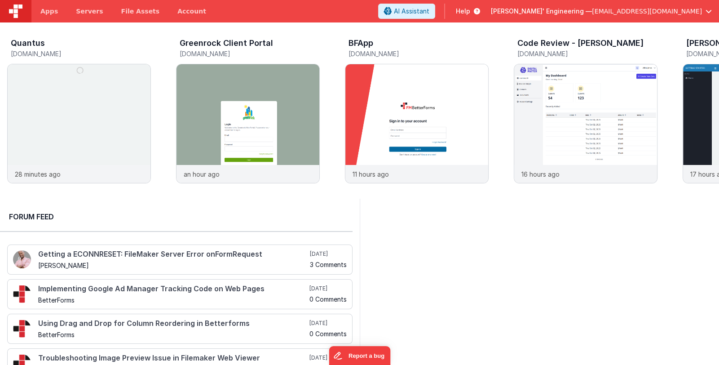
click at [576, 12] on span "Delfs' Engineering —" at bounding box center [541, 11] width 101 height 9
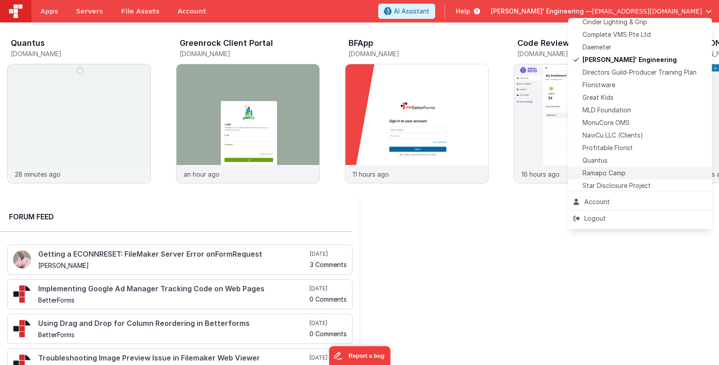
scroll to position [178, 0]
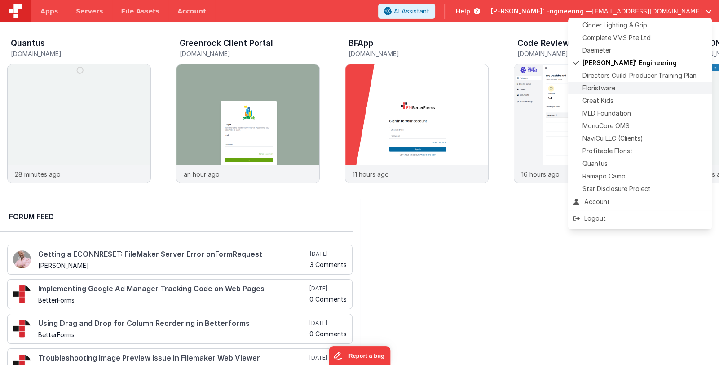
click at [621, 84] on div "Floristware" at bounding box center [640, 88] width 133 height 9
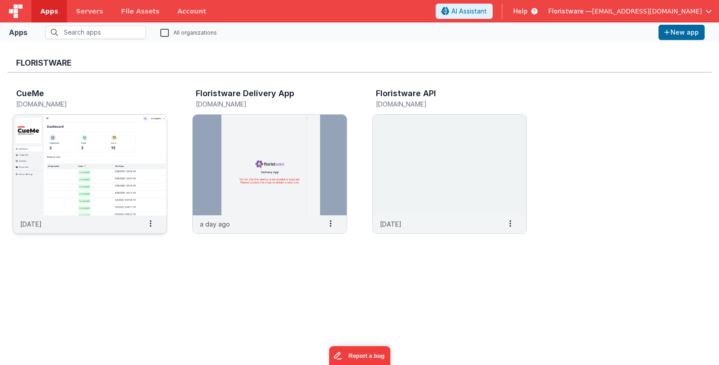
click at [117, 168] on img at bounding box center [90, 165] width 154 height 101
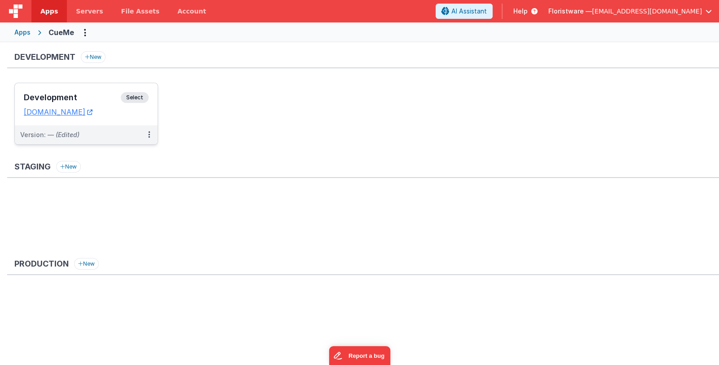
click at [91, 99] on h3 "Development" at bounding box center [72, 97] width 97 height 9
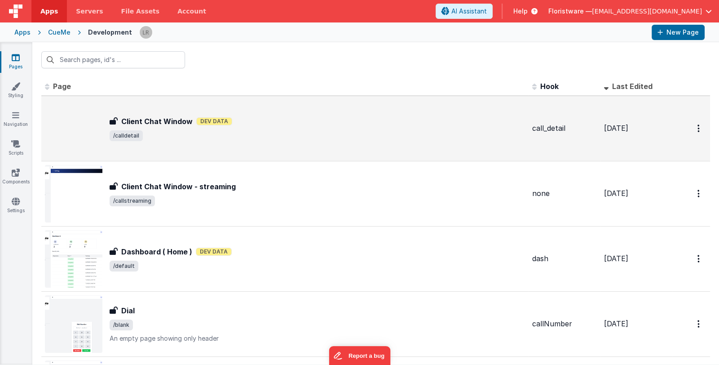
click at [265, 145] on div "Client Chat Window Client Chat Window Dev Data /calldetail" at bounding box center [285, 128] width 480 height 57
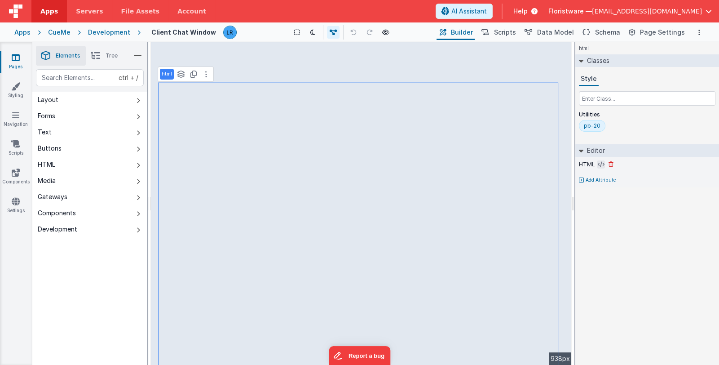
click at [598, 165] on icon at bounding box center [601, 164] width 7 height 7
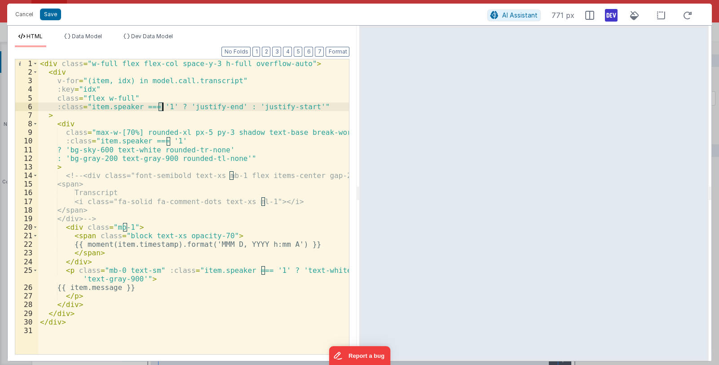
click at [160, 106] on div "< div class = "w-full flex flex-col space-y-3 h-full overflow-auto" > < div v-f…" at bounding box center [193, 215] width 311 height 312
click at [119, 123] on div "< div class = "w-full flex flex-col space-y-3 h-full overflow-auto" > < div v-f…" at bounding box center [193, 215] width 311 height 312
click at [159, 106] on div "< div class = "w-full flex flex-col space-y-3 h-full overflow-auto" > < div v-f…" at bounding box center [193, 215] width 311 height 312
drag, startPoint x: 170, startPoint y: 141, endPoint x: 166, endPoint y: 140, distance: 4.5
click at [166, 140] on div "< div class = "w-full flex flex-col space-y-3 h-full overflow-auto" > < div v-f…" at bounding box center [193, 215] width 311 height 312
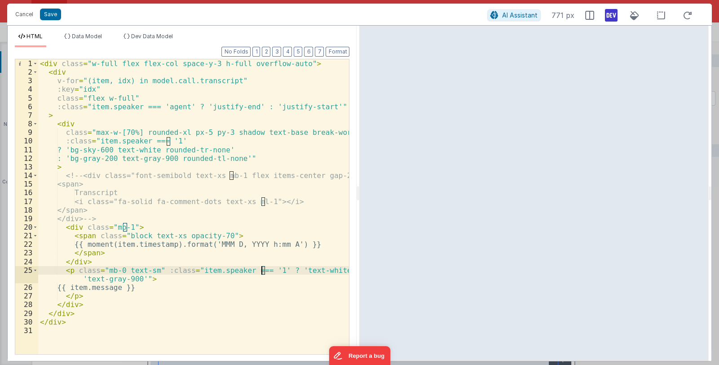
click at [261, 271] on div "< div class = "w-full flex flex-col space-y-3 h-full overflow-auto" > < div v-f…" at bounding box center [193, 215] width 311 height 312
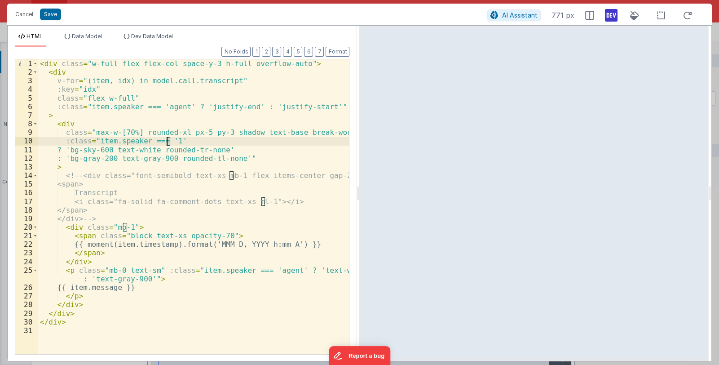
click at [166, 141] on div "< div class = "w-full flex flex-col space-y-3 h-full overflow-auto" > < div v-f…" at bounding box center [193, 215] width 311 height 312
click at [56, 16] on button "Save" at bounding box center [50, 15] width 21 height 12
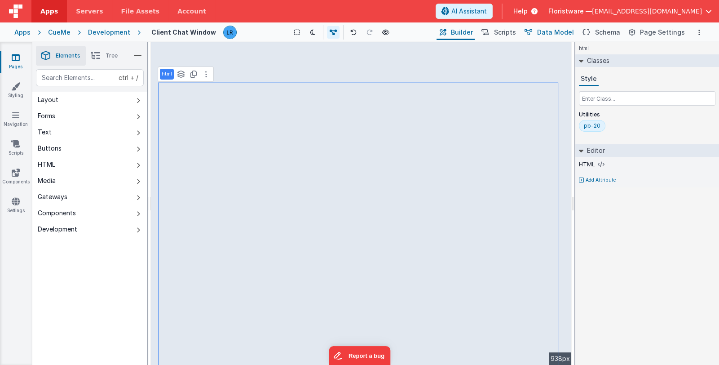
click at [565, 34] on span "Data Model" at bounding box center [555, 32] width 37 height 9
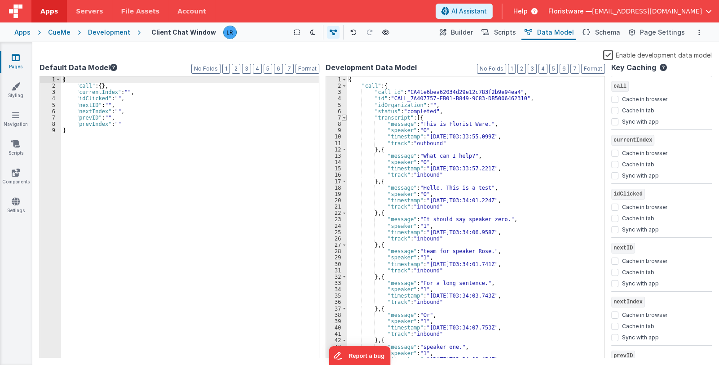
click at [343, 116] on span at bounding box center [344, 118] width 5 height 6
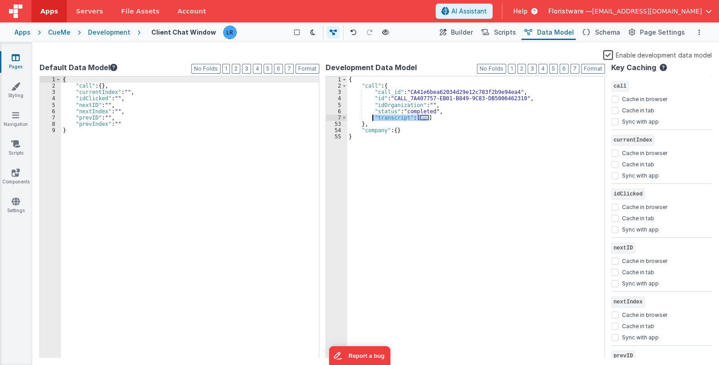
drag, startPoint x: 437, startPoint y: 117, endPoint x: 371, endPoint y: 115, distance: 66.5
click at [371, 115] on div "{ "call" : { "call_id" : "CA41e6bea62034d29e12c783f2b9e94ea4" , "id" : "CALL_7A…" at bounding box center [476, 223] width 258 height 295
click at [393, 115] on div "{ "call" : { "call_id" : "CA41e6bea62034d29e12c783f2b9e94ea4" , "id" : "CALL_7A…" at bounding box center [476, 217] width 258 height 282
drag, startPoint x: 413, startPoint y: 117, endPoint x: 435, endPoint y: 118, distance: 22.5
click at [435, 118] on div "{ "call" : { "call_id" : "CA41e6bea62034d29e12c783f2b9e94ea4" , "id" : "CALL_7A…" at bounding box center [476, 223] width 258 height 295
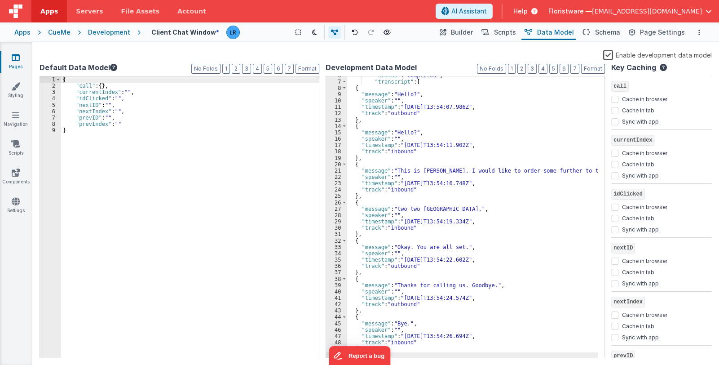
scroll to position [36, 0]
click at [469, 31] on span "Builder" at bounding box center [462, 32] width 22 height 9
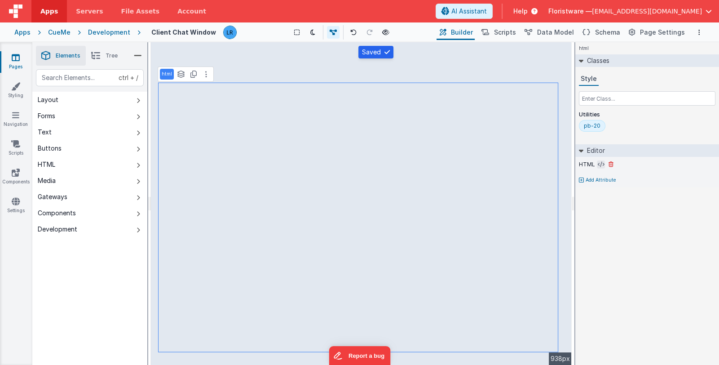
click at [598, 162] on icon at bounding box center [601, 164] width 7 height 7
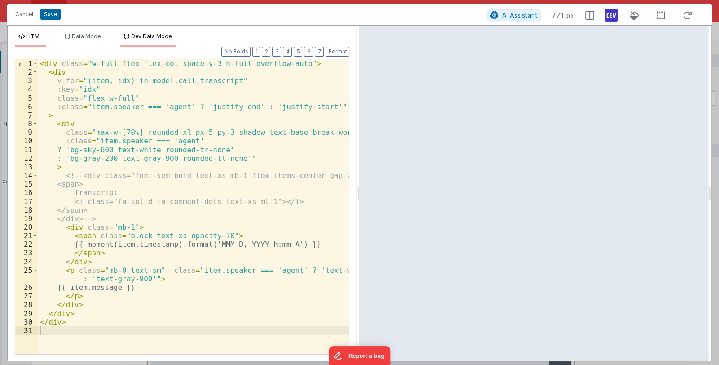
click at [150, 34] on span "Dev Data Model" at bounding box center [152, 36] width 42 height 7
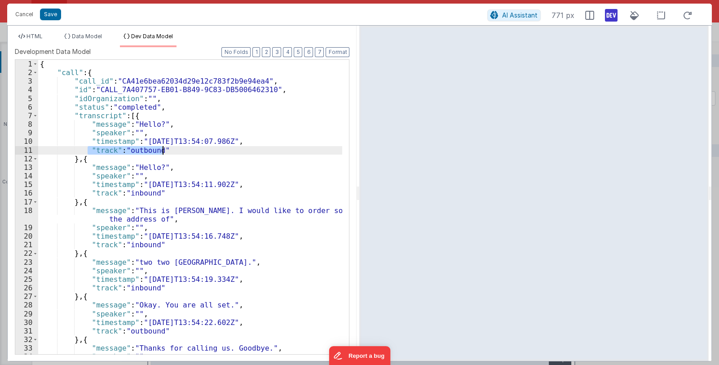
drag, startPoint x: 88, startPoint y: 149, endPoint x: 162, endPoint y: 151, distance: 74.1
click at [162, 151] on div "{ "call" : { "call_id" : "CA41e6bea62034d29e12c783f2b9e94ea4" , "id" : "CALL_7A…" at bounding box center [190, 215] width 304 height 311
click at [35, 35] on span "HTML" at bounding box center [34, 36] width 16 height 7
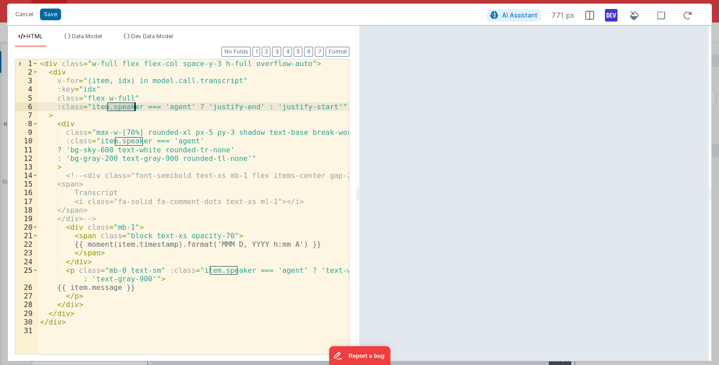
drag, startPoint x: 109, startPoint y: 106, endPoint x: 134, endPoint y: 107, distance: 25.2
click at [134, 107] on div "< div class = "w-full flex flex-col space-y-3 h-full overflow-auto" > < div v-f…" at bounding box center [193, 215] width 311 height 312
drag, startPoint x: 152, startPoint y: 107, endPoint x: 168, endPoint y: 107, distance: 16.6
click at [168, 107] on div "< div class = "w-full flex flex-col space-y-3 h-full overflow-auto" > < div v-f…" at bounding box center [193, 215] width 311 height 312
click at [95, 37] on span "Data Model" at bounding box center [87, 36] width 30 height 7
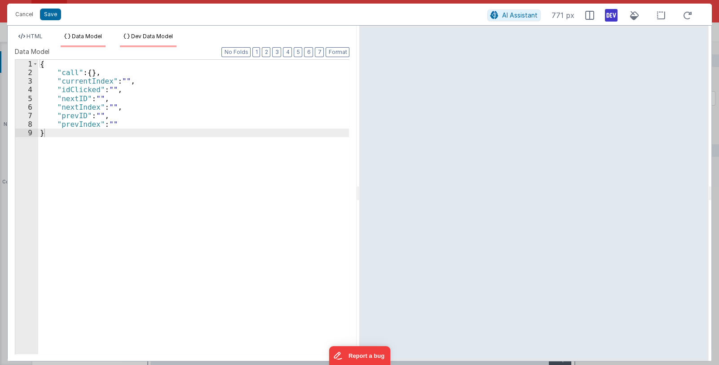
click at [161, 36] on span "Dev Data Model" at bounding box center [152, 36] width 42 height 7
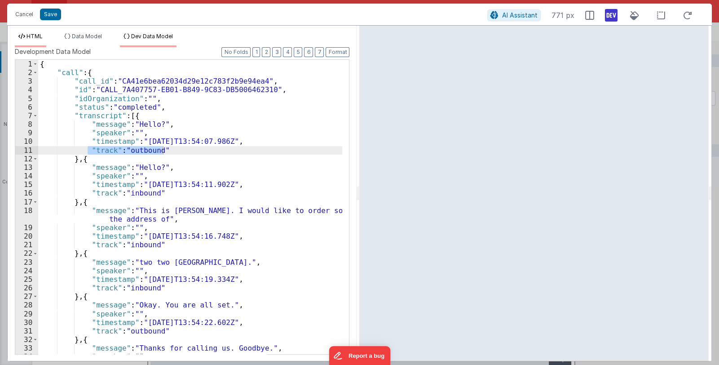
click at [28, 37] on span "HTML" at bounding box center [34, 36] width 16 height 7
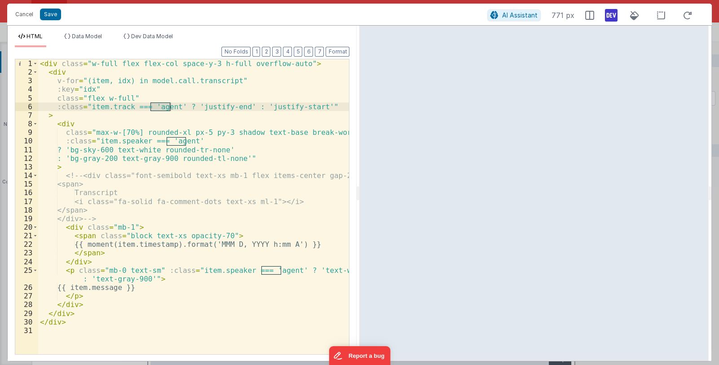
click at [152, 106] on div "< div class = "w-full flex flex-col space-y-3 h-full overflow-auto" > < div v-f…" at bounding box center [193, 206] width 311 height 295
drag, startPoint x: 151, startPoint y: 106, endPoint x: 167, endPoint y: 107, distance: 15.7
click at [167, 107] on div "< div class = "w-full flex flex-col space-y-3 h-full overflow-auto" > < div v-f…" at bounding box center [193, 215] width 311 height 312
drag, startPoint x: 88, startPoint y: 107, endPoint x: 185, endPoint y: 110, distance: 98.0
click at [185, 110] on div "< div class = "w-full flex flex-col space-y-3 h-full overflow-auto" > < div v-f…" at bounding box center [193, 215] width 311 height 312
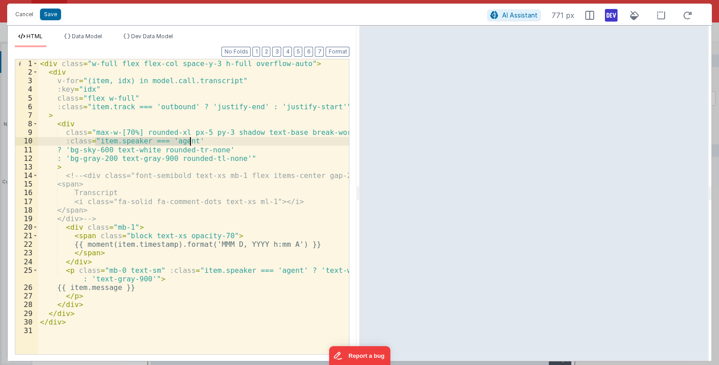
drag, startPoint x: 97, startPoint y: 141, endPoint x: 189, endPoint y: 143, distance: 92.1
click at [189, 143] on div "< div class = "w-full flex flex-col space-y-3 h-full overflow-auto" > < div v-f…" at bounding box center [193, 215] width 311 height 312
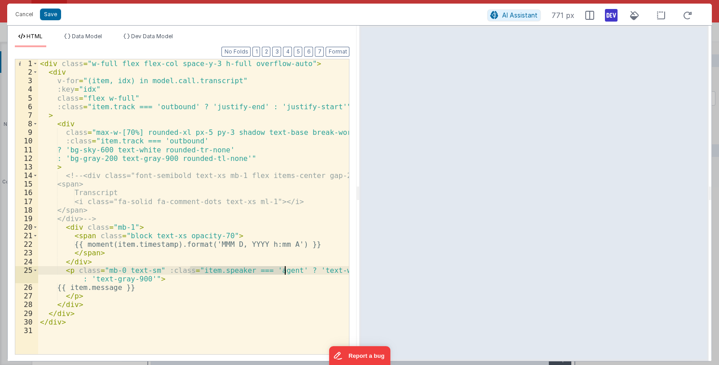
drag, startPoint x: 189, startPoint y: 270, endPoint x: 283, endPoint y: 272, distance: 94.8
click at [283, 272] on div "< div class = "w-full flex flex-col space-y-3 h-full overflow-auto" > < div v-f…" at bounding box center [193, 215] width 311 height 312
click at [50, 12] on button "Save" at bounding box center [50, 15] width 21 height 12
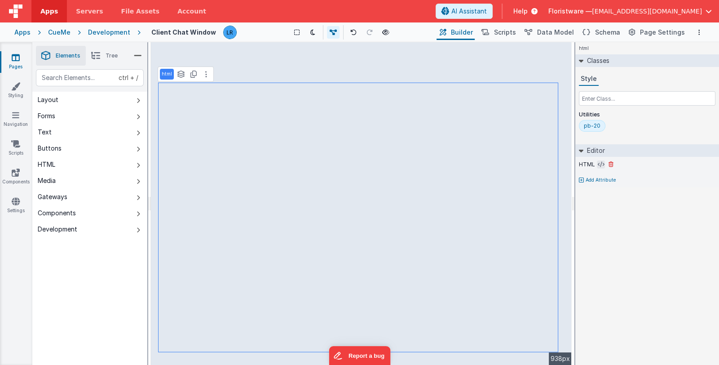
click at [597, 162] on button at bounding box center [601, 164] width 8 height 8
click at [598, 164] on icon at bounding box center [601, 164] width 7 height 7
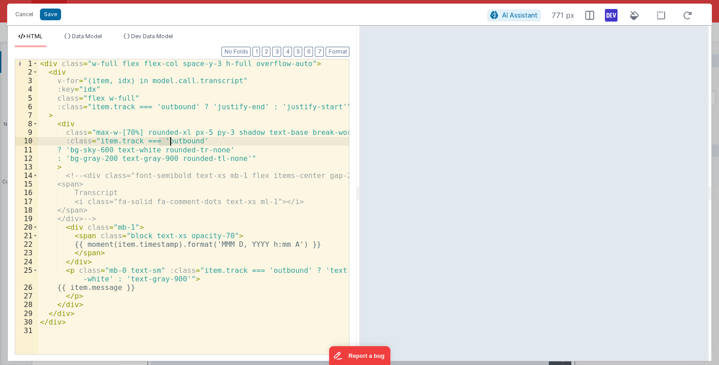
drag, startPoint x: 158, startPoint y: 141, endPoint x: 172, endPoint y: 141, distance: 14.0
click at [172, 141] on div "< div class = "w-full flex flex-col space-y-3 h-full overflow-auto" > < div v-f…" at bounding box center [193, 215] width 311 height 312
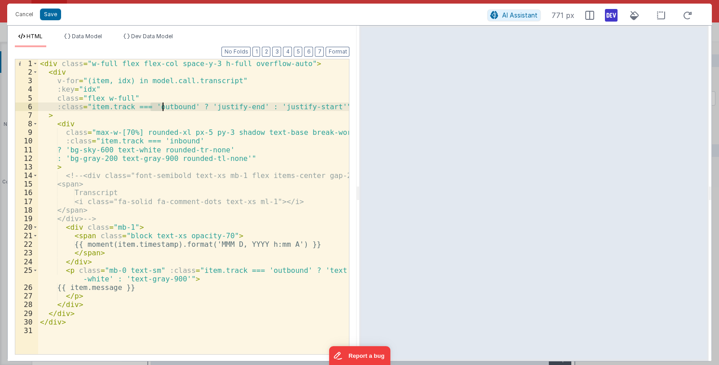
drag, startPoint x: 150, startPoint y: 104, endPoint x: 163, endPoint y: 105, distance: 13.0
click at [163, 105] on div "< div class = "w-full flex flex-col space-y-3 h-full overflow-auto" > < div v-f…" at bounding box center [193, 215] width 311 height 312
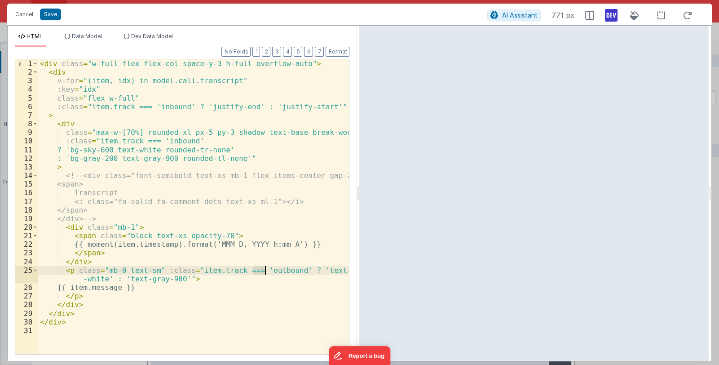
drag, startPoint x: 253, startPoint y: 268, endPoint x: 264, endPoint y: 266, distance: 10.9
click at [264, 266] on div "< div class = "w-full flex flex-col space-y-3 h-full overflow-auto" > < div v-f…" at bounding box center [193, 215] width 311 height 312
click at [53, 15] on button "Save" at bounding box center [50, 15] width 21 height 12
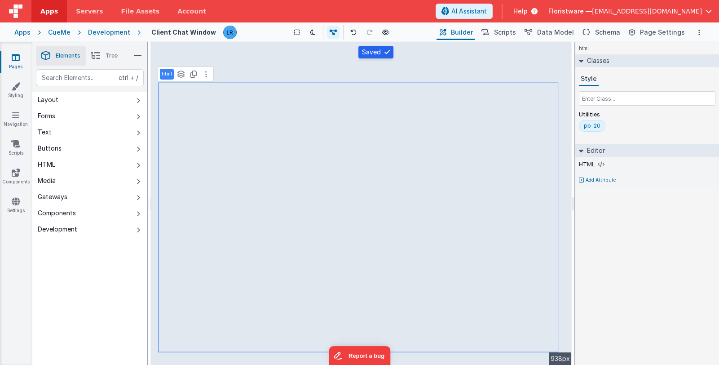
click at [28, 34] on div "Apps" at bounding box center [22, 32] width 16 height 9
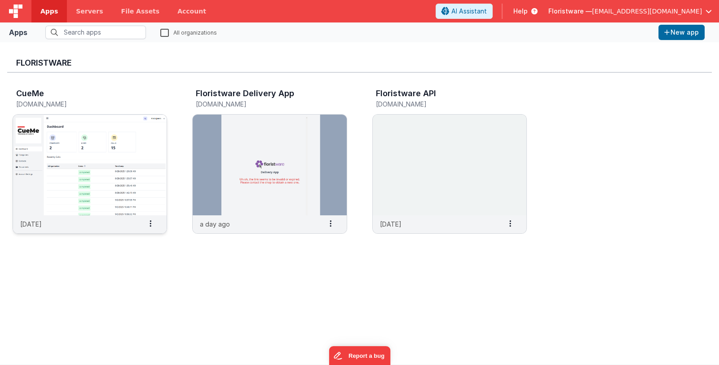
click at [115, 149] on img at bounding box center [90, 165] width 154 height 101
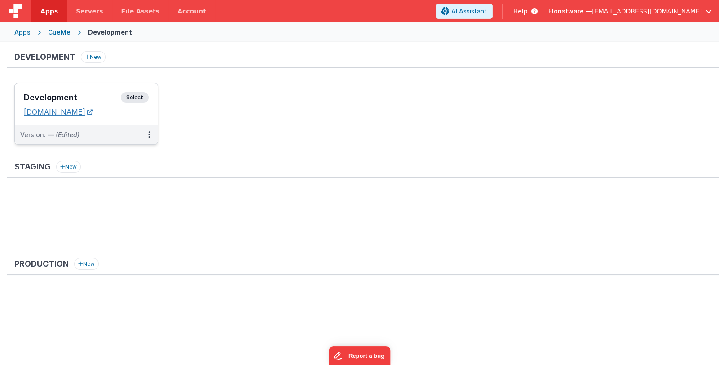
click at [93, 115] on link "[DOMAIN_NAME]" at bounding box center [58, 111] width 69 height 9
click at [592, 12] on span "Floristware —" at bounding box center [570, 11] width 44 height 9
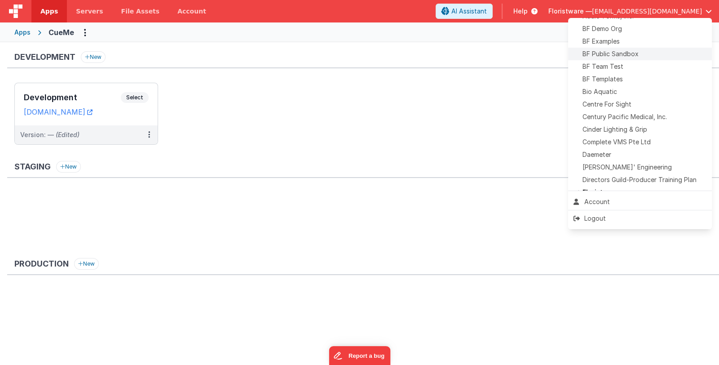
scroll to position [89, 0]
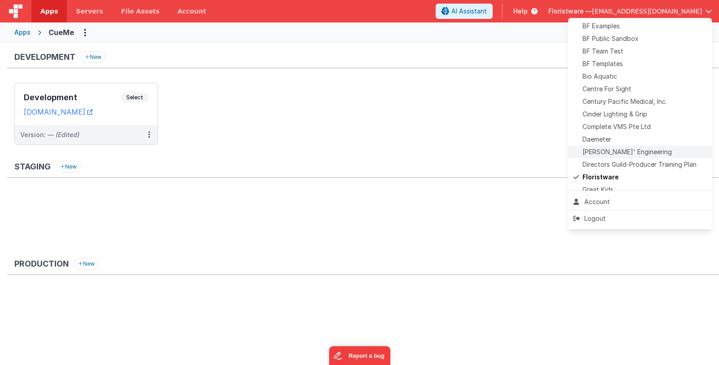
click at [623, 150] on span "Delfs' Engineering" at bounding box center [626, 151] width 89 height 9
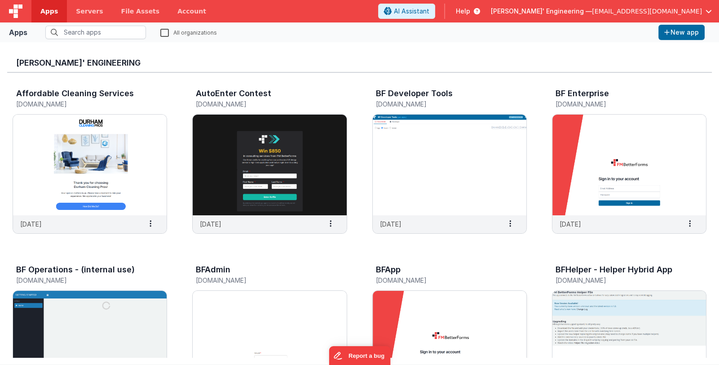
click at [480, 311] on img at bounding box center [450, 341] width 154 height 101
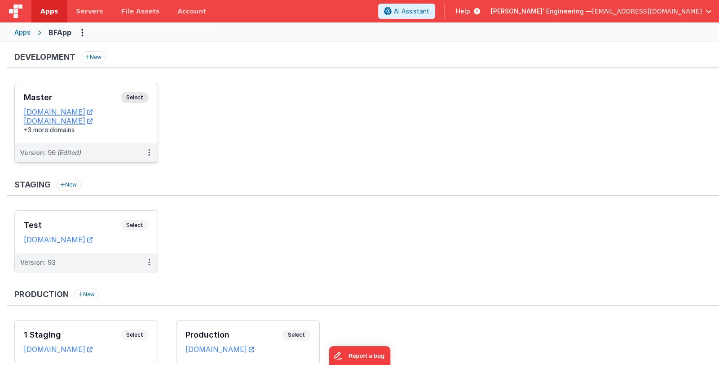
click at [94, 98] on h3 "Master" at bounding box center [72, 97] width 97 height 9
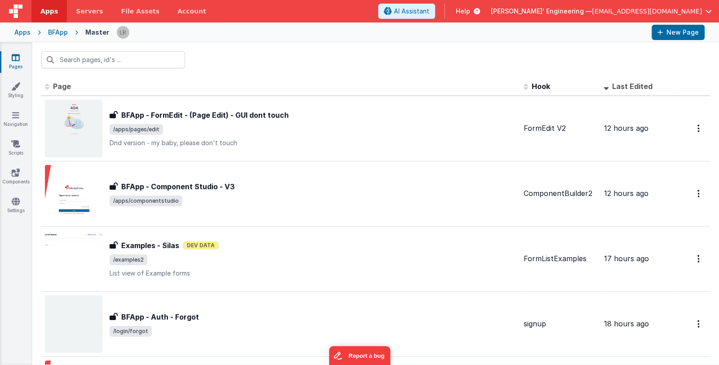
click at [613, 87] on span "Last Edited" at bounding box center [632, 86] width 40 height 9
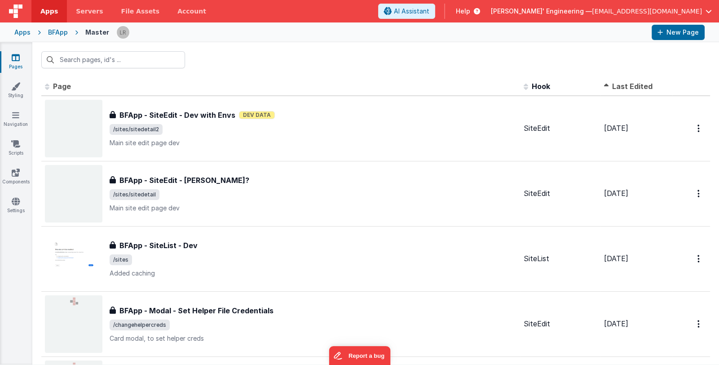
click at [613, 87] on span "Last Edited" at bounding box center [632, 86] width 40 height 9
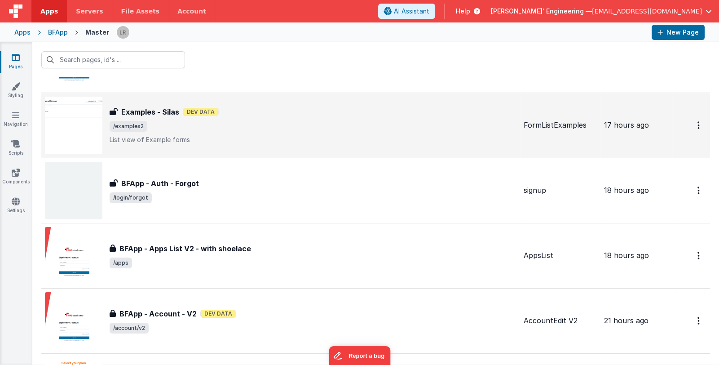
scroll to position [135, 0]
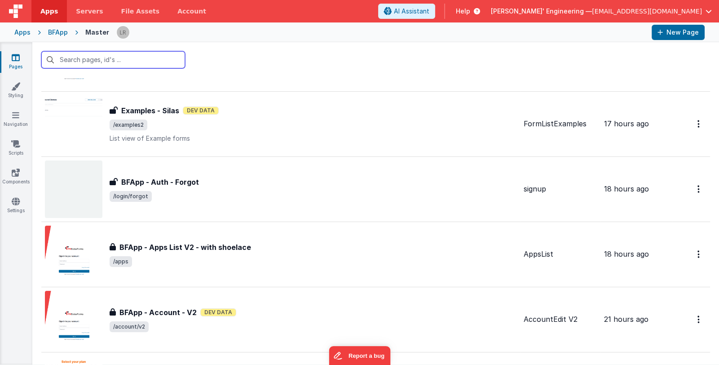
click at [120, 59] on input "text" at bounding box center [113, 59] width 144 height 17
type input "au"
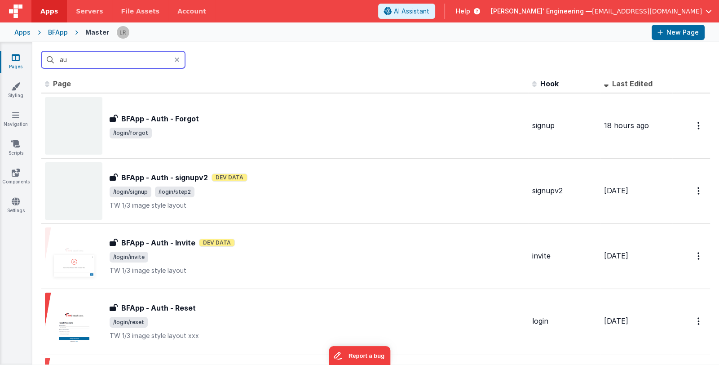
scroll to position [0, 0]
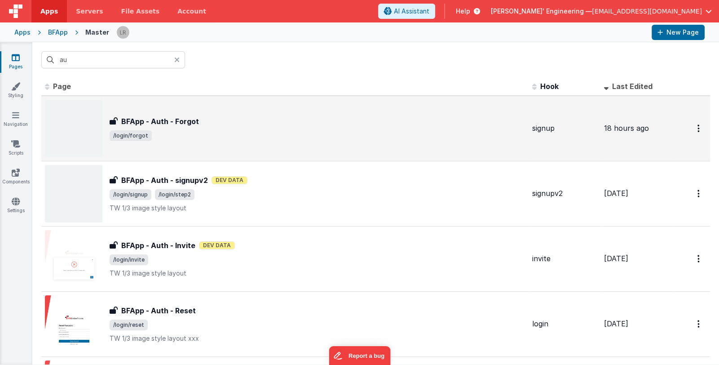
click at [281, 132] on span "/login/forgot" at bounding box center [317, 135] width 415 height 11
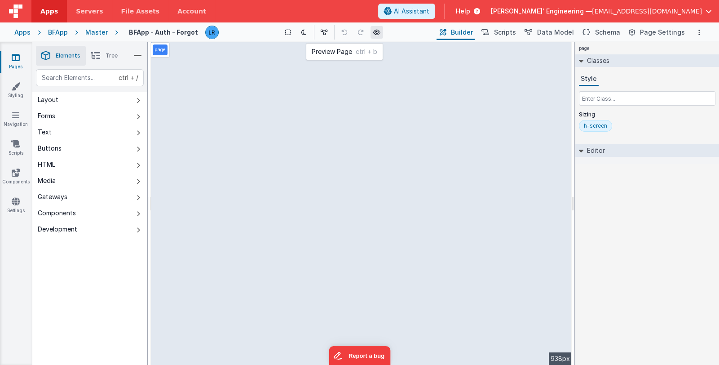
click at [376, 35] on icon at bounding box center [376, 32] width 7 height 6
click at [578, 13] on span "[PERSON_NAME]' Engineering —" at bounding box center [541, 11] width 101 height 9
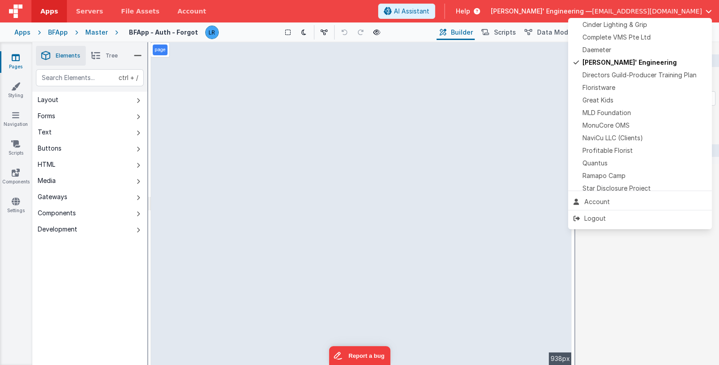
scroll to position [179, 0]
click at [622, 163] on div "Quantus" at bounding box center [640, 162] width 133 height 9
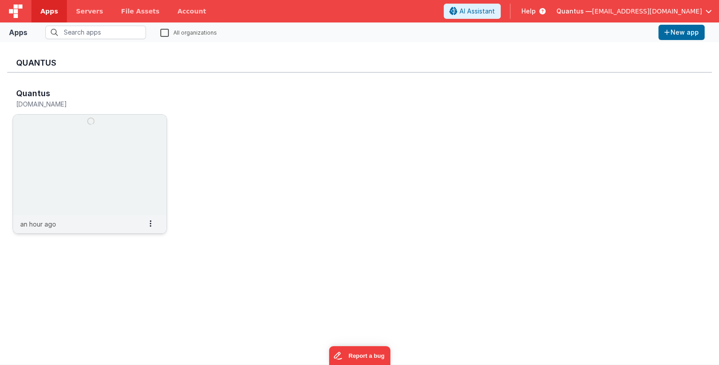
click at [74, 174] on img at bounding box center [90, 165] width 154 height 101
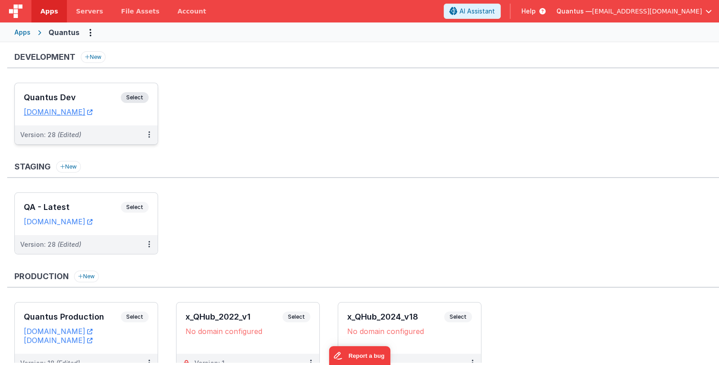
click at [92, 97] on h3 "Quantus Dev" at bounding box center [72, 97] width 97 height 9
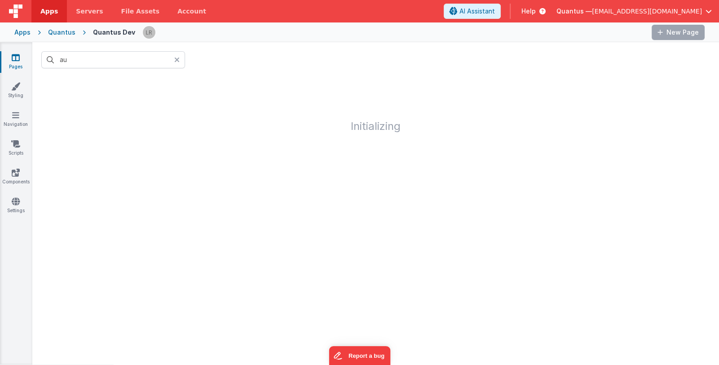
click at [176, 58] on icon at bounding box center [176, 59] width 5 height 7
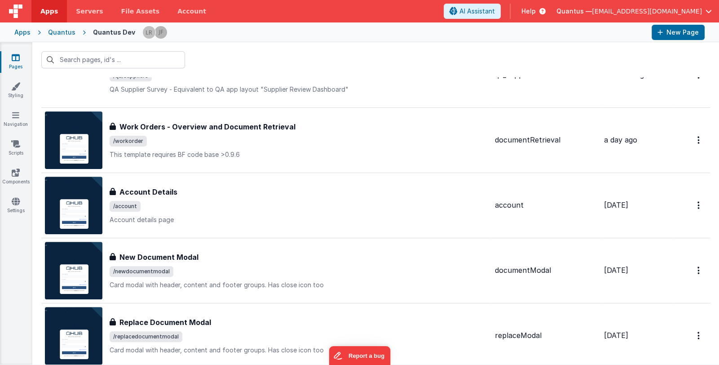
scroll to position [449, 0]
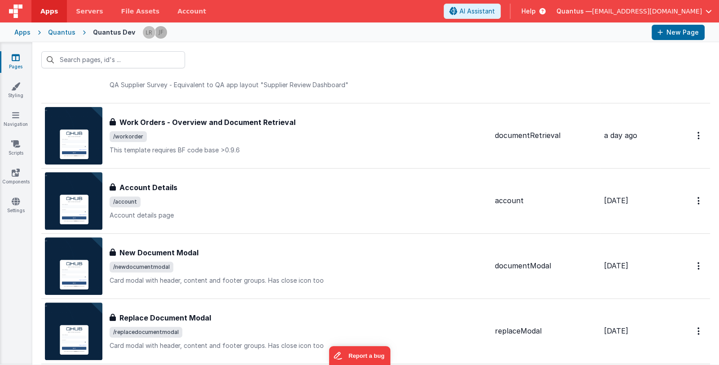
click at [19, 11] on img at bounding box center [15, 10] width 13 height 13
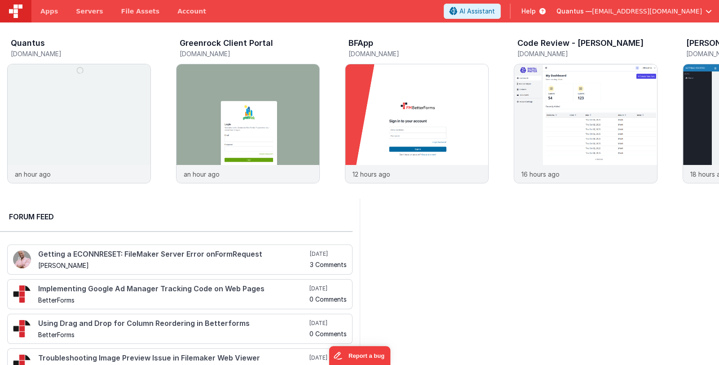
click at [592, 10] on span "Quantus —" at bounding box center [573, 11] width 35 height 9
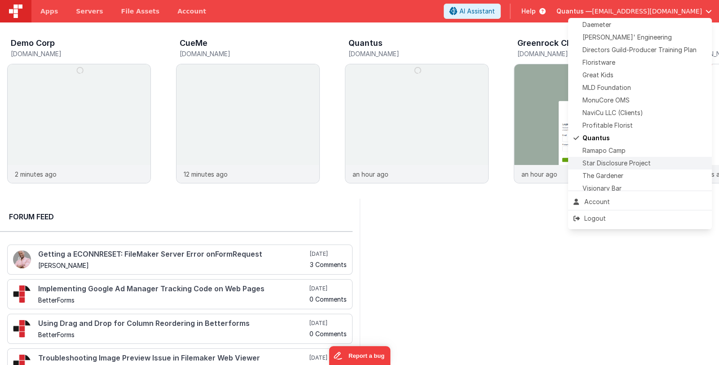
scroll to position [178, 0]
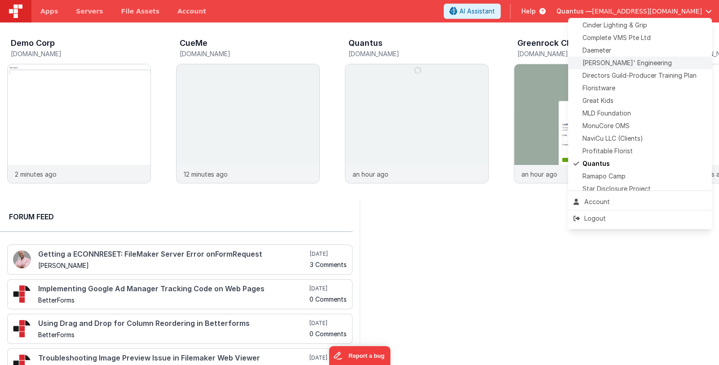
click at [635, 61] on span "Delfs' Engineering" at bounding box center [626, 62] width 89 height 9
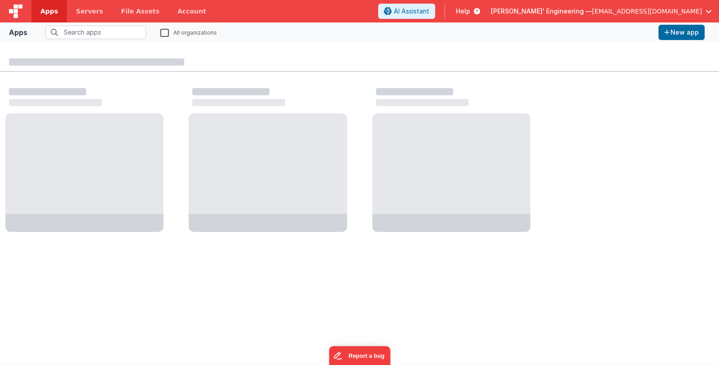
click at [590, 8] on span "[PERSON_NAME]' Engineering —" at bounding box center [541, 11] width 101 height 9
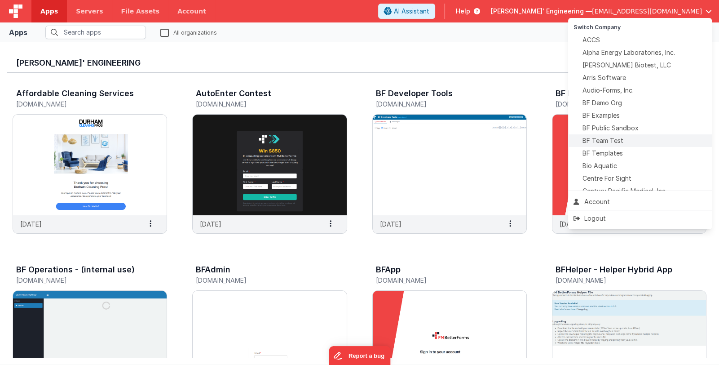
click at [625, 141] on div "BF Team Test" at bounding box center [640, 140] width 133 height 9
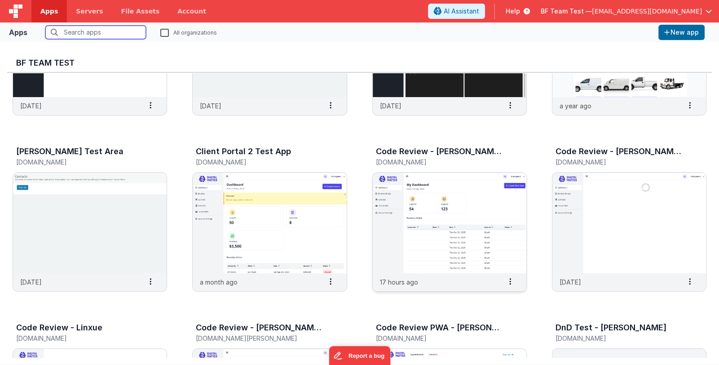
scroll to position [179, 0]
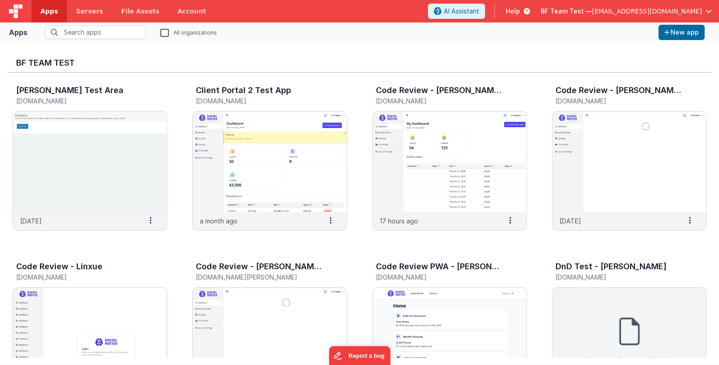
click at [132, 325] on img at bounding box center [90, 337] width 154 height 101
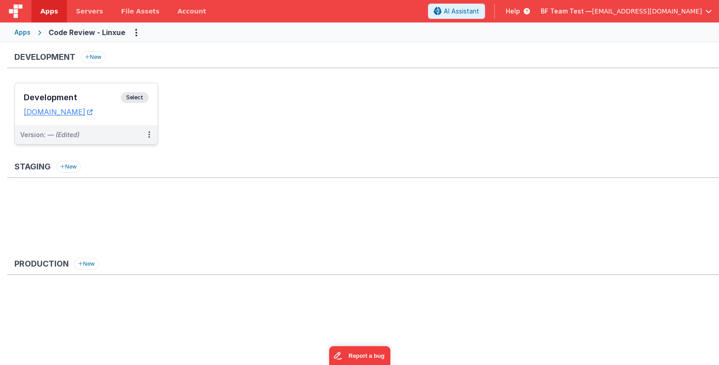
click at [99, 96] on h3 "Development" at bounding box center [72, 97] width 97 height 9
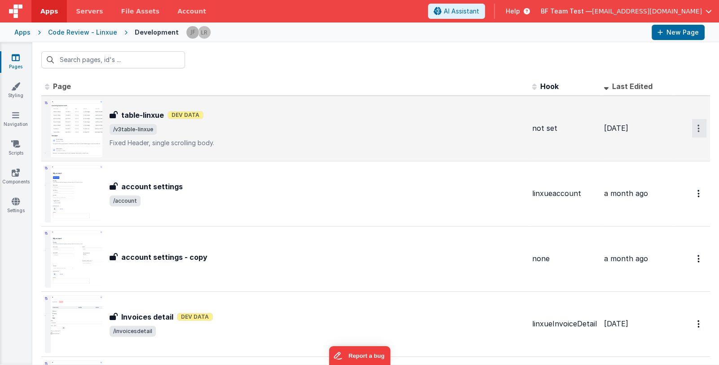
click at [693, 128] on button "Options" at bounding box center [699, 128] width 14 height 18
click at [673, 165] on link "Preview" at bounding box center [666, 165] width 79 height 16
click at [12, 59] on icon at bounding box center [16, 57] width 8 height 9
click at [79, 31] on div "Code Review - Linxue" at bounding box center [82, 32] width 69 height 9
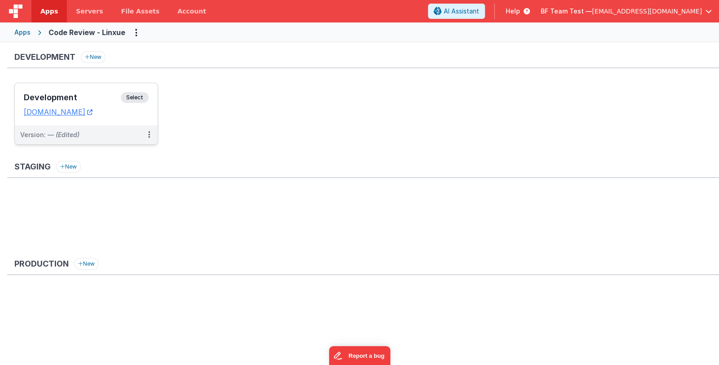
click at [81, 93] on div "Development Select" at bounding box center [86, 99] width 125 height 15
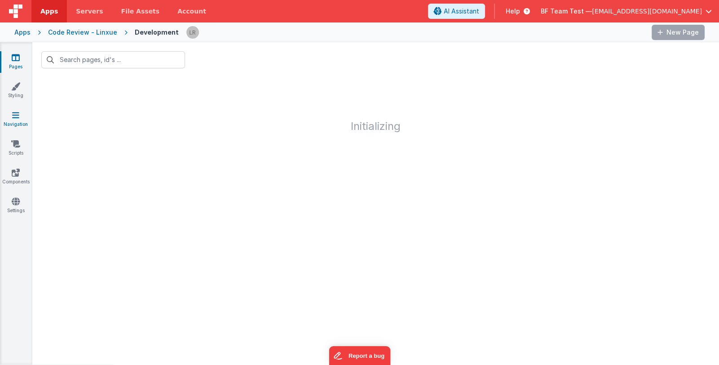
click at [16, 115] on icon at bounding box center [15, 114] width 7 height 9
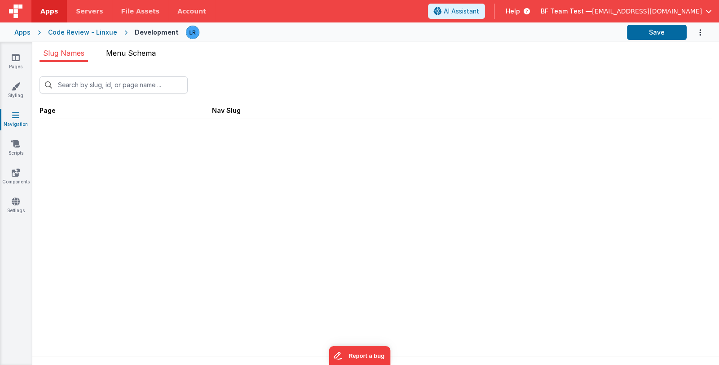
click at [137, 53] on span "Menu Schema" at bounding box center [131, 53] width 50 height 9
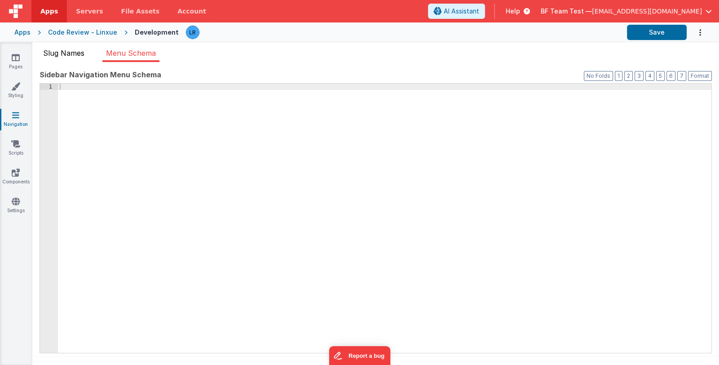
click at [65, 55] on span "Slug Names" at bounding box center [63, 53] width 41 height 9
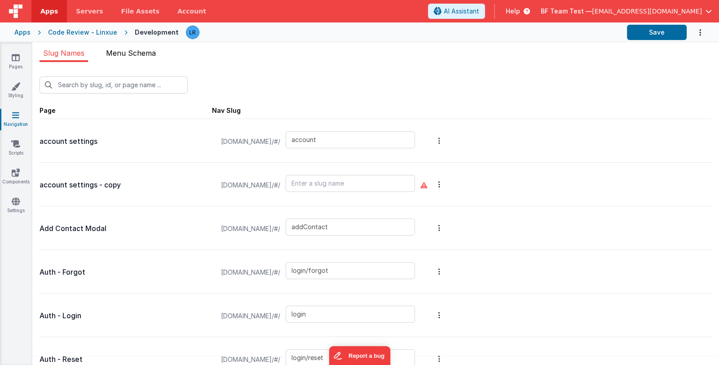
click at [122, 49] on span "Menu Schema" at bounding box center [131, 53] width 50 height 9
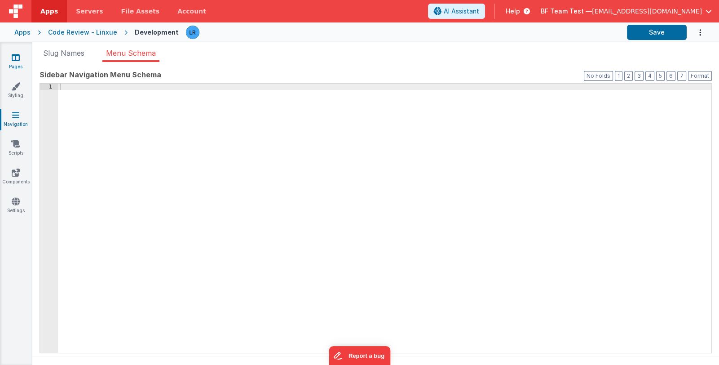
click at [13, 57] on icon at bounding box center [16, 57] width 8 height 9
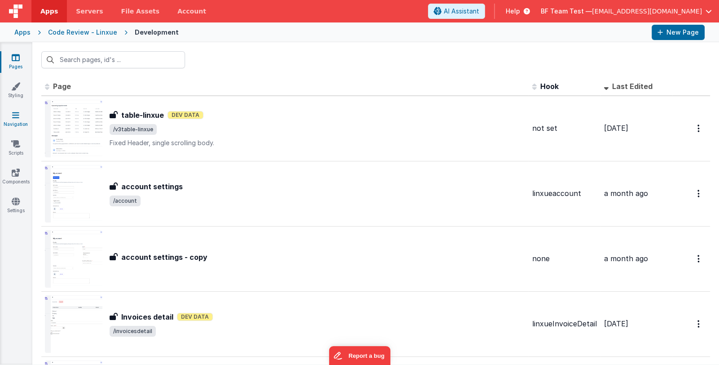
click at [17, 111] on icon at bounding box center [15, 114] width 7 height 9
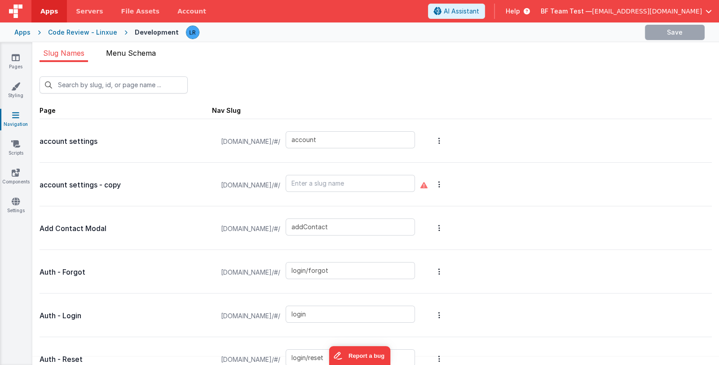
click at [112, 58] on li "Menu Schema" at bounding box center [130, 55] width 57 height 14
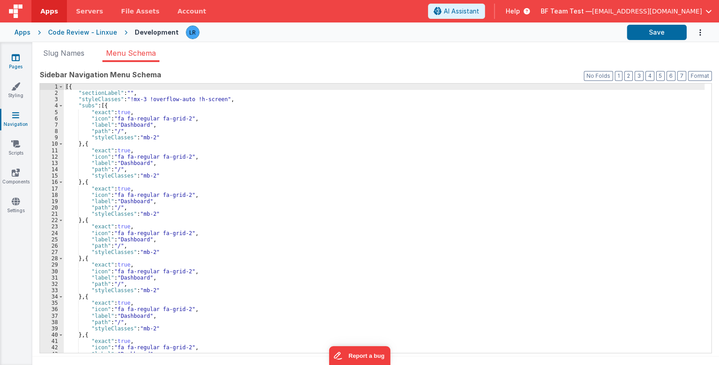
click at [8, 56] on link "Pages" at bounding box center [16, 62] width 32 height 18
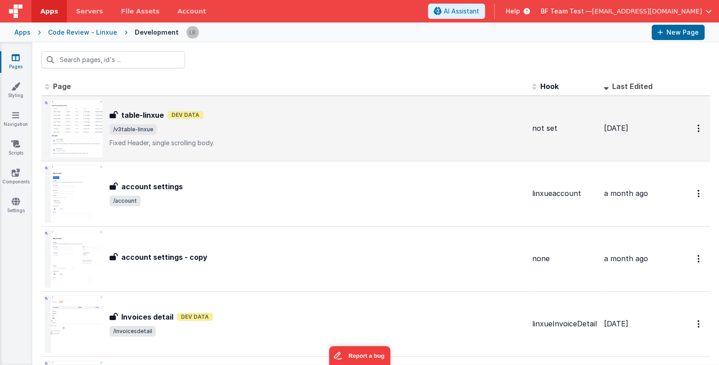
click at [255, 127] on span "/v3table-linxue" at bounding box center [317, 129] width 415 height 11
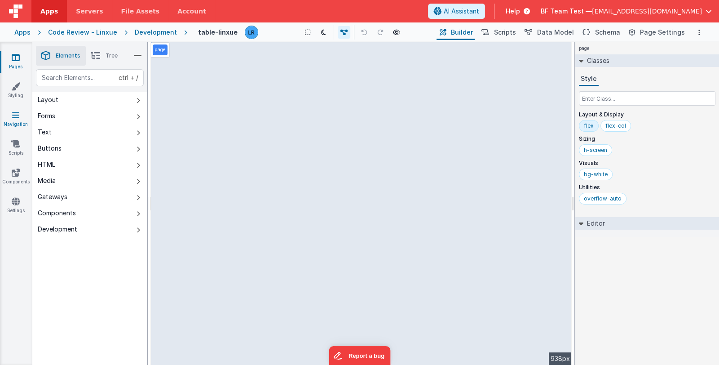
click at [13, 114] on icon at bounding box center [15, 114] width 7 height 9
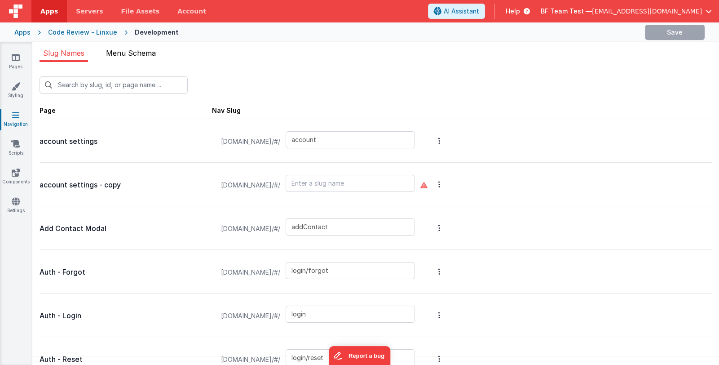
click at [141, 49] on span "Menu Schema" at bounding box center [131, 53] width 50 height 9
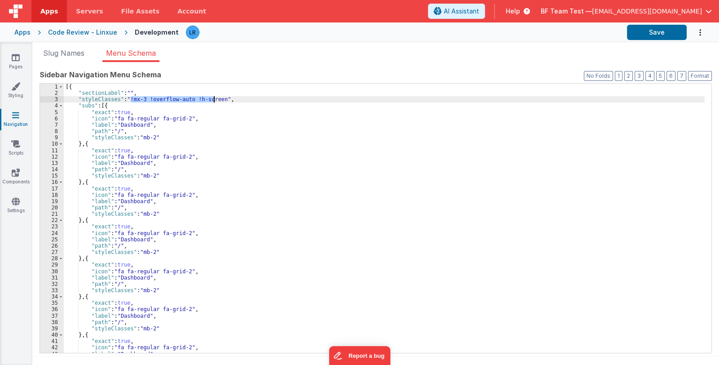
drag, startPoint x: 130, startPoint y: 97, endPoint x: 214, endPoint y: 98, distance: 84.4
click at [214, 98] on div "[{ "sectionLabel" : "" , "styleClasses" : "!mx-3 !overflow-auto !h-screen" , "s…" at bounding box center [384, 225] width 641 height 282
click at [191, 100] on div "[{ "sectionLabel" : "" , "styleClasses" : "!mx-3 !overflow-auto !h-screen" , "s…" at bounding box center [384, 218] width 641 height 269
click at [217, 97] on div "[{ "sectionLabel" : "" , "styleClasses" : "!mx-3 !overflow-auto !h-screen" , "s…" at bounding box center [384, 225] width 641 height 282
click at [221, 101] on div "[{ "sectionLabel" : "" , "styleClasses" : "!mx-3 !overflow-auto !h-screen pb-32…" at bounding box center [384, 225] width 641 height 282
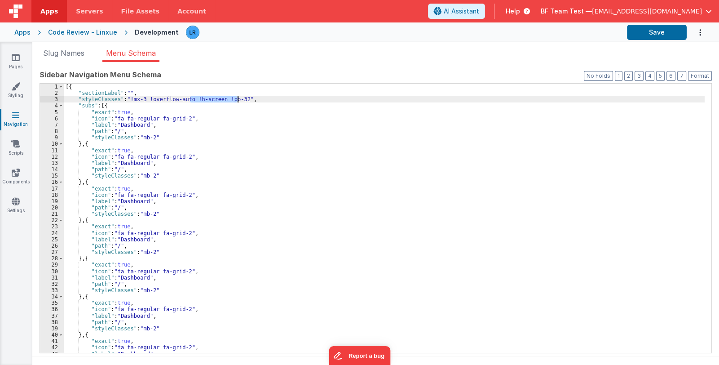
drag, startPoint x: 190, startPoint y: 98, endPoint x: 237, endPoint y: 100, distance: 46.3
click at [237, 100] on div "[{ "sectionLabel" : "" , "styleClasses" : "!mx-3 !overflow-auto !h-screen !pb-3…" at bounding box center [384, 225] width 641 height 282
click at [659, 33] on button "Save" at bounding box center [657, 32] width 60 height 15
click at [254, 98] on div "[{ "sectionLabel" : "" , "styleClasses" : "!mx-3 !overflow-auto !h-[calc(100vh-…" at bounding box center [384, 225] width 641 height 282
click at [13, 88] on icon at bounding box center [15, 86] width 9 height 9
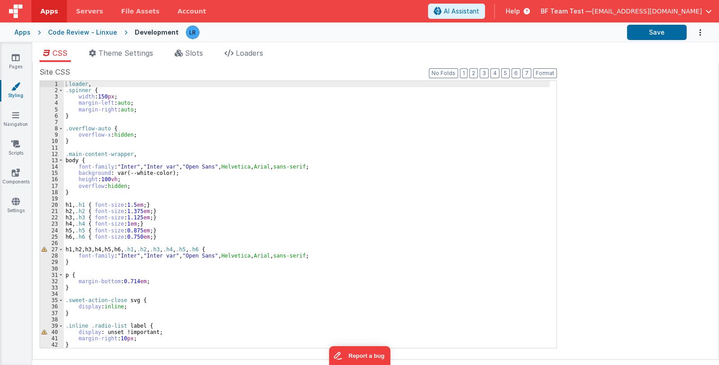
click at [586, 10] on span "BF Team Test —" at bounding box center [566, 11] width 51 height 9
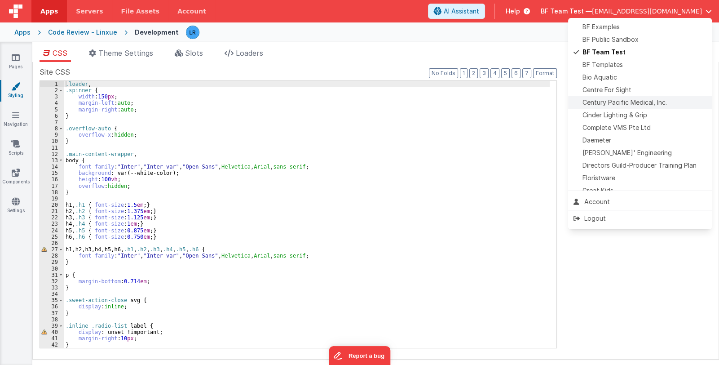
scroll to position [89, 0]
click at [632, 153] on span "Delfs' Engineering" at bounding box center [626, 151] width 89 height 9
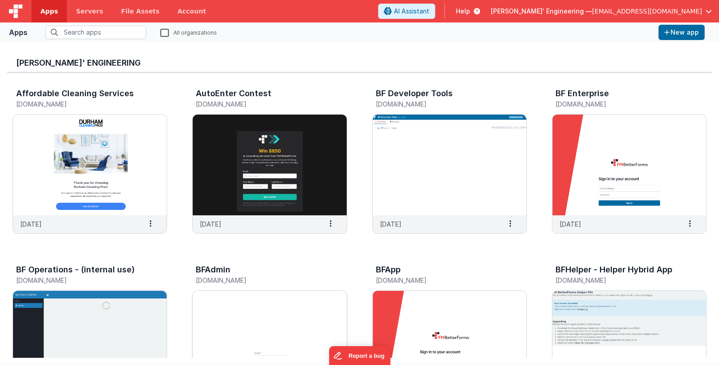
click at [284, 309] on img at bounding box center [270, 341] width 154 height 101
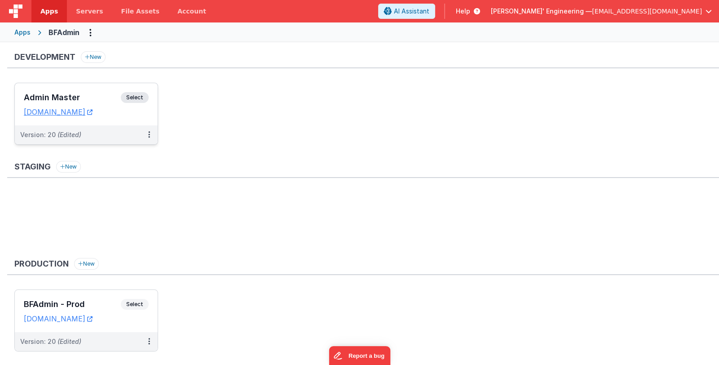
click at [90, 97] on h3 "Admin Master" at bounding box center [72, 97] width 97 height 9
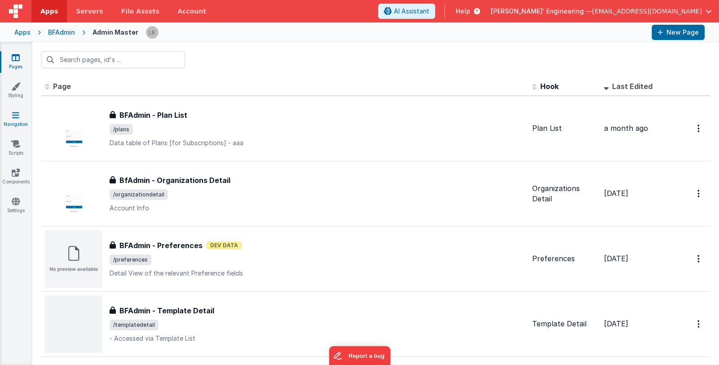
click at [13, 114] on icon at bounding box center [15, 114] width 7 height 9
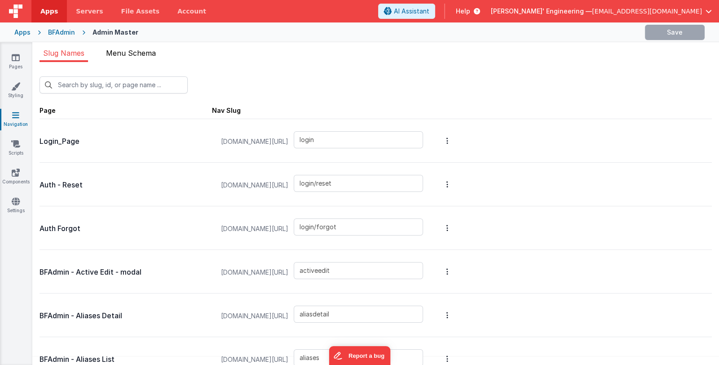
click at [147, 51] on span "Menu Schema" at bounding box center [131, 53] width 50 height 9
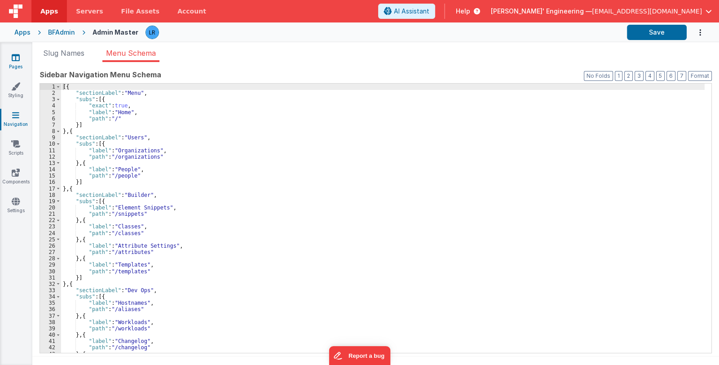
click at [19, 69] on link "Pages" at bounding box center [16, 62] width 32 height 18
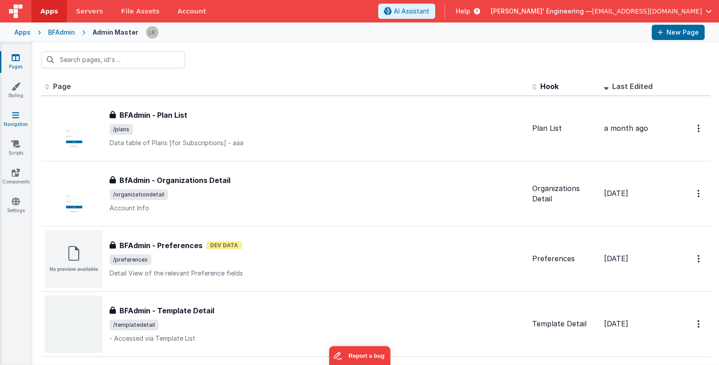
click at [18, 124] on link "Navigation" at bounding box center [16, 119] width 32 height 18
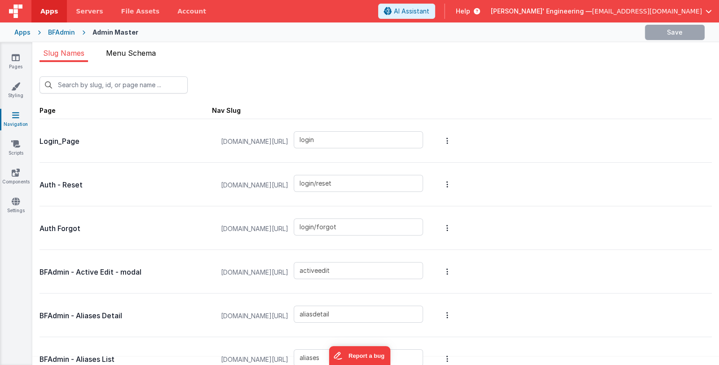
click at [137, 50] on span "Menu Schema" at bounding box center [131, 53] width 50 height 9
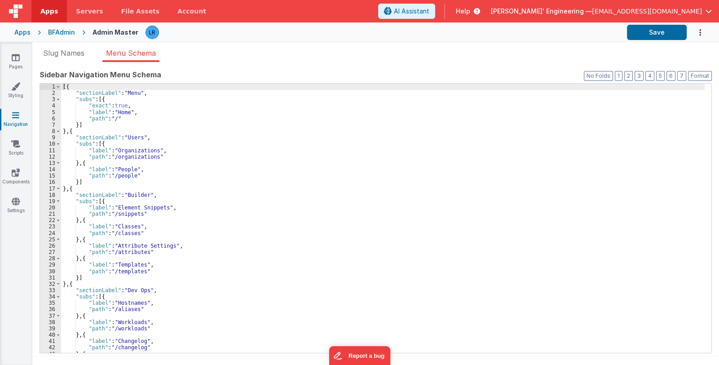
click at [150, 93] on div "[{ "sectionLabel" : "Menu" , "subs" : [{ "exact" : true , "label" : "Home" , "p…" at bounding box center [383, 225] width 644 height 282
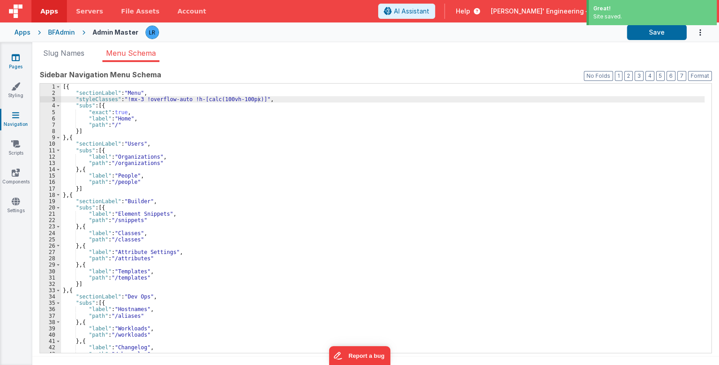
click at [18, 58] on icon at bounding box center [16, 57] width 8 height 9
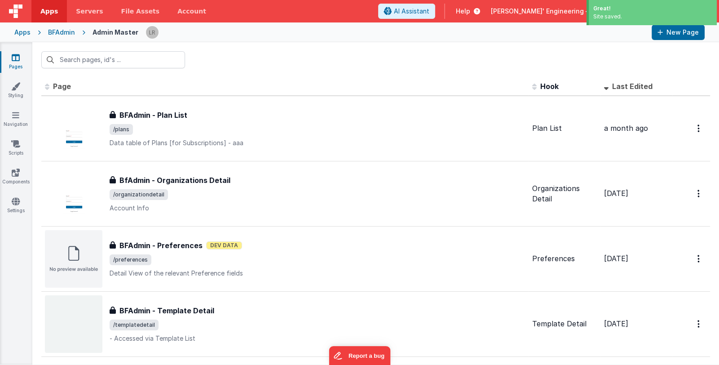
click at [64, 31] on div "BFAdmin" at bounding box center [61, 32] width 27 height 9
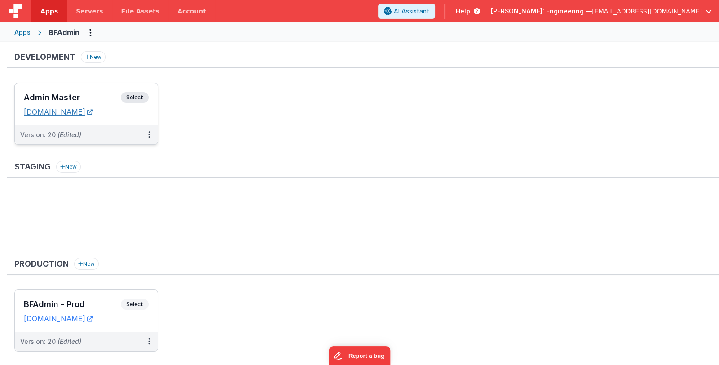
click at [88, 111] on link "[DOMAIN_NAME]" at bounding box center [58, 111] width 69 height 9
click at [76, 99] on h3 "Admin Master" at bounding box center [72, 97] width 97 height 9
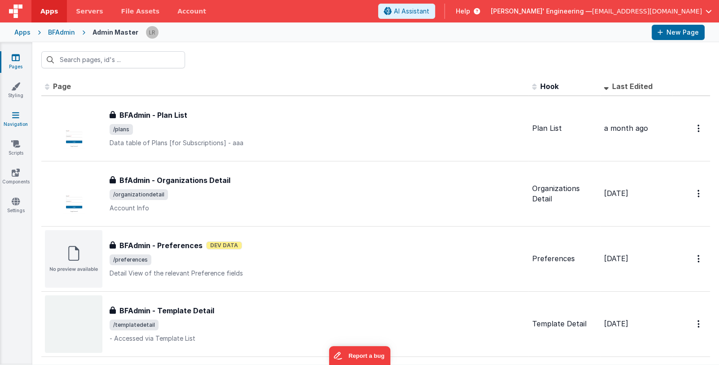
click at [20, 118] on link "Navigation" at bounding box center [16, 119] width 32 height 18
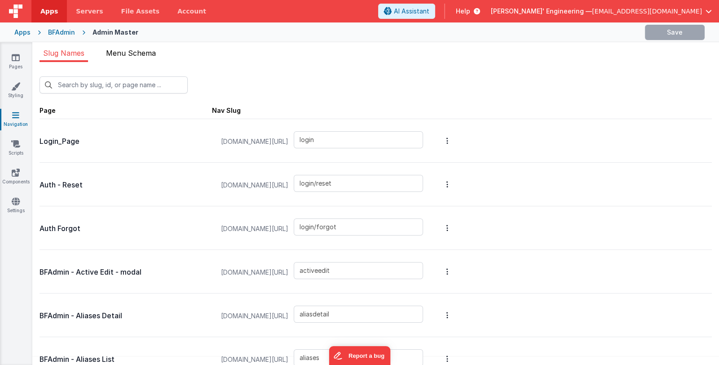
click at [139, 50] on span "Menu Schema" at bounding box center [131, 53] width 50 height 9
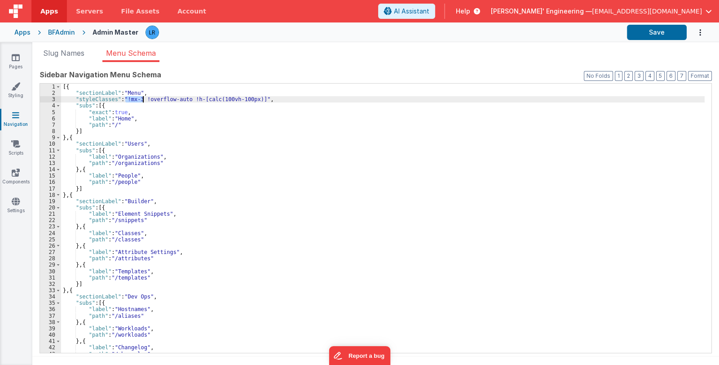
drag, startPoint x: 125, startPoint y: 99, endPoint x: 141, endPoint y: 99, distance: 16.2
click at [141, 99] on div "[{ "sectionLabel" : "Menu" , "styleClasses" : "!mx-3 !overflow-auto !h-[calc(10…" at bounding box center [383, 225] width 644 height 282
click at [57, 105] on span at bounding box center [58, 105] width 5 height 6
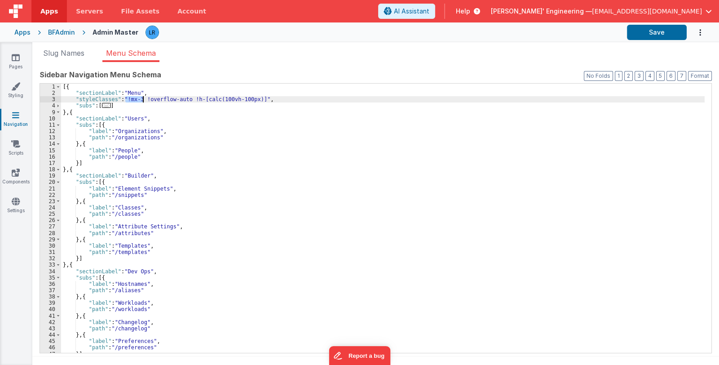
click at [133, 104] on div "[{ "sectionLabel" : "Menu" , "styleClasses" : "!mx-3 !overflow-auto !h-[calc(10…" at bounding box center [383, 225] width 644 height 282
drag, startPoint x: 74, startPoint y: 99, endPoint x: 263, endPoint y: 98, distance: 189.1
click at [263, 98] on div "[{ "sectionLabel" : "Menu" , "styleClasses" : "!mx-3 !overflow-auto !h-[calc(10…" at bounding box center [383, 225] width 644 height 282
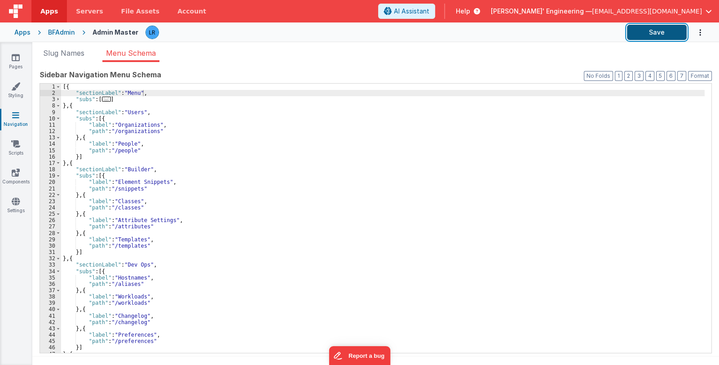
click at [656, 35] on button "Save" at bounding box center [657, 32] width 60 height 15
click at [631, 72] on button "2" at bounding box center [628, 76] width 9 height 10
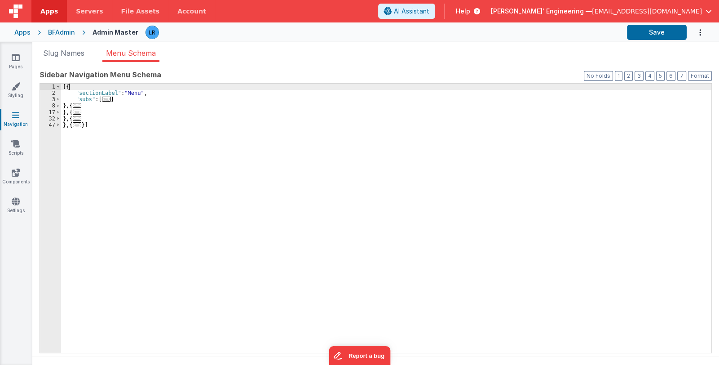
click at [75, 84] on div "[{ "sectionLabel" : "Menu" , "subs" : [ ... ] } , { ... } , { ... } , { ... } ,…" at bounding box center [386, 225] width 650 height 282
click at [74, 84] on div "[{ "sectionLabel" : "Menu" , "subs" : [ ... ] } , { ... } , { ... } , { ... } ,…" at bounding box center [386, 225] width 650 height 282
click at [66, 87] on div "[{ "sectionLabel" : "Menu" , "subs" : [ ... ] } , { ... } , { ... } , { ... } ,…" at bounding box center [386, 225] width 650 height 282
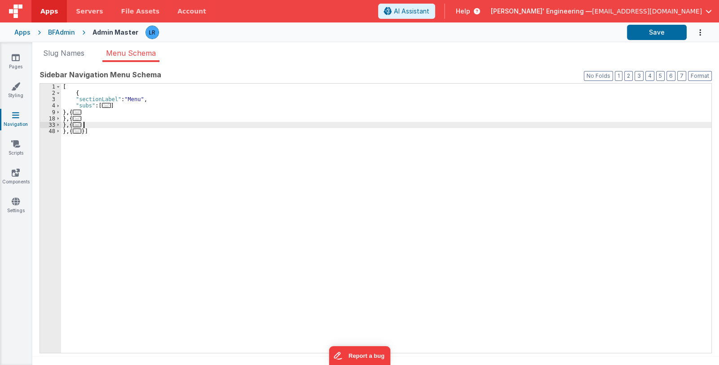
click at [87, 127] on div "[ { "sectionLabel" : "Menu" , "subs" : [ ... ] } , { ... } , { ... } , { ... } …" at bounding box center [386, 225] width 650 height 282
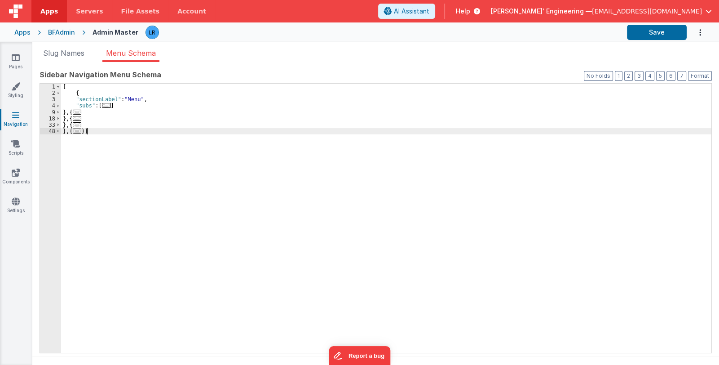
click at [87, 132] on div "[ { "sectionLabel" : "Menu" , "subs" : [ ... ] } , { ... } , { ... } , { ... } …" at bounding box center [386, 225] width 650 height 282
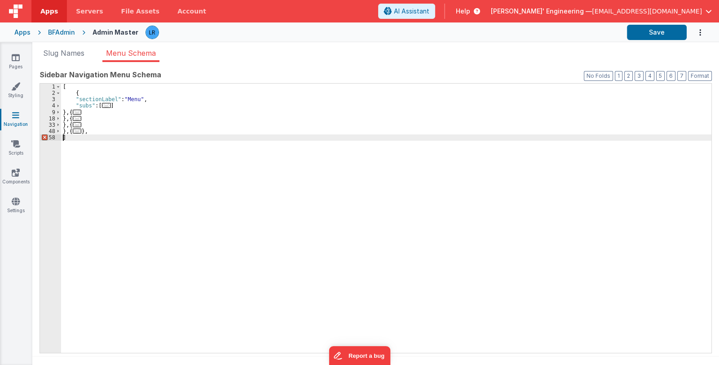
click at [159, 137] on div "[ { "sectionLabel" : "Menu" , "subs" : [ ... ] } , { ... } , { ... } , { ... } …" at bounding box center [386, 225] width 650 height 282
click at [159, 135] on div "[ { "sectionLabel" : "Menu" , "subs" : [ ... ] } , { ... } , { ... } , { ... } …" at bounding box center [386, 225] width 650 height 282
click at [98, 132] on div "[ { "sectionLabel" : "Menu" , "subs" : [ ... ] } , { ... } , { ... } , { ... } …" at bounding box center [386, 225] width 650 height 282
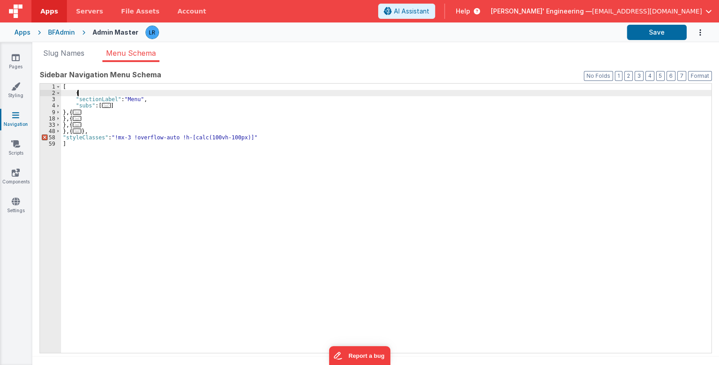
click at [87, 95] on div "[ { "sectionLabel" : "Menu" , "subs" : [ ... ] } , { ... } , { ... } , { ... } …" at bounding box center [386, 225] width 650 height 282
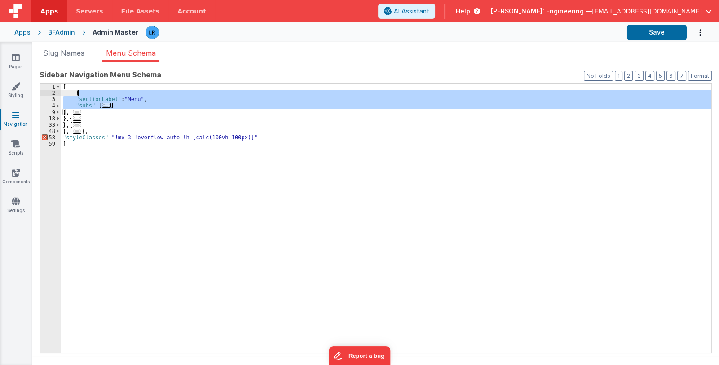
click at [87, 95] on div "[ { "sectionLabel" : "Menu" , "subs" : [ ... ] } , { ... } , { ... } , { ... } …" at bounding box center [386, 225] width 650 height 282
click at [72, 89] on div "[ { "sectionLabel" : "Menu" , "subs" : [ ... ] } , { ... } , { ... } , { ... } …" at bounding box center [386, 225] width 650 height 282
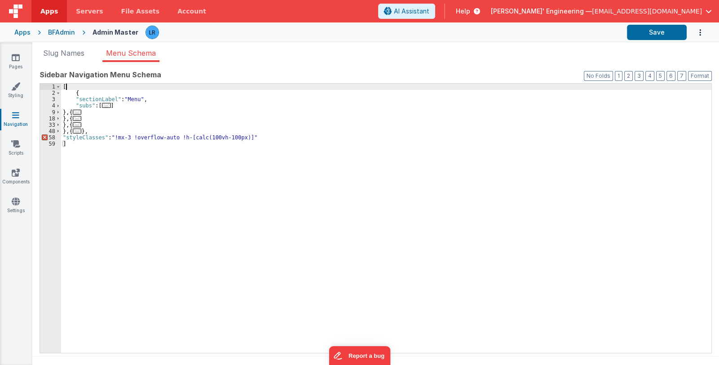
click at [74, 93] on div "[ { "sectionLabel" : "Menu" , "subs" : [ ... ] } , { ... } , { ... } , { ... } …" at bounding box center [386, 225] width 650 height 282
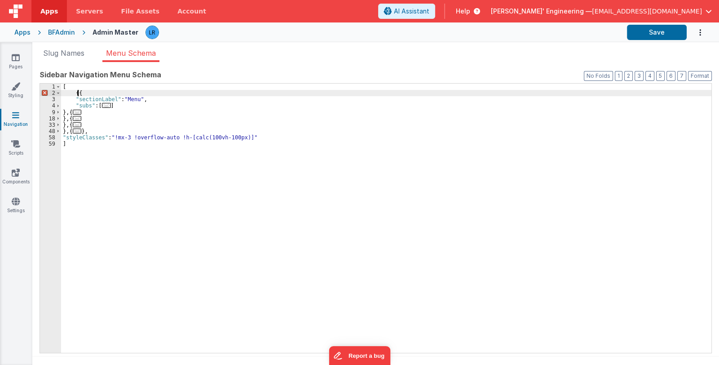
click at [91, 130] on div "[ {{ "sectionLabel" : "Menu" , "subs" : [ ... ] } , { ... } , { ... } , { ... }…" at bounding box center [386, 225] width 650 height 282
click at [80, 93] on div "[ { "sectionLabel" : "Menu" , "subs" : [ ... ] } , { ... } , { ... } , { ... } …" at bounding box center [386, 225] width 650 height 282
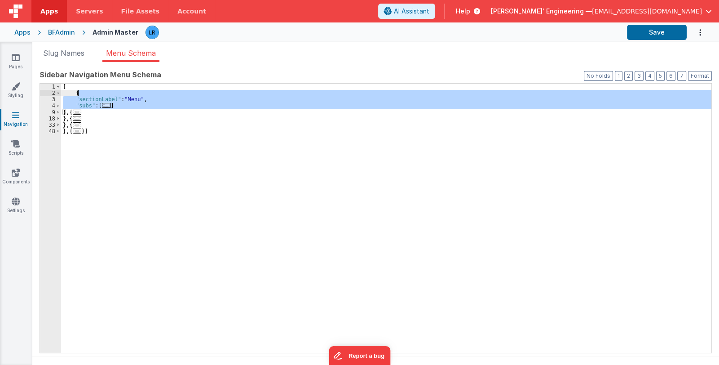
click at [80, 93] on div "[ { "sectionLabel" : "Menu" , "subs" : [ ... ] } , { ... } , { ... } , { ... } …" at bounding box center [386, 225] width 650 height 282
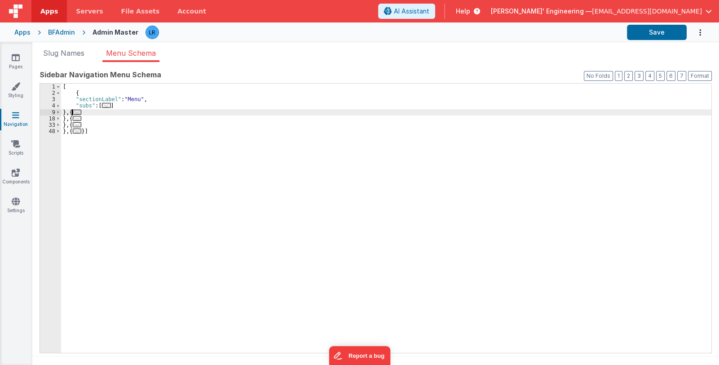
click at [73, 110] on div "[ { "sectionLabel" : "Menu" , "subs" : [ ... ] } , { ... } , { ... } , { ... } …" at bounding box center [386, 225] width 650 height 282
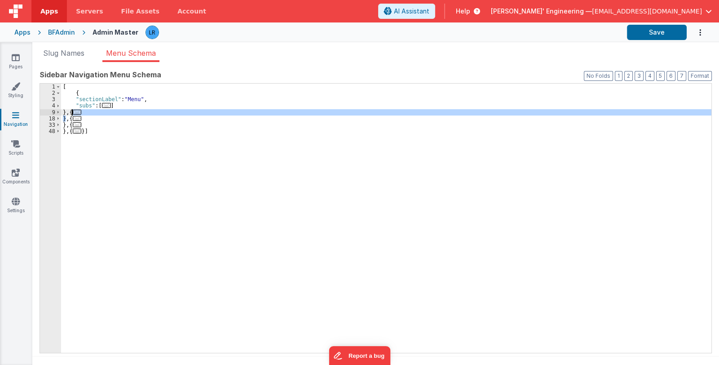
click at [73, 110] on div "[ { "sectionLabel" : "Menu" , "subs" : [ ... ] } , { ... } , { ... } , { ... } …" at bounding box center [386, 225] width 650 height 282
click at [73, 129] on div "[ { "sectionLabel" : "Menu" , "subs" : [ ... ] } , { ... } , { ... } , { ... } …" at bounding box center [386, 225] width 650 height 282
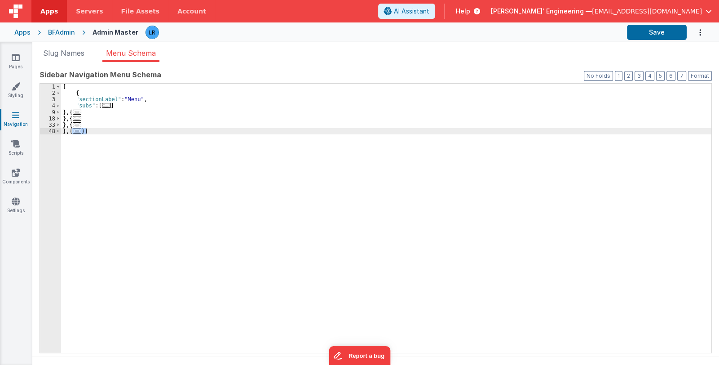
click at [88, 130] on div "[ { "sectionLabel" : "Menu" , "subs" : [ ... ] } , { ... } , { ... } , { ... } …" at bounding box center [386, 225] width 650 height 282
click at [86, 131] on div "[ { "sectionLabel" : "Menu" , "subs" : [ ... ] } , { ... } , { ... } , { ... } …" at bounding box center [386, 225] width 650 height 282
click at [85, 94] on div "[ { "sectionLabel" : "Menu" , "subs" : [ ... ] } , { ... } , { ... } , { ... } …" at bounding box center [386, 225] width 650 height 282
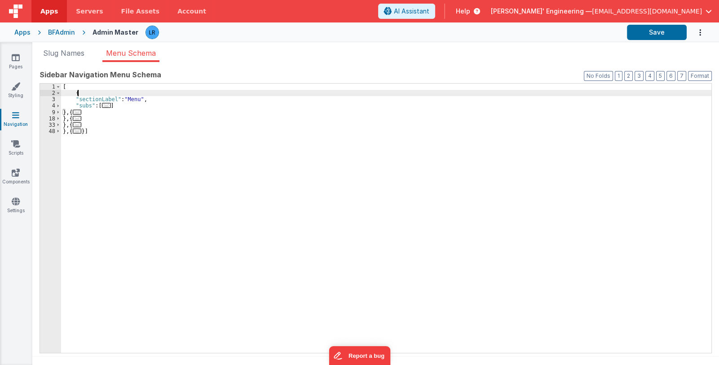
click at [85, 94] on div "[ { "sectionLabel" : "Menu" , "subs" : [ ... ] } , { ... } , { ... } , { ... } …" at bounding box center [386, 225] width 650 height 282
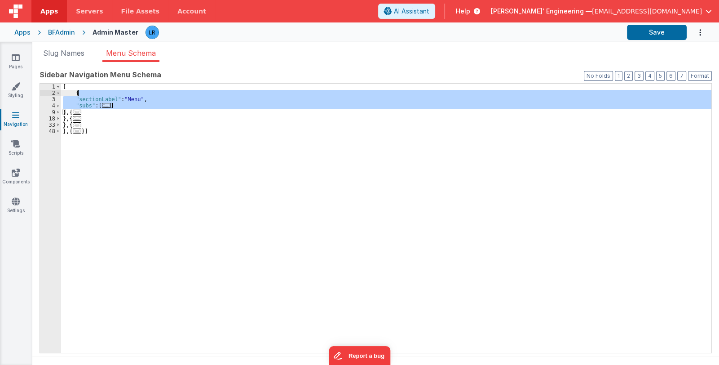
click at [73, 91] on div "[ { "sectionLabel" : "Menu" , "subs" : [ ... ] } , { ... } , { ... } , { ... } …" at bounding box center [386, 225] width 650 height 282
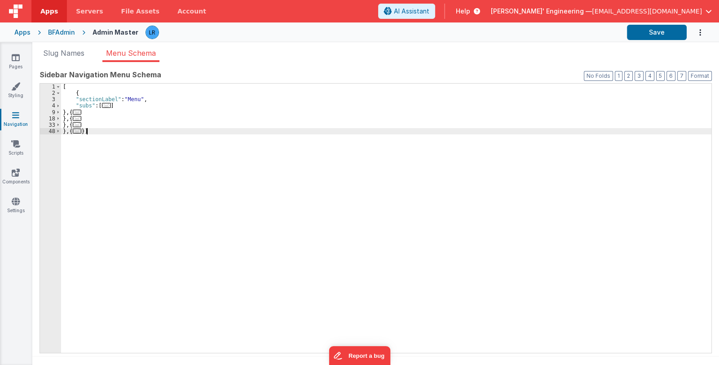
click at [88, 134] on div "[ { "sectionLabel" : "Menu" , "subs" : [ ... ] } , { ... } , { ... } , { ... } …" at bounding box center [386, 225] width 650 height 282
click at [622, 77] on button "1" at bounding box center [619, 76] width 8 height 10
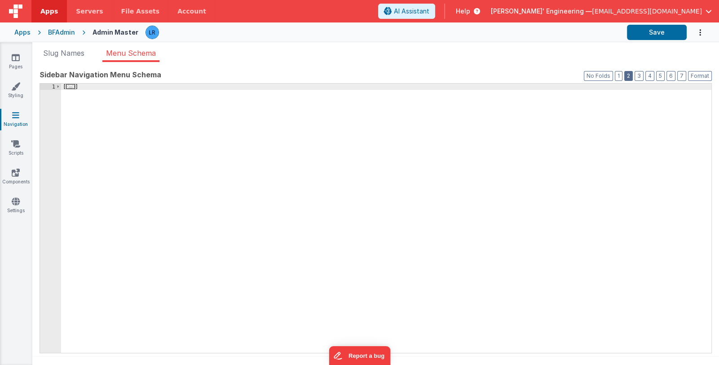
click at [629, 76] on button "2" at bounding box center [628, 76] width 9 height 10
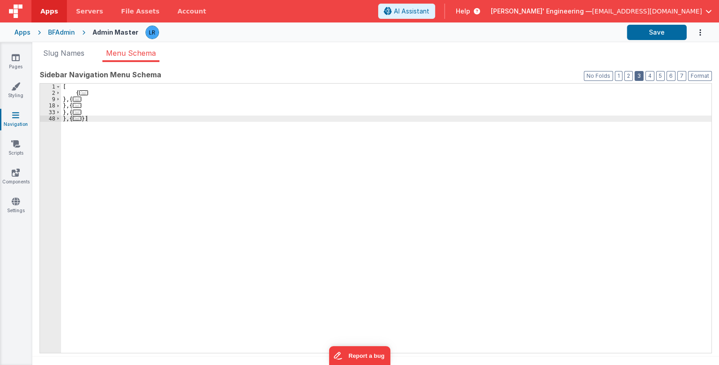
click at [641, 75] on button "3" at bounding box center [639, 76] width 9 height 10
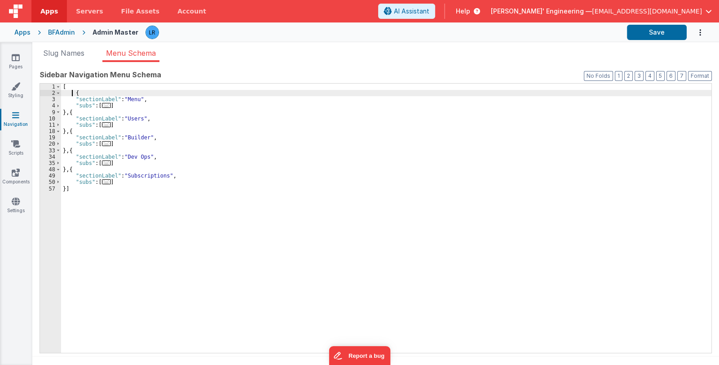
click at [72, 90] on div "[ { "sectionLabel" : "Menu" , "subs" : [ ... ] } , { "sectionLabel" : "Users" ,…" at bounding box center [386, 225] width 650 height 282
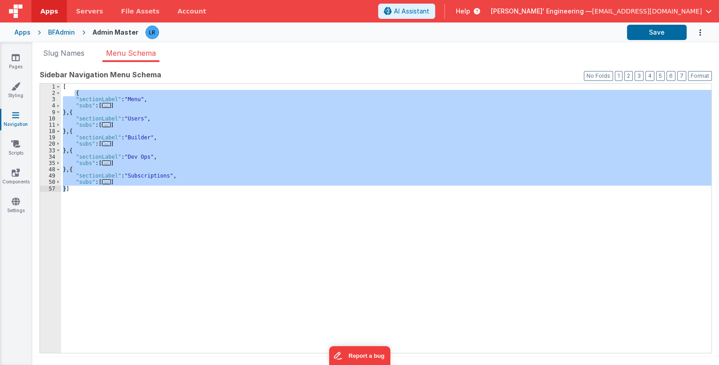
drag, startPoint x: 74, startPoint y: 93, endPoint x: 66, endPoint y: 186, distance: 93.3
click at [66, 186] on div "[ { "sectionLabel" : "Menu" , "subs" : [ ... ] } , { "sectionLabel" : "Users" ,…" at bounding box center [386, 225] width 650 height 282
click at [16, 88] on icon at bounding box center [15, 86] width 9 height 9
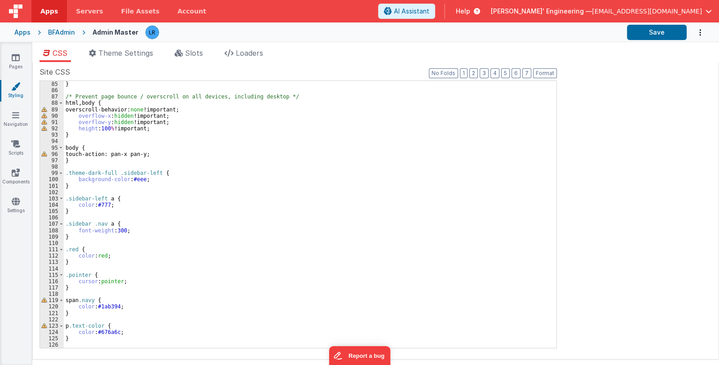
scroll to position [668, 0]
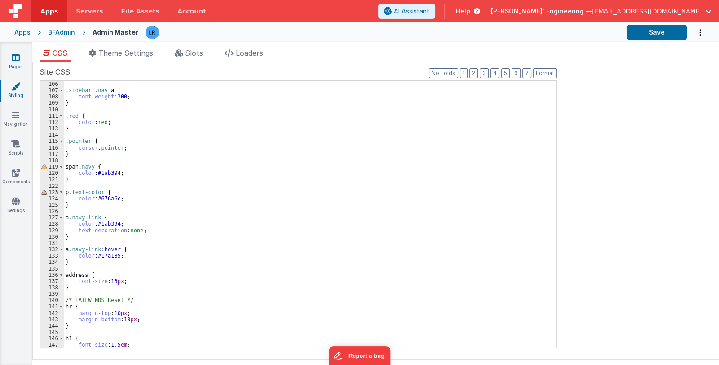
click at [11, 62] on link "Pages" at bounding box center [16, 62] width 32 height 18
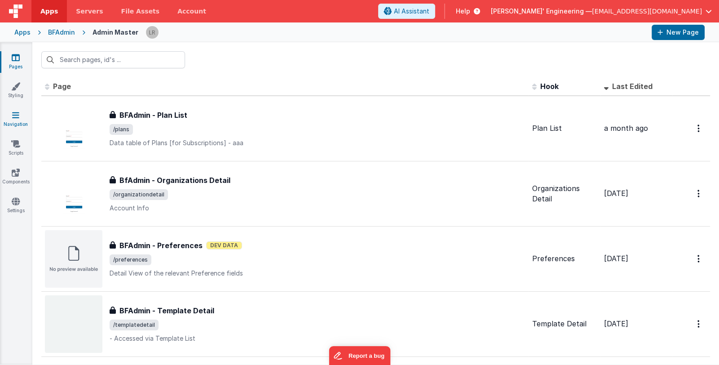
click at [16, 115] on icon at bounding box center [15, 114] width 7 height 9
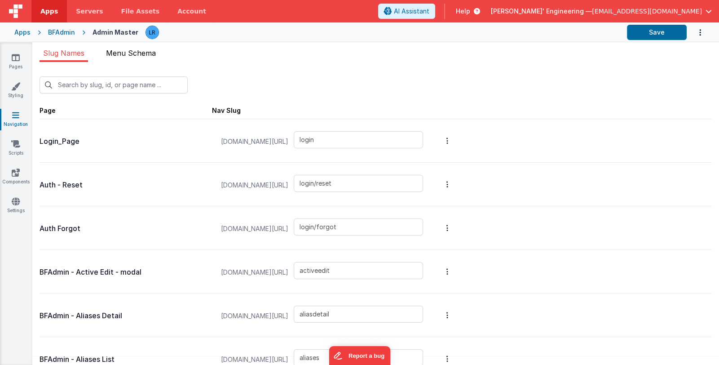
click at [124, 52] on span "Menu Schema" at bounding box center [131, 53] width 50 height 9
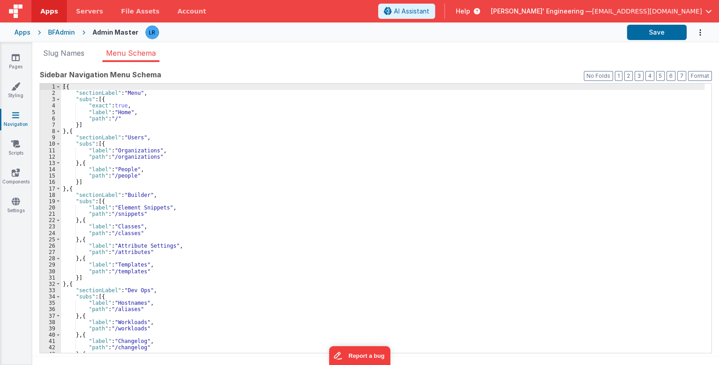
click at [73, 87] on div "[{ "sectionLabel" : "Menu" , "subs" : [{ "exact" : true , "label" : "Home" , "p…" at bounding box center [383, 225] width 644 height 282
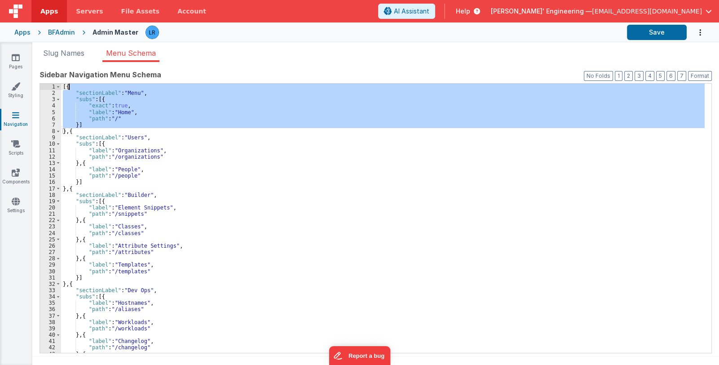
click at [73, 87] on div "[{ "sectionLabel" : "Menu" , "subs" : [{ "exact" : true , "label" : "Home" , "p…" at bounding box center [383, 225] width 644 height 282
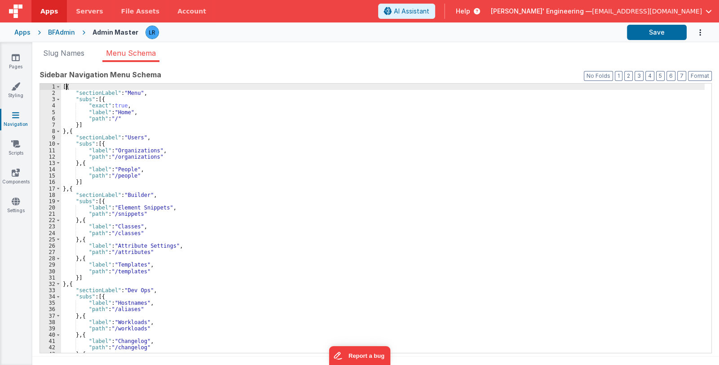
click at [66, 86] on div "[{ "sectionLabel" : "Menu" , "subs" : [{ "exact" : true , "label" : "Home" , "p…" at bounding box center [383, 225] width 644 height 282
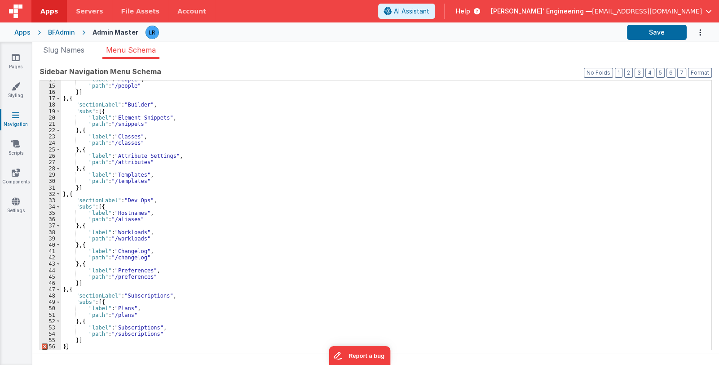
scroll to position [7, 0]
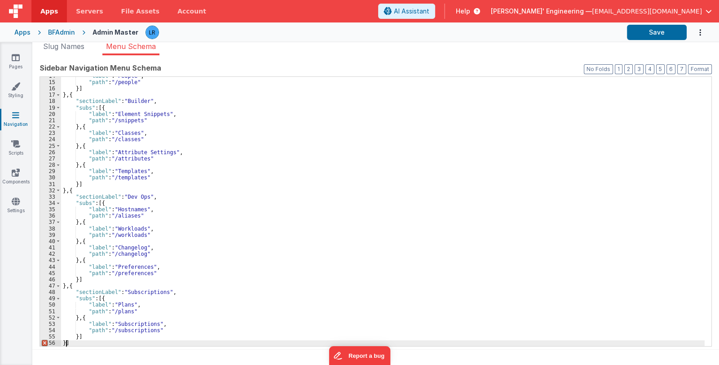
click at [65, 340] on div ""label" : "People" , "path" : "/people" }] } , { "sectionLabel" : "Builder" , "…" at bounding box center [383, 214] width 644 height 282
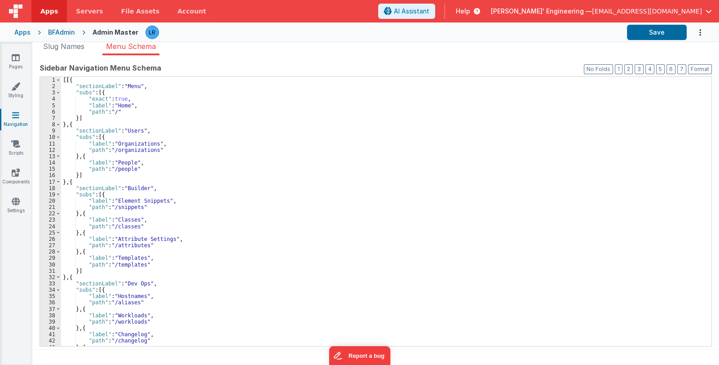
click at [66, 79] on div "[[{ "sectionLabel" : "Menu" , "subs" : [{ "exact" : true , "label" : "Home" , "…" at bounding box center [383, 218] width 644 height 282
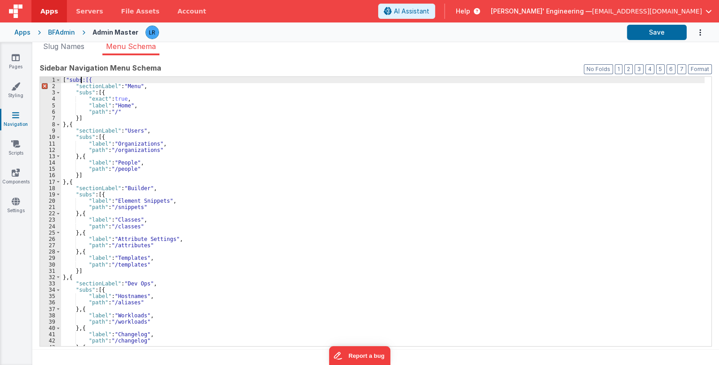
click at [80, 78] on div "[ "subs:[{ "sectionLabel" : "Menu" , "subs" : [{ "exact" : true , "label" : "Ho…" at bounding box center [383, 218] width 644 height 282
click at [66, 79] on div "[ "subs" : [{ "sectionLabel" : "Menu" , "subs" : [{ "exact" : true , "label" : …" at bounding box center [383, 218] width 644 height 282
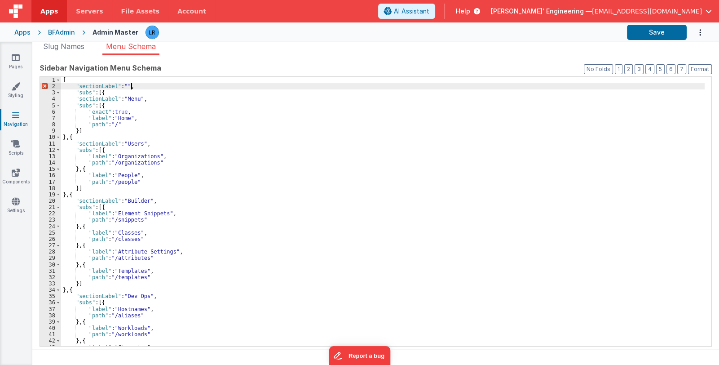
click at [74, 84] on div "[ "sectionLabel" : "" , "subs" : [{ "sectionLabel" : "Menu" , "subs" : [{ "exac…" at bounding box center [383, 218] width 644 height 282
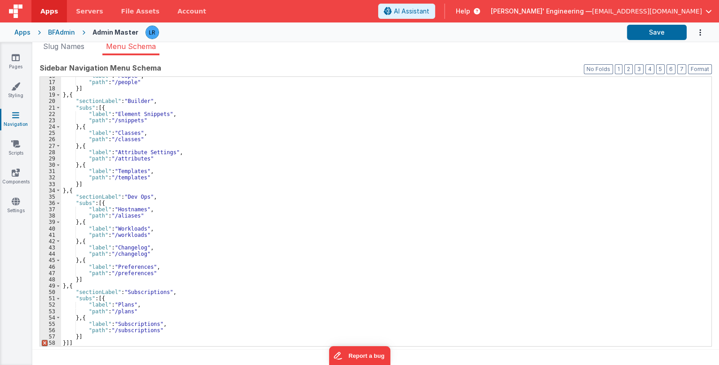
scroll to position [99, 0]
click at [69, 343] on div ""label" : "People" , "path" : "/people" }] } , { "sectionLabel" : "Builder" , "…" at bounding box center [383, 214] width 644 height 282
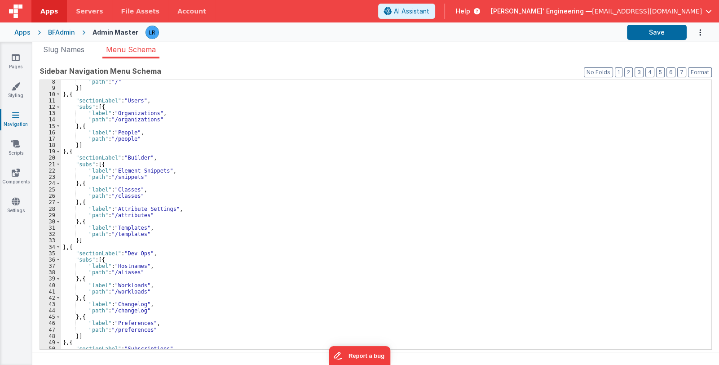
scroll to position [0, 0]
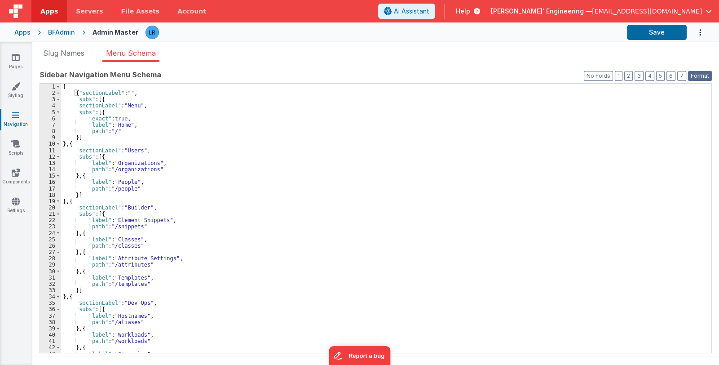
click at [697, 76] on button "Format" at bounding box center [700, 76] width 24 height 10
click at [699, 75] on button "Format" at bounding box center [700, 76] width 24 height 10
click at [631, 77] on button "2" at bounding box center [628, 76] width 9 height 10
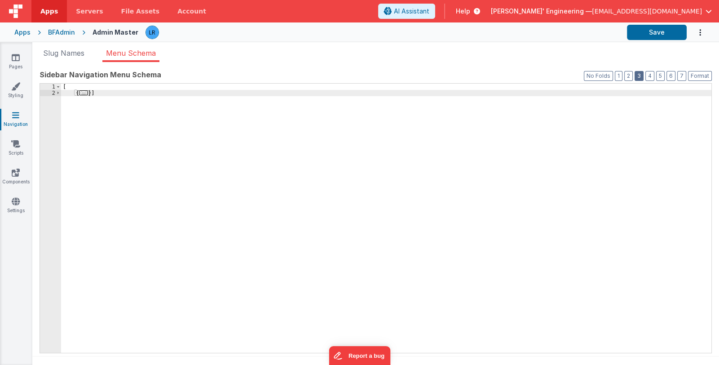
click at [642, 75] on button "3" at bounding box center [639, 76] width 9 height 10
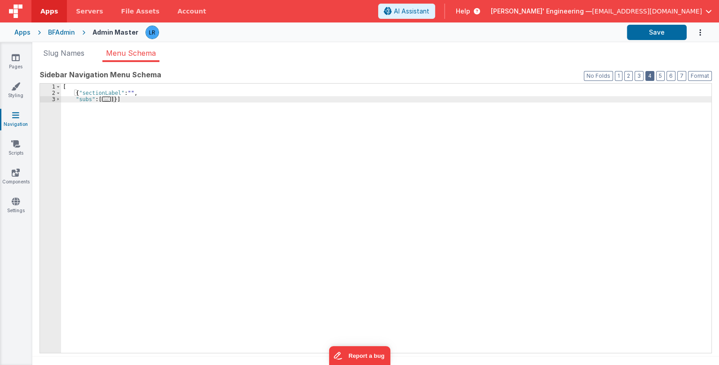
click at [651, 75] on button "4" at bounding box center [649, 76] width 9 height 10
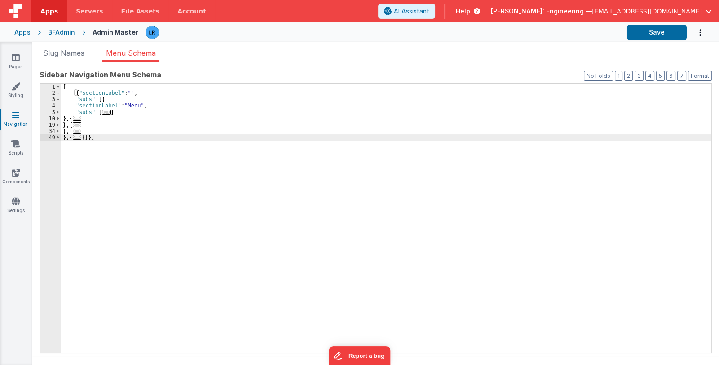
click at [136, 90] on div "[ { "sectionLabel" : "" , "subs" : [{ "sectionLabel" : "Menu" , "subs" : [ ... …" at bounding box center [386, 225] width 650 height 282
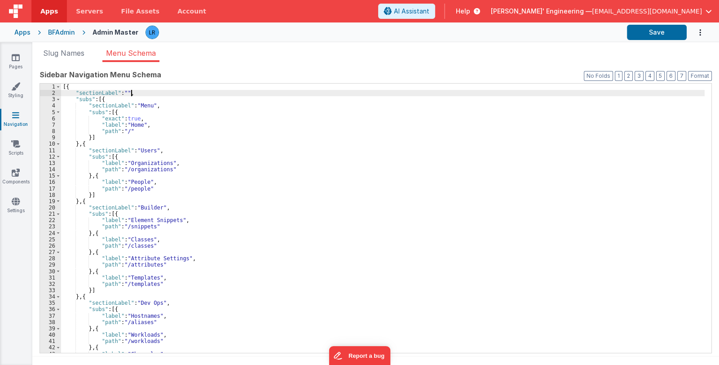
click at [140, 92] on div "[{ "sectionLabel" : "" , "subs" : [{ "sectionLabel" : "Menu" , "subs" : [{ "exa…" at bounding box center [383, 225] width 644 height 282
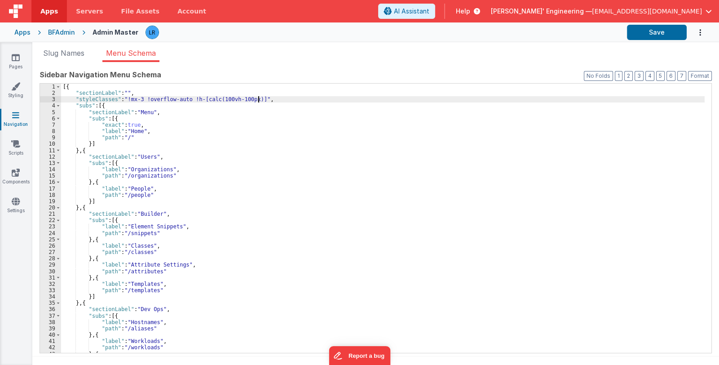
click at [72, 85] on div "[{ "sectionLabel" : "" , "styleClasses" : "!mx-3 !overflow-auto !h-[calc(100vh-…" at bounding box center [383, 225] width 644 height 282
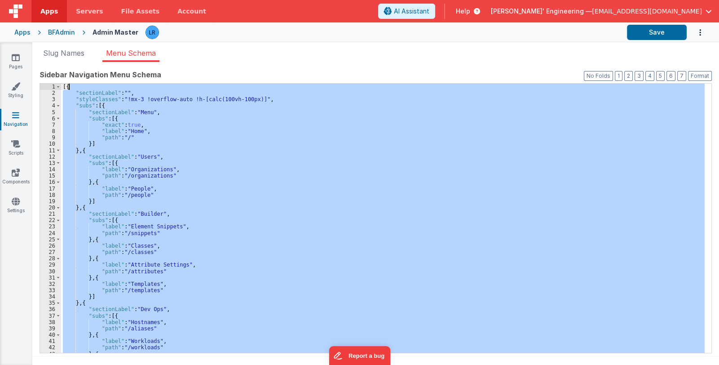
click at [72, 85] on div "[{ "sectionLabel" : "" , "styleClasses" : "!mx-3 !overflow-auto !h-[calc(100vh-…" at bounding box center [383, 225] width 644 height 282
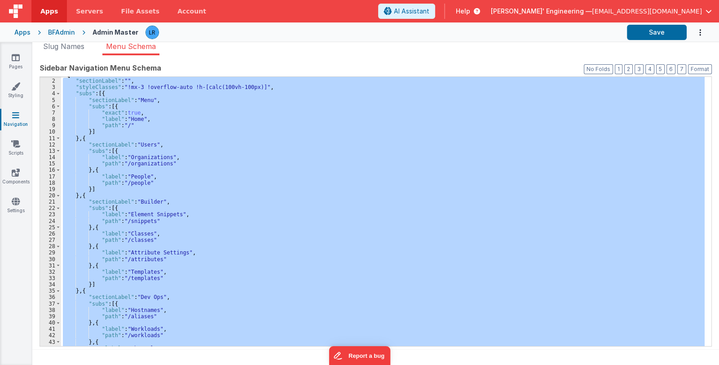
scroll to position [5, 0]
click at [136, 90] on div "[{ "sectionLabel" : "" , "styleClasses" : "!mx-3 !overflow-auto !h-[calc(100vh-…" at bounding box center [383, 211] width 644 height 269
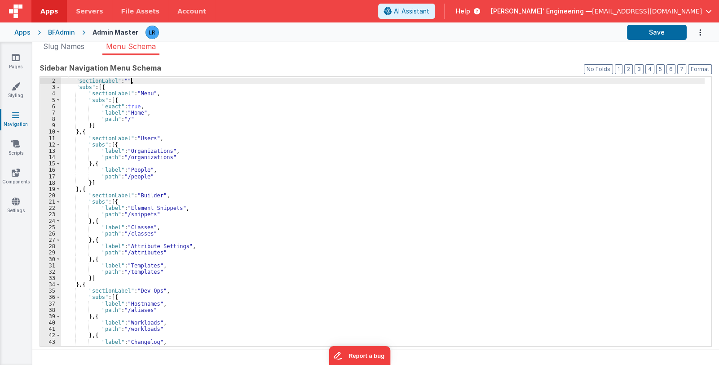
click at [194, 110] on div "[{ "sectionLabel" : "" , "subs" : [{ "sectionLabel" : "Menu" , "subs" : [{ "exa…" at bounding box center [383, 212] width 644 height 282
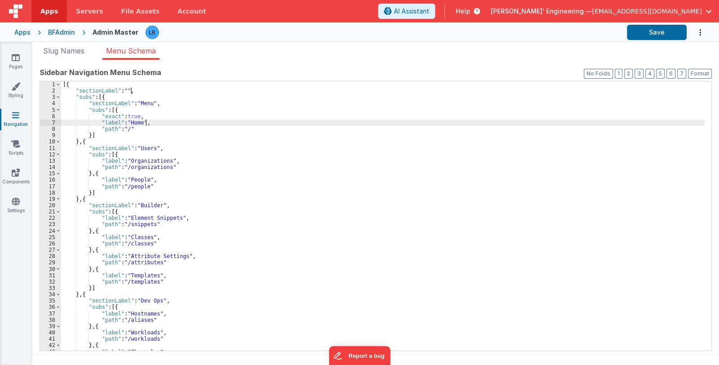
scroll to position [0, 0]
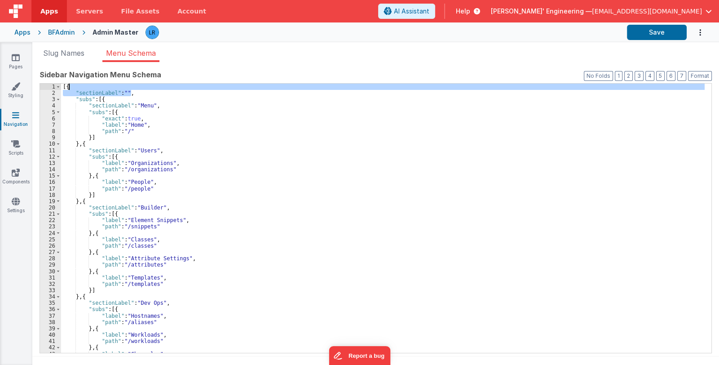
drag, startPoint x: 137, startPoint y: 93, endPoint x: 69, endPoint y: 88, distance: 68.0
click at [69, 88] on div "[{ "sectionLabel" : "" , "subs" : [{ "sectionLabel" : "Menu" , "subs" : [{ "exa…" at bounding box center [383, 225] width 644 height 282
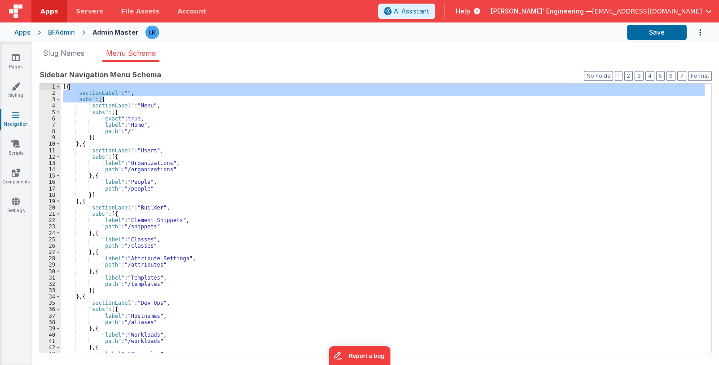
drag, startPoint x: 106, startPoint y: 98, endPoint x: 69, endPoint y: 87, distance: 39.5
click at [69, 87] on div "[{ "sectionLabel" : "" , "subs" : [{ "sectionLabel" : "Menu" , "subs" : [{ "exa…" at bounding box center [383, 225] width 644 height 282
click at [98, 90] on div "[{ "sectionLabel" : "" , "subs" : [{ "sectionLabel" : "Menu" , "subs" : [{ "exa…" at bounding box center [383, 218] width 644 height 269
drag, startPoint x: 101, startPoint y: 99, endPoint x: 67, endPoint y: 87, distance: 36.4
click at [67, 87] on div "[{ "sectionLabel" : "" , "subs" : [{ "sectionLabel" : "Menu" , "subs" : [{ "exa…" at bounding box center [383, 225] width 644 height 282
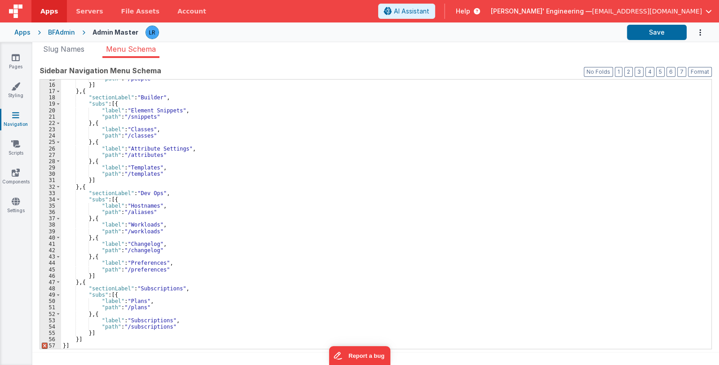
scroll to position [7, 0]
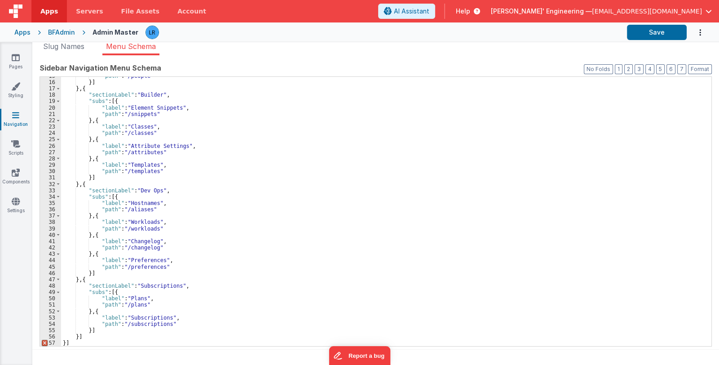
click at [88, 279] on div ""path" : "/people" }] } , { "sectionLabel" : "Builder" , "subs" : [{ "label" : …" at bounding box center [383, 214] width 644 height 282
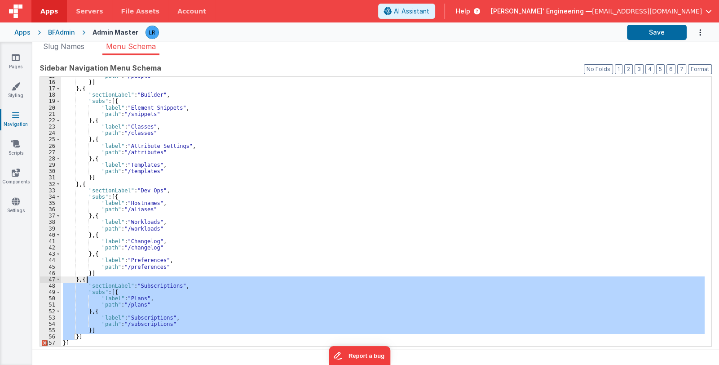
click at [88, 279] on div ""path" : "/people" }] } , { "sectionLabel" : "Builder" , "subs" : [{ "label" : …" at bounding box center [383, 214] width 644 height 282
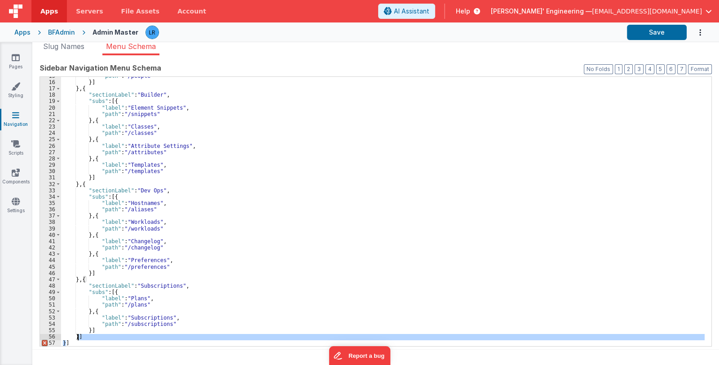
drag, startPoint x: 65, startPoint y: 343, endPoint x: 79, endPoint y: 336, distance: 15.9
click at [79, 336] on div ""path" : "/people" }] } , { "sectionLabel" : "Builder" , "subs" : [{ "label" : …" at bounding box center [383, 214] width 644 height 282
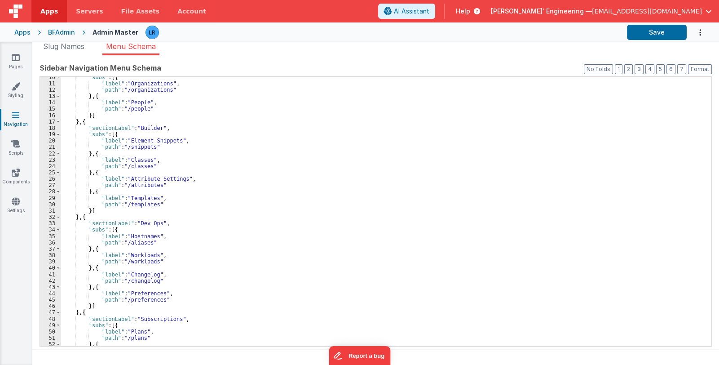
scroll to position [0, 0]
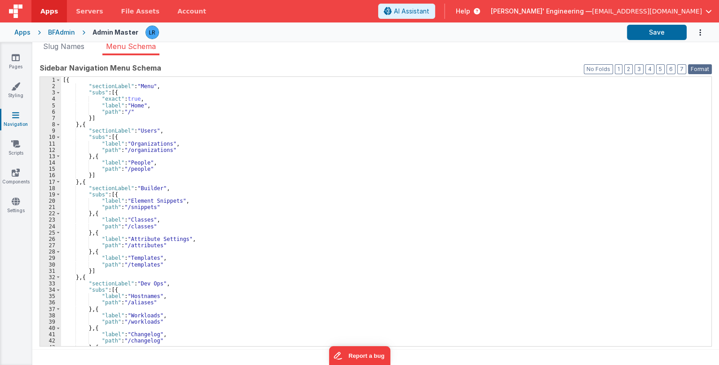
click at [698, 71] on button "Format" at bounding box center [700, 69] width 24 height 10
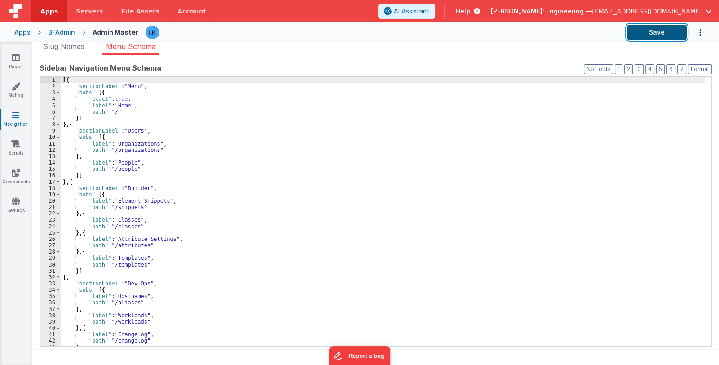
click at [677, 34] on button "Save" at bounding box center [657, 32] width 60 height 15
click at [18, 144] on icon at bounding box center [15, 143] width 9 height 9
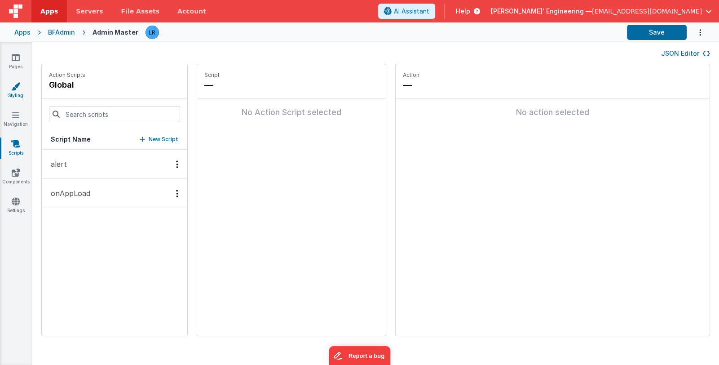
click at [18, 87] on icon at bounding box center [15, 86] width 9 height 9
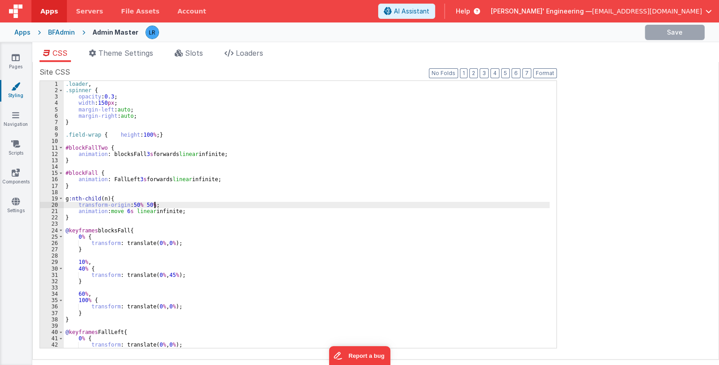
click at [217, 207] on div ".loader , .spinner { opacity : 0.3 ; width : 150 px ; margin-left : auto ; marg…" at bounding box center [307, 221] width 486 height 280
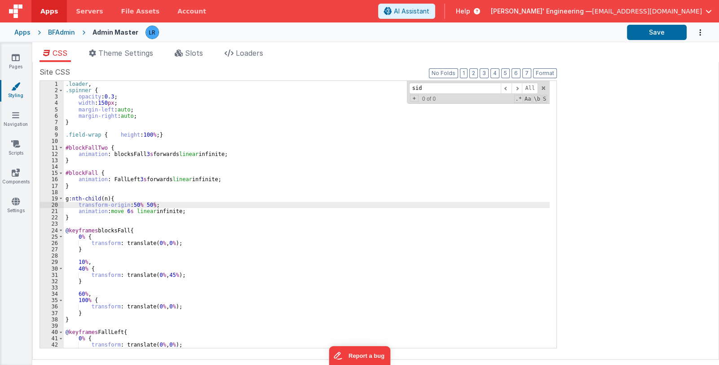
scroll to position [496, 0]
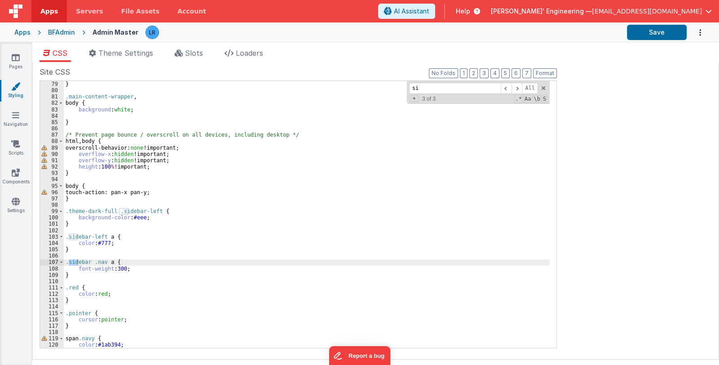
type input "s"
type input "aside"
click at [74, 250] on div "} } .main-content-wrapper , body { background : white ; } /* Prevent page bounc…" at bounding box center [307, 215] width 486 height 280
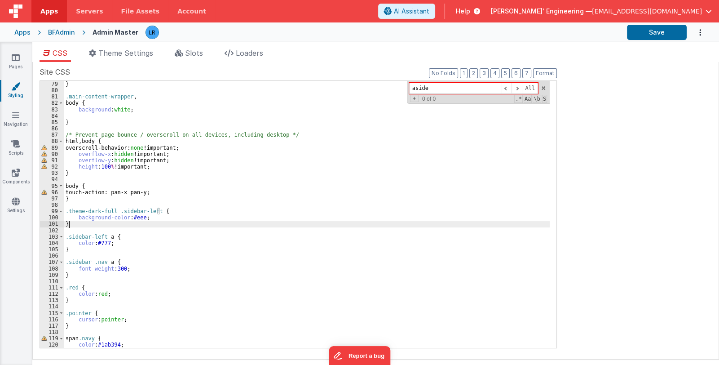
click at [76, 223] on div "} } .main-content-wrapper , body { background : white ; } /* Prevent page bounc…" at bounding box center [307, 215] width 486 height 280
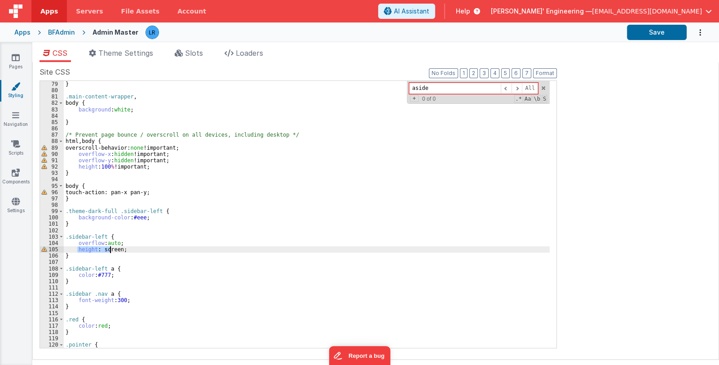
drag, startPoint x: 76, startPoint y: 249, endPoint x: 110, endPoint y: 246, distance: 33.8
click at [110, 246] on div "} } .main-content-wrapper , body { background : white ; } /* Prevent page bounc…" at bounding box center [307, 215] width 486 height 280
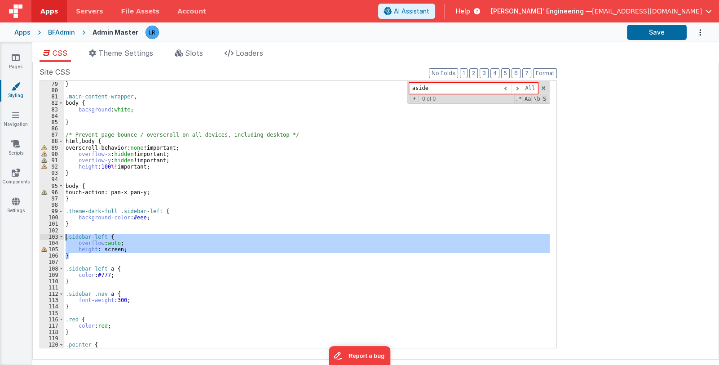
drag, startPoint x: 71, startPoint y: 257, endPoint x: 50, endPoint y: 238, distance: 28.3
click at [50, 238] on div "78 79 80 81 82 83 84 85 86 87 88 89 90 91 92 93 94 95 96 97 98 99 100 101 102 1…" at bounding box center [298, 214] width 517 height 268
click at [146, 246] on div "} } .main-content-wrapper , body { background : white ; } /* Prevent page bounc…" at bounding box center [307, 214] width 486 height 267
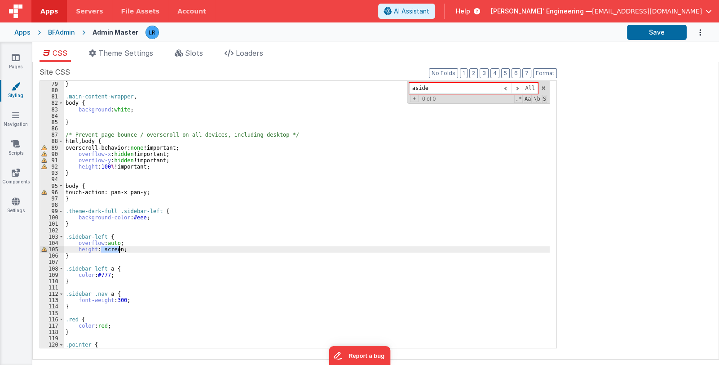
drag, startPoint x: 101, startPoint y: 249, endPoint x: 119, endPoint y: 249, distance: 18.0
click at [119, 249] on div "} } .main-content-wrapper , body { background : white ; } /* Prevent page bounc…" at bounding box center [307, 215] width 486 height 280
click at [639, 34] on button "Save" at bounding box center [657, 32] width 60 height 15
click at [18, 66] on link "Pages" at bounding box center [16, 62] width 32 height 18
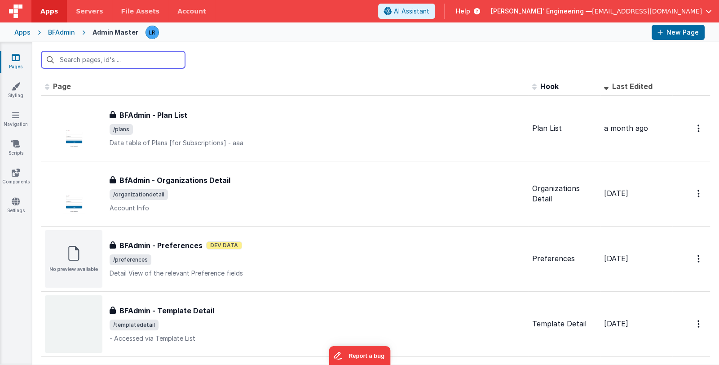
click at [83, 59] on input "text" at bounding box center [113, 59] width 144 height 17
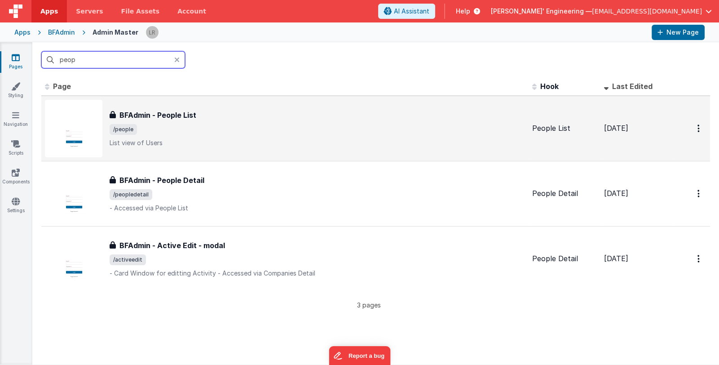
type input "peop"
click at [234, 135] on div "BFAdmin - People List BFAdmin - People List /people List view of Users" at bounding box center [317, 129] width 415 height 38
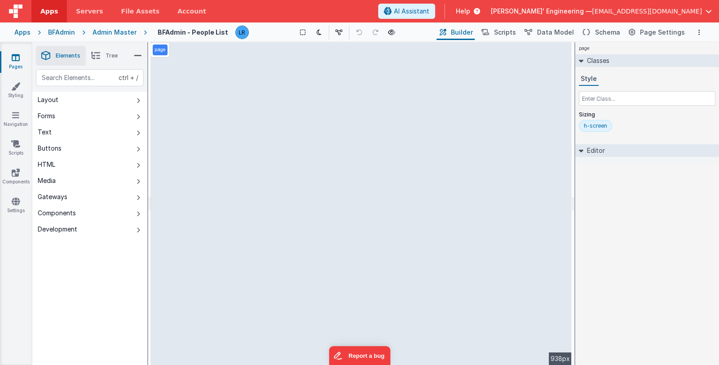
click at [111, 60] on li "Tree" at bounding box center [104, 56] width 37 height 20
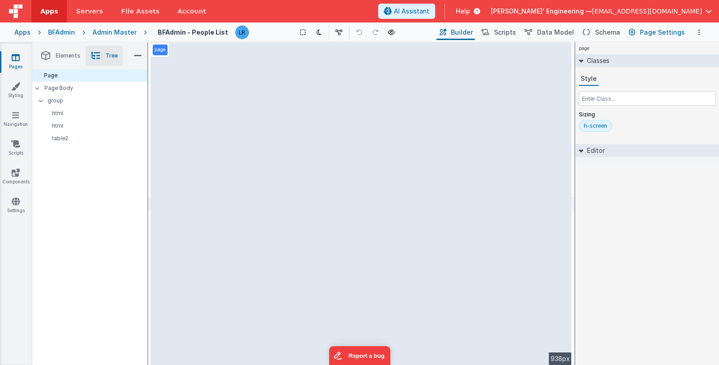
click at [658, 31] on span "Page Settings" at bounding box center [662, 32] width 45 height 9
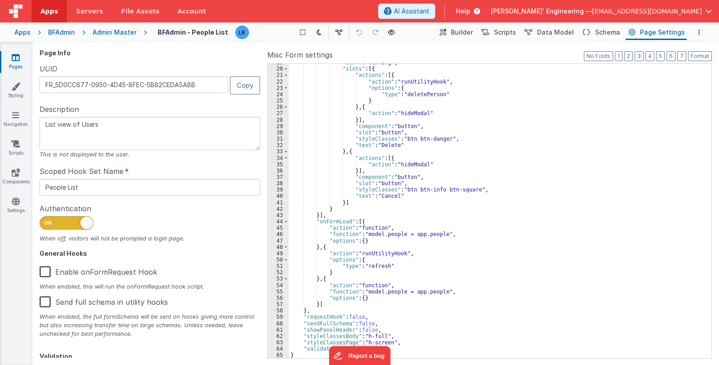
scroll to position [119, 0]
click at [472, 31] on span "Builder" at bounding box center [462, 32] width 22 height 9
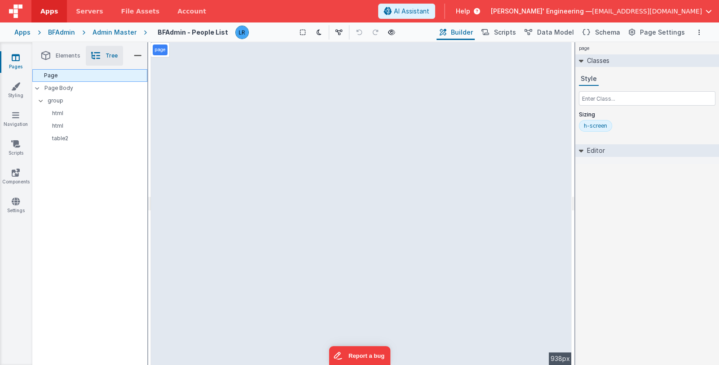
click at [94, 76] on div "Page" at bounding box center [89, 75] width 115 height 13
click at [88, 86] on p "Page Body" at bounding box center [95, 87] width 103 height 7
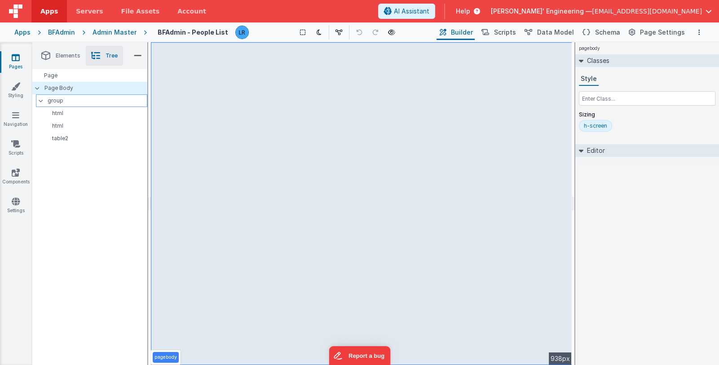
click at [83, 101] on p "group" at bounding box center [97, 101] width 99 height 10
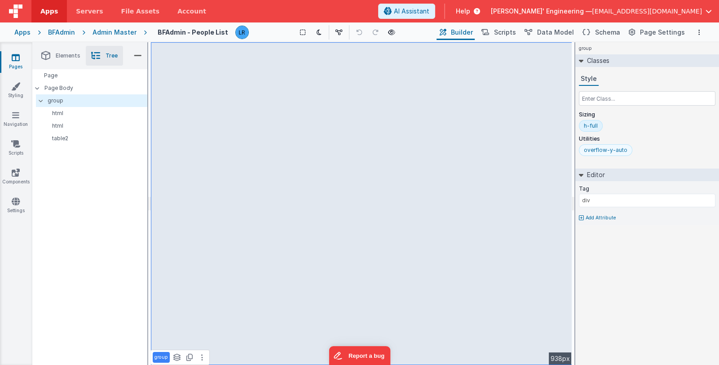
click at [609, 149] on div "overflow-y-auto" at bounding box center [606, 149] width 44 height 7
click at [13, 60] on icon at bounding box center [16, 57] width 8 height 9
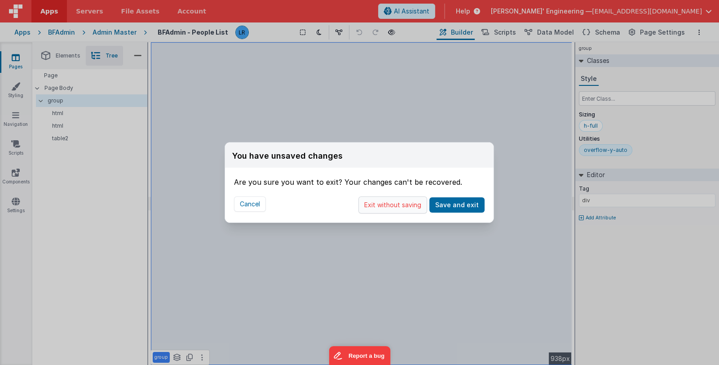
click at [414, 204] on button "Exit without saving" at bounding box center [392, 204] width 69 height 17
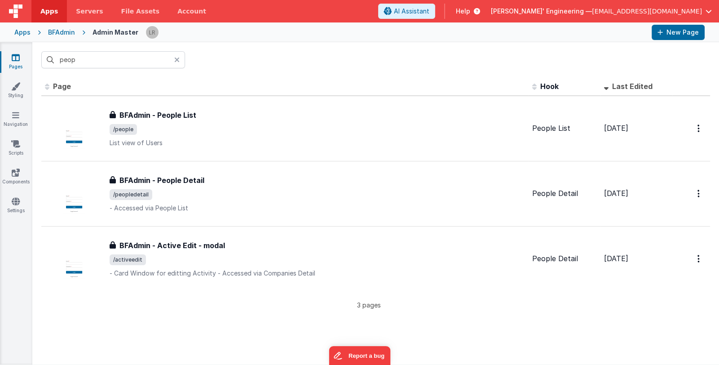
drag, startPoint x: 176, startPoint y: 62, endPoint x: 185, endPoint y: 48, distance: 16.9
click at [176, 62] on icon at bounding box center [176, 59] width 5 height 7
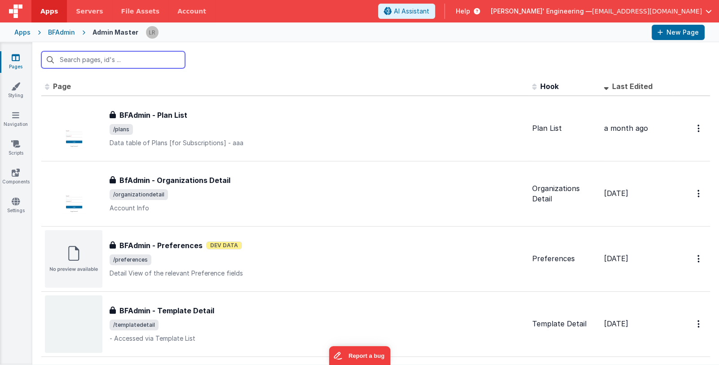
click at [104, 60] on input "text" at bounding box center [113, 59] width 144 height 17
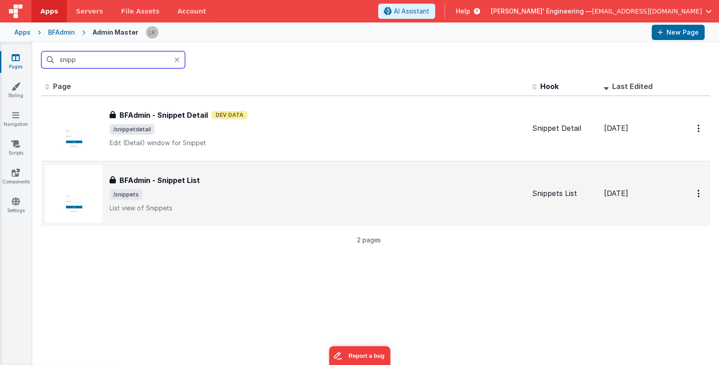
type input "snipp"
click at [247, 172] on div "BFAdmin - Snippet List BFAdmin - Snippet List /snippets List view of Snippets" at bounding box center [285, 193] width 480 height 57
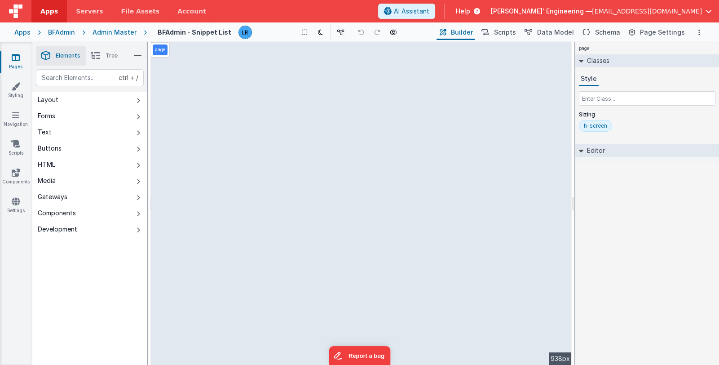
click at [105, 54] on li "Tree" at bounding box center [104, 56] width 37 height 20
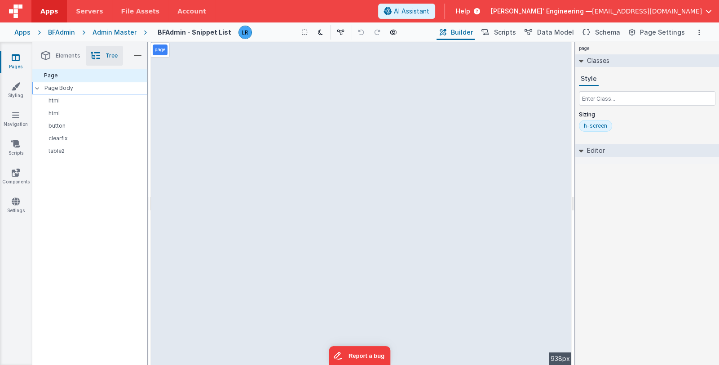
click at [83, 89] on p "Page Body" at bounding box center [95, 87] width 103 height 7
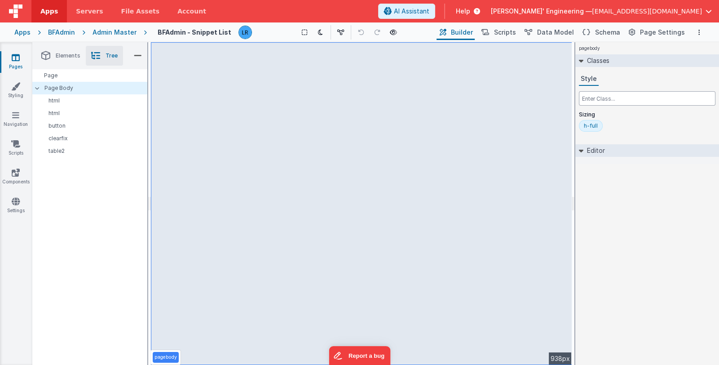
click at [598, 101] on input "text" at bounding box center [647, 98] width 137 height 14
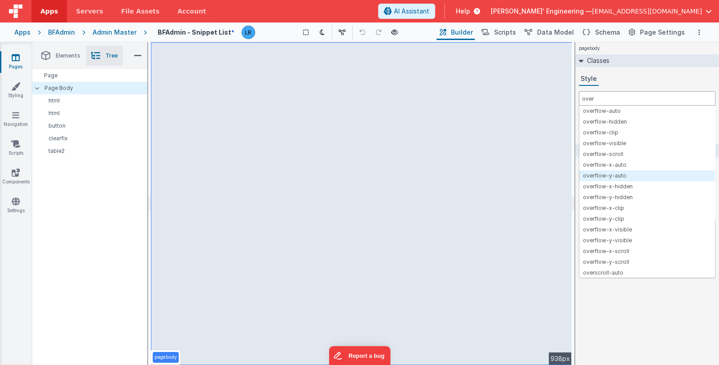
type input "over"
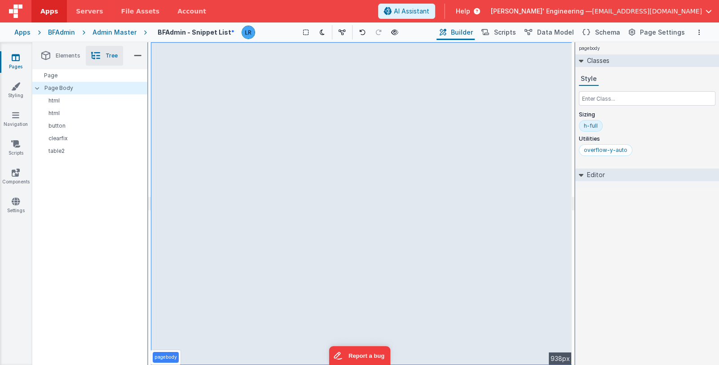
click at [649, 144] on div "overflow-y-auto" at bounding box center [647, 151] width 137 height 15
click at [406, 8] on header "Apps Servers File Assets Account Some FUTURE Slot AI Assistant Help Delfs' Engi…" at bounding box center [359, 11] width 719 height 22
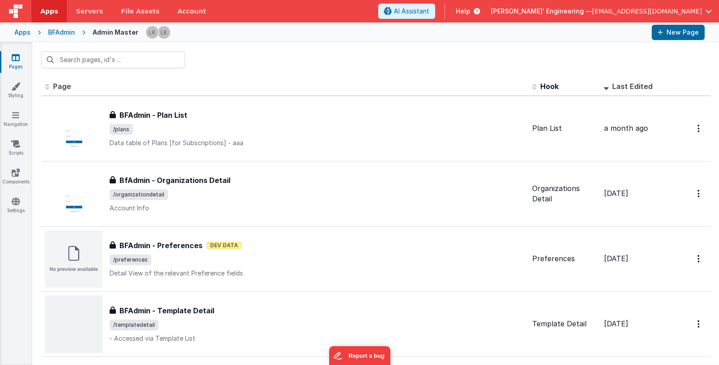
click at [61, 32] on div "BFAdmin" at bounding box center [61, 32] width 27 height 9
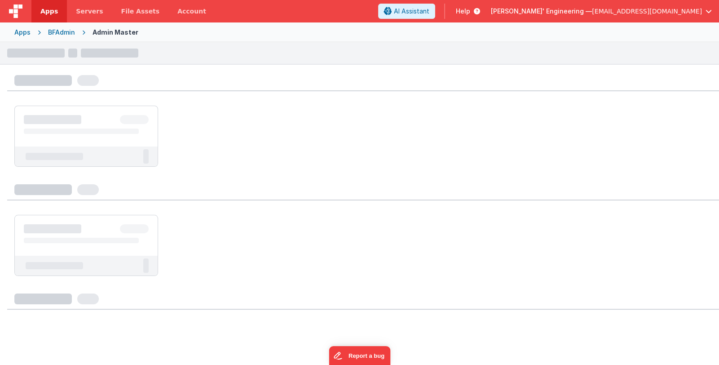
click at [31, 33] on div "Apps BFAdmin Admin Master" at bounding box center [359, 32] width 719 height 20
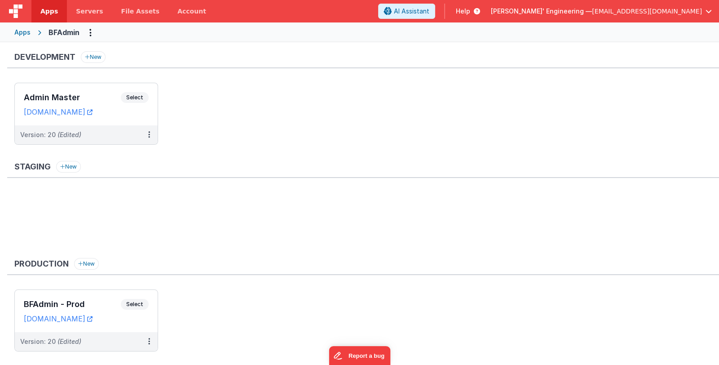
click at [26, 33] on div "Apps" at bounding box center [22, 32] width 16 height 9
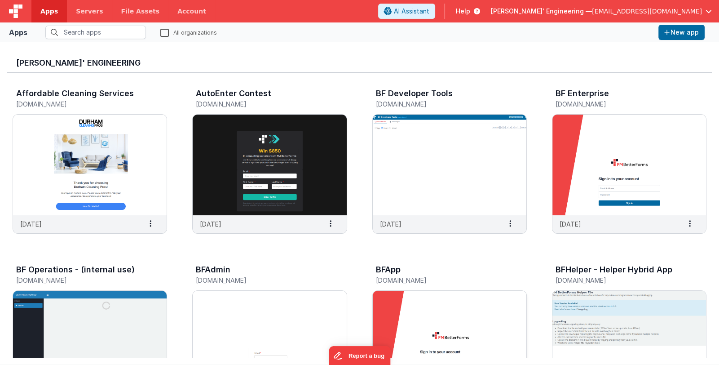
click at [443, 313] on img at bounding box center [450, 341] width 154 height 101
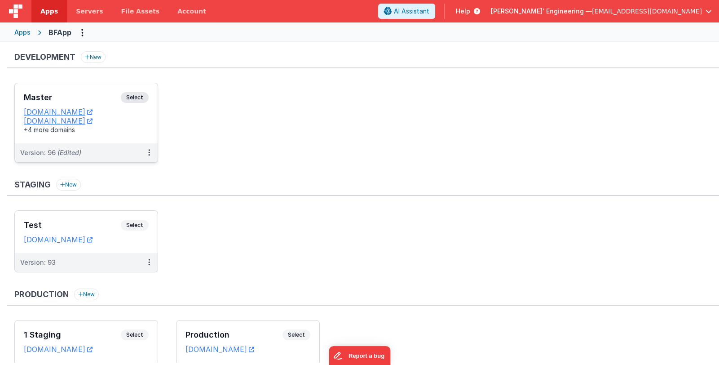
click at [71, 97] on h3 "Master" at bounding box center [72, 97] width 97 height 9
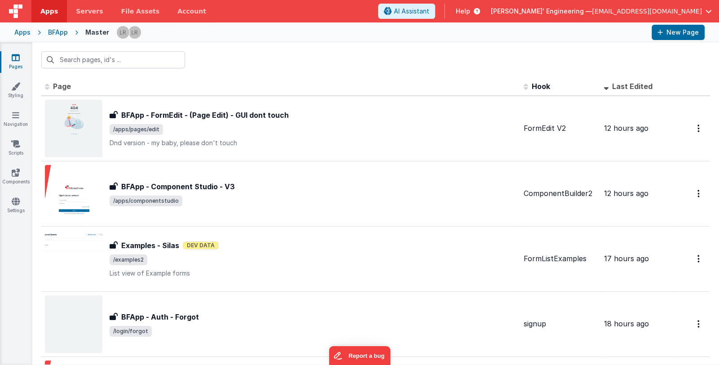
click at [575, 13] on span "Delfs' Engineering —" at bounding box center [541, 11] width 101 height 9
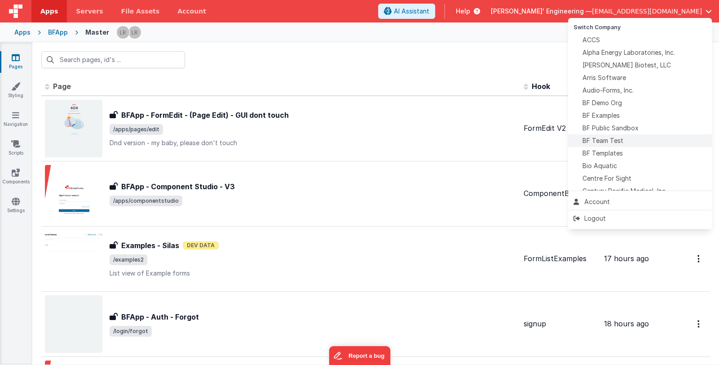
click at [638, 138] on div "BF Team Test" at bounding box center [640, 140] width 133 height 9
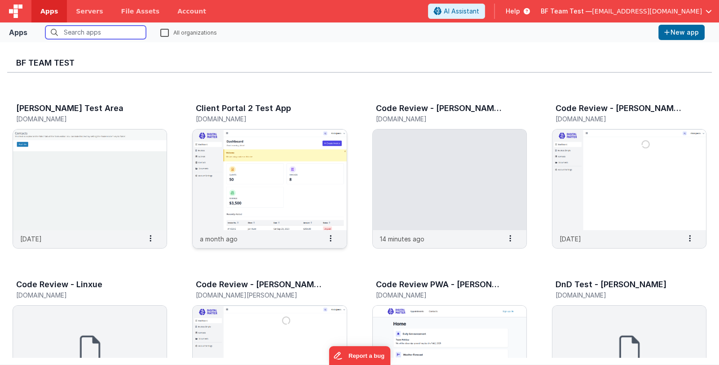
scroll to position [179, 0]
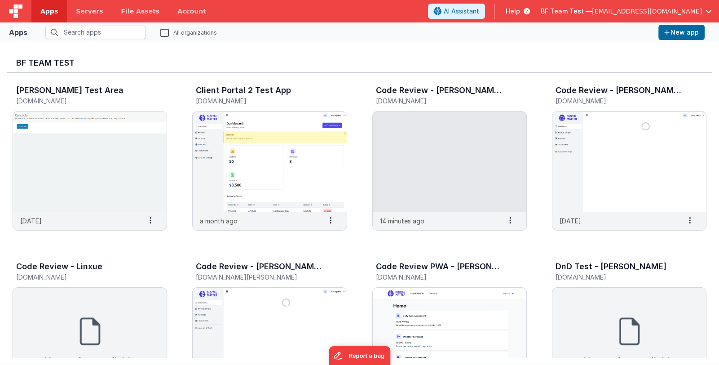
click at [133, 313] on img at bounding box center [90, 337] width 154 height 101
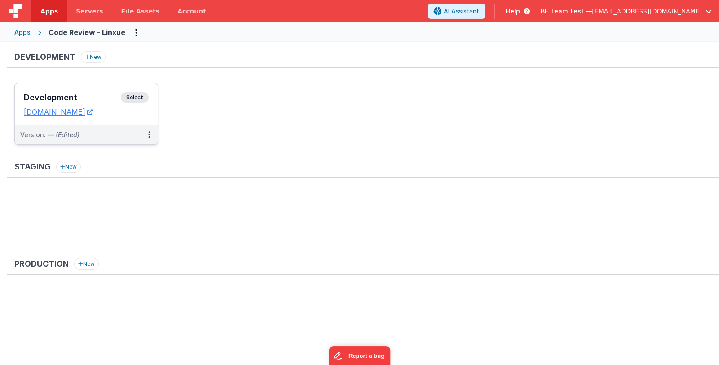
click at [71, 91] on div "Development Select URLs codereview-linxue.clientportal.cloud" at bounding box center [86, 104] width 143 height 42
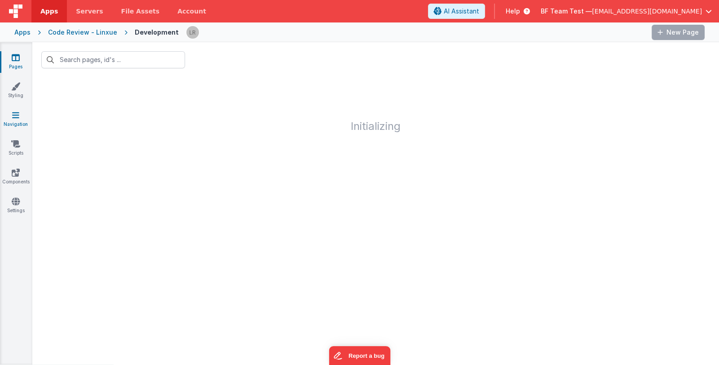
click at [18, 118] on icon at bounding box center [15, 114] width 7 height 9
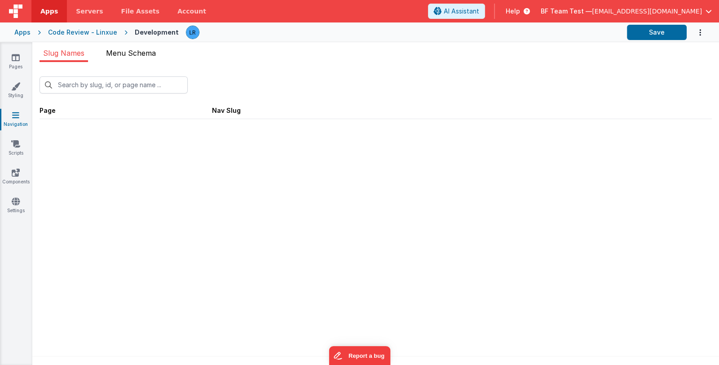
click at [148, 53] on span "Menu Schema" at bounding box center [131, 53] width 50 height 9
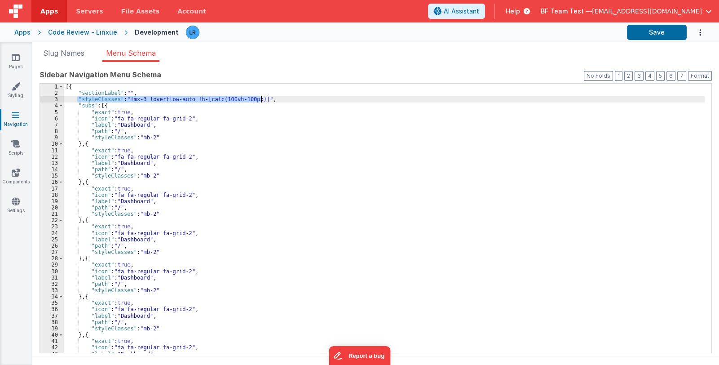
drag, startPoint x: 78, startPoint y: 98, endPoint x: 265, endPoint y: 99, distance: 186.8
click at [265, 99] on div "[{ "sectionLabel" : "" , "styleClasses" : "!mx-3 !overflow-auto !h-[calc(100vh-…" at bounding box center [384, 225] width 641 height 282
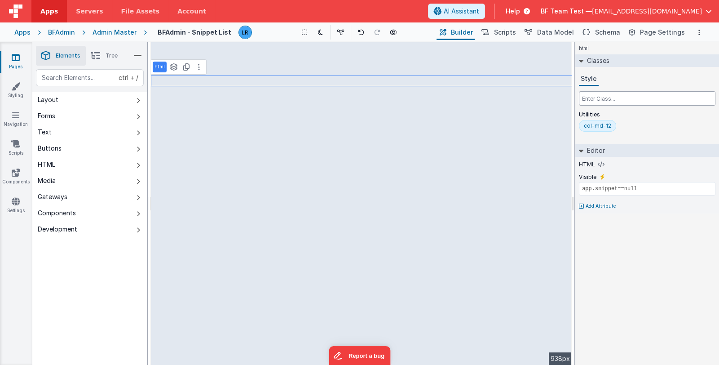
click at [609, 98] on input "text" at bounding box center [647, 98] width 137 height 14
click at [98, 51] on icon at bounding box center [95, 55] width 9 height 13
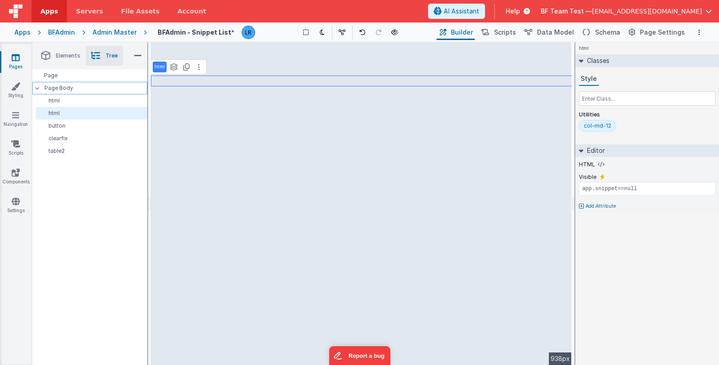
click at [80, 92] on div "Page Body" at bounding box center [89, 88] width 115 height 13
click at [81, 89] on p "Page Body" at bounding box center [95, 87] width 103 height 7
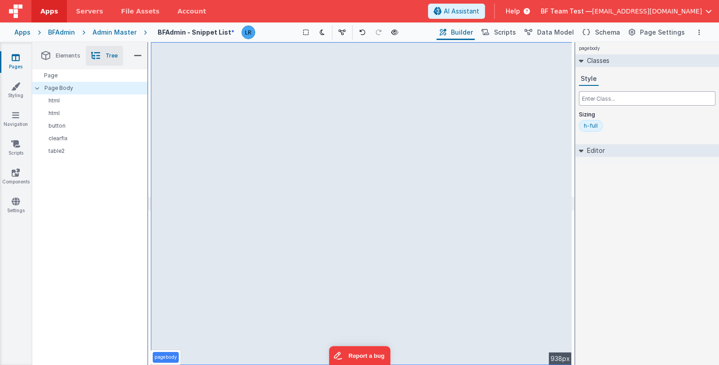
click at [602, 101] on input "text" at bounding box center [647, 98] width 137 height 14
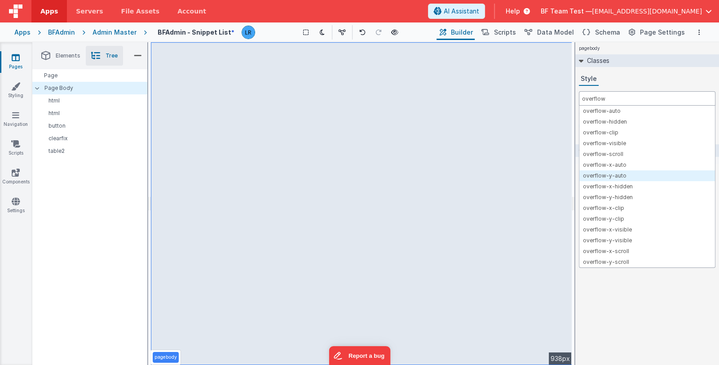
type input "overflow"
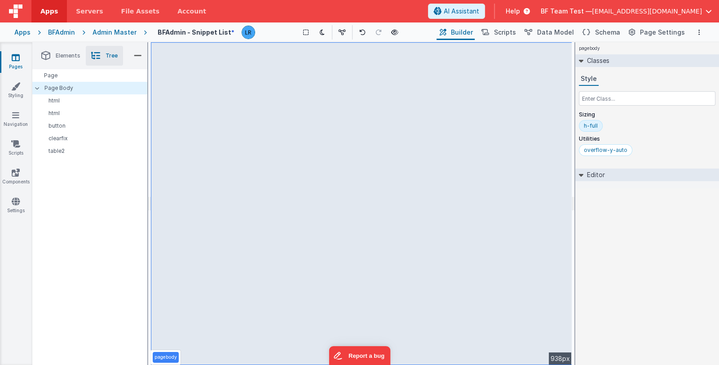
click at [266, 32] on div "Show Group Outlines Toggle Dark Mode Toggle Dev Data Preview Page ctrl + b" at bounding box center [348, 32] width 172 height 14
click at [272, 32] on div "Show Group Outlines Toggle Dark Mode Toggle Dev Data Preview Page ctrl + b" at bounding box center [348, 32] width 172 height 14
click at [701, 29] on button "Options" at bounding box center [699, 32] width 11 height 11
click at [658, 51] on p "Save" at bounding box center [648, 49] width 59 height 9
click at [698, 31] on icon "Options" at bounding box center [699, 32] width 2 height 6
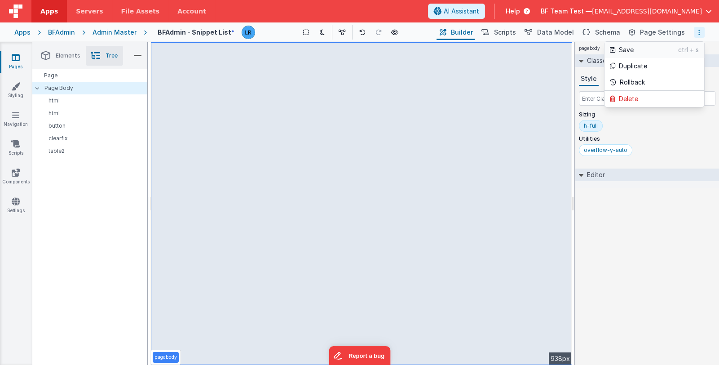
click at [668, 48] on p "Save" at bounding box center [648, 49] width 59 height 9
click at [19, 58] on icon at bounding box center [16, 57] width 8 height 9
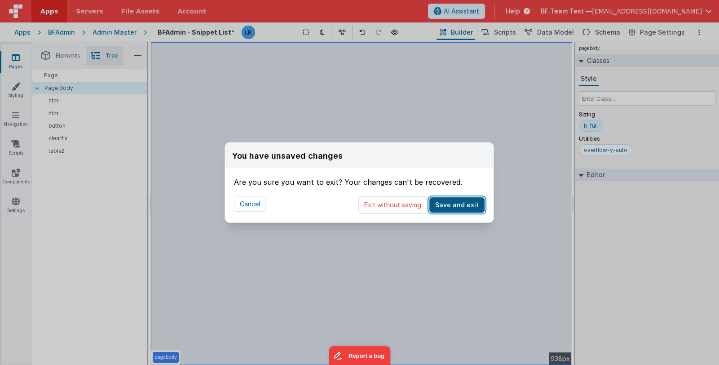
click at [451, 207] on button "Save and exit" at bounding box center [456, 204] width 55 height 15
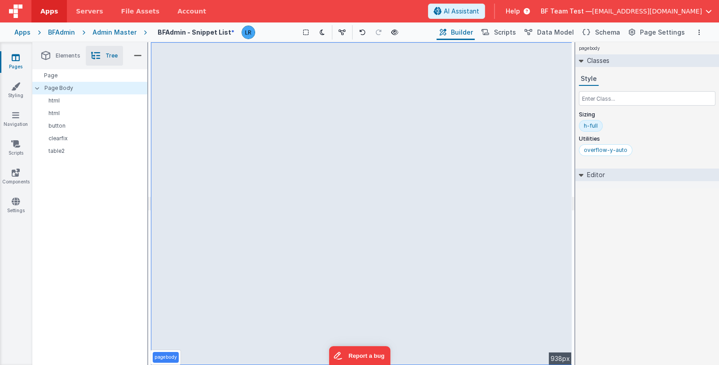
click at [17, 58] on icon at bounding box center [16, 57] width 8 height 9
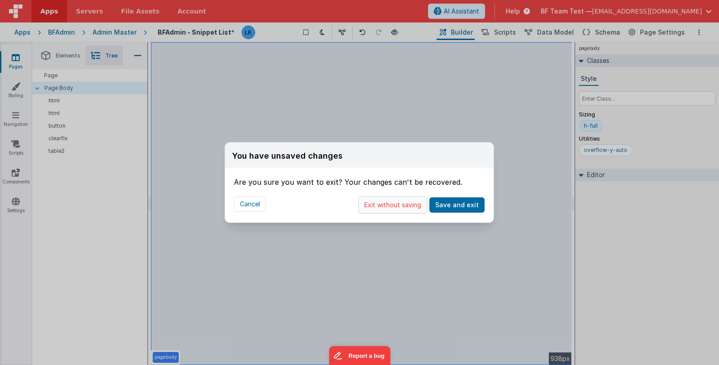
click at [401, 205] on button "Exit without saving" at bounding box center [392, 204] width 69 height 17
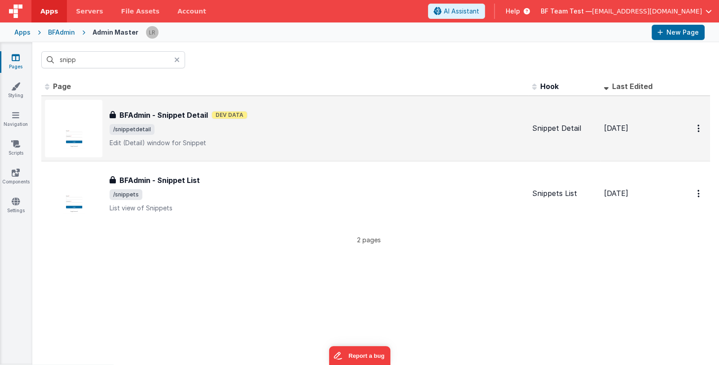
click at [348, 136] on div "BFAdmin - Snippet Detail BFAdmin - Snippet Detail Dev Data /snippetdetail Edit …" at bounding box center [317, 129] width 415 height 38
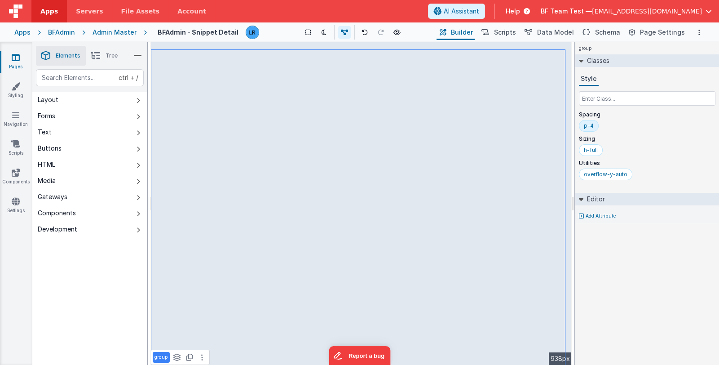
click at [14, 58] on icon at bounding box center [16, 57] width 8 height 9
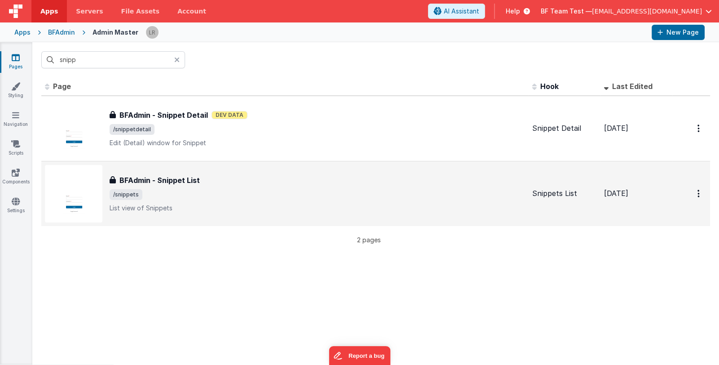
click at [252, 181] on div "BFAdmin - Snippet List" at bounding box center [317, 180] width 415 height 11
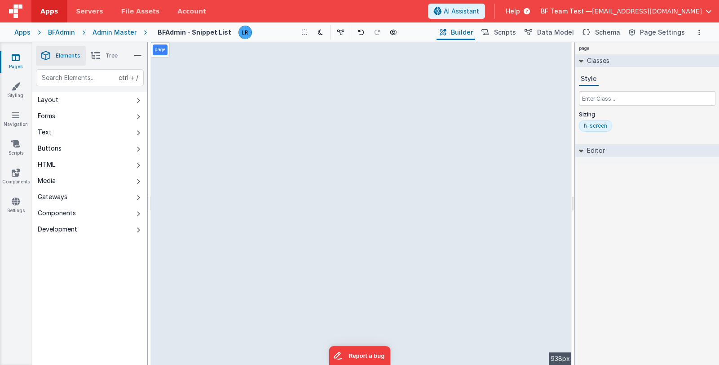
click at [95, 55] on icon at bounding box center [95, 55] width 9 height 13
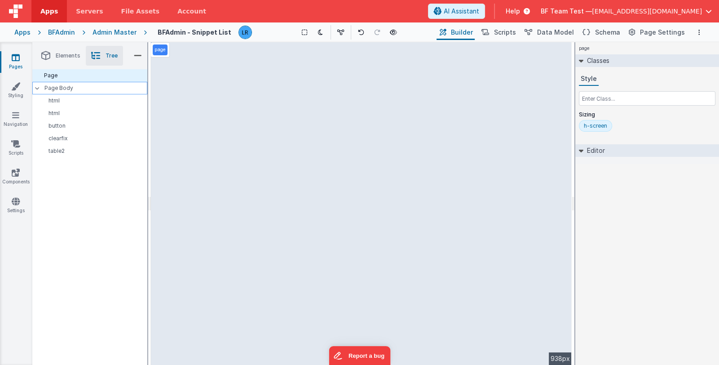
click at [84, 86] on p "Page Body" at bounding box center [95, 87] width 103 height 7
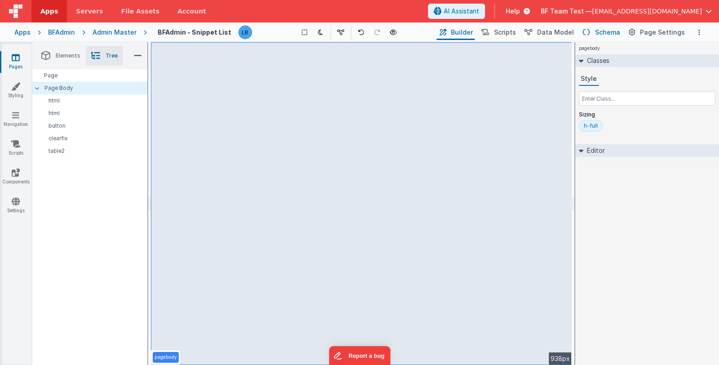
click at [617, 31] on span "Schema" at bounding box center [607, 32] width 25 height 9
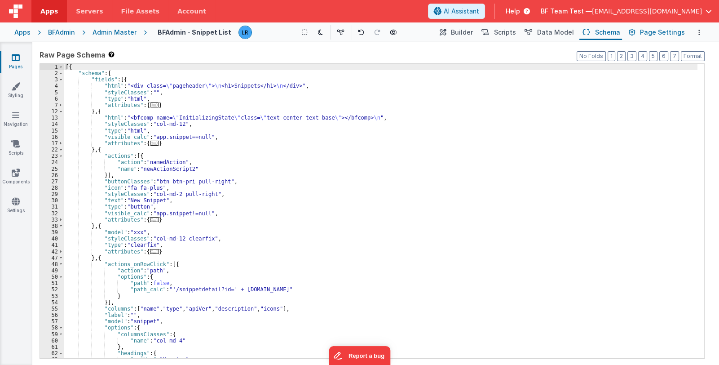
click at [663, 39] on button "Page Settings" at bounding box center [656, 32] width 61 height 15
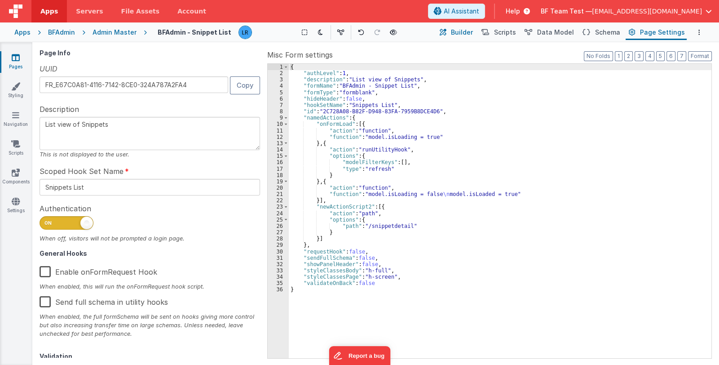
click at [470, 34] on span "Builder" at bounding box center [462, 32] width 22 height 9
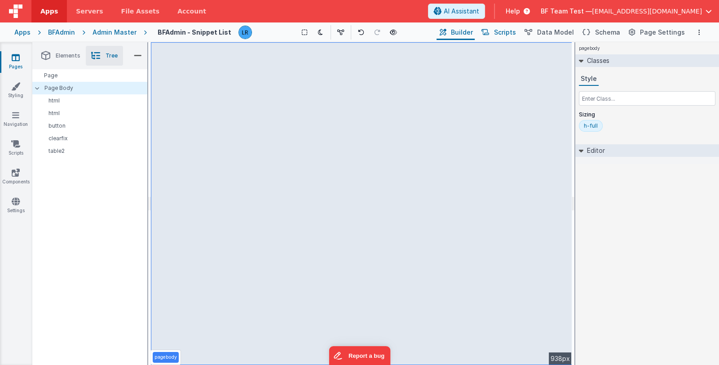
click at [512, 33] on span "Scripts" at bounding box center [505, 32] width 22 height 9
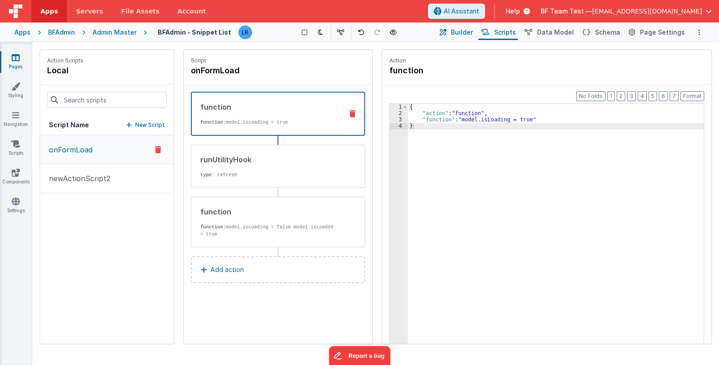
click at [467, 32] on span "Builder" at bounding box center [462, 32] width 22 height 9
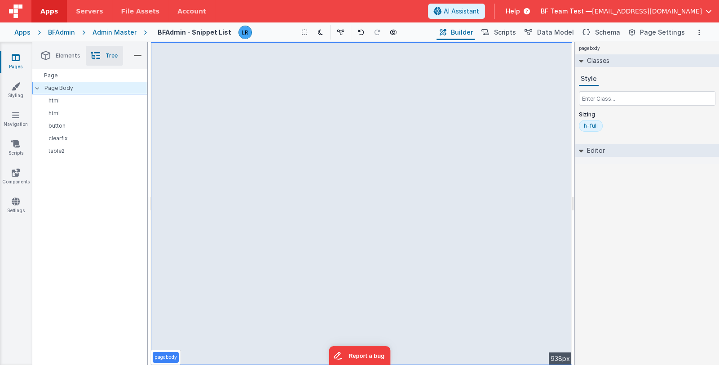
click at [112, 89] on p "Page Body" at bounding box center [95, 87] width 103 height 7
click at [111, 75] on div "Page" at bounding box center [89, 75] width 115 height 13
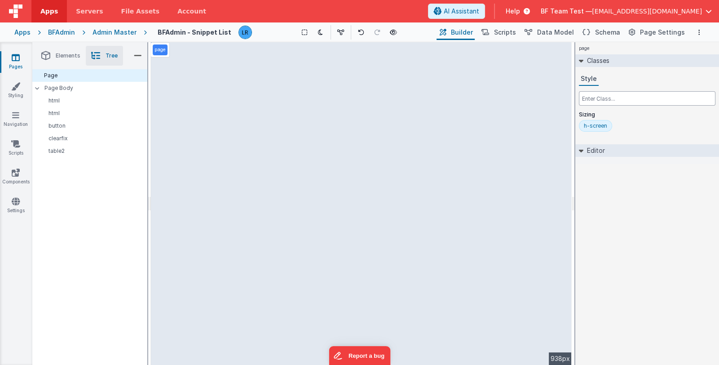
click at [596, 97] on input "text" at bounding box center [647, 98] width 137 height 14
paste input "100vh"
type input "overflow-y-auto"
click at [650, 120] on div "h-screen" at bounding box center [647, 127] width 137 height 15
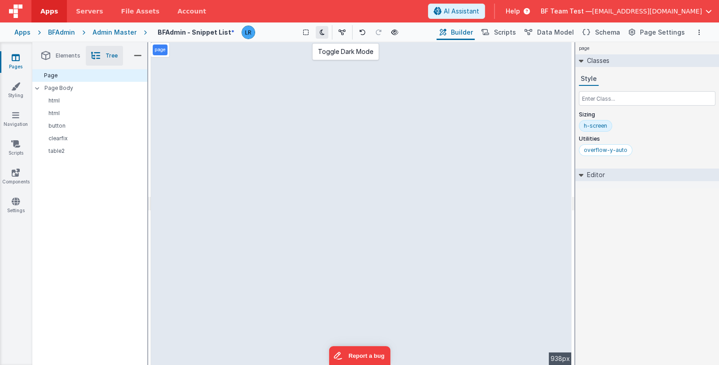
click at [323, 35] on icon at bounding box center [322, 32] width 5 height 6
click at [343, 34] on icon at bounding box center [342, 32] width 7 height 6
click at [19, 61] on icon at bounding box center [16, 57] width 8 height 9
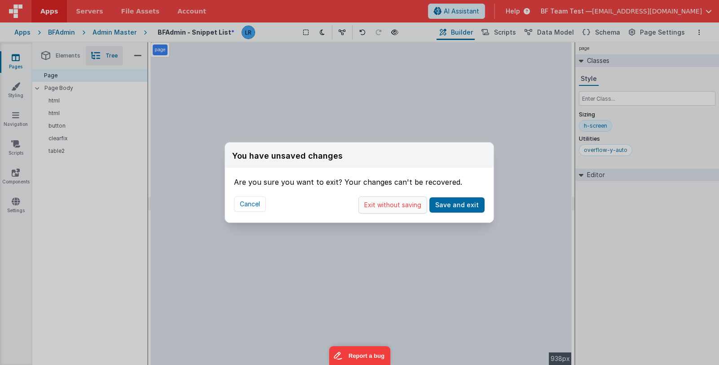
click at [413, 207] on button "Exit without saving" at bounding box center [392, 204] width 69 height 17
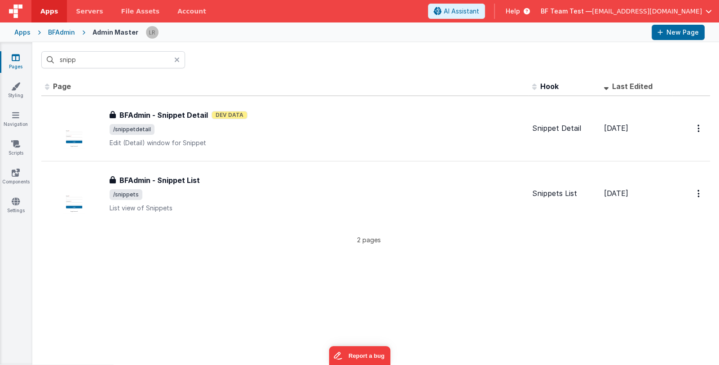
click at [181, 57] on div at bounding box center [179, 59] width 11 height 17
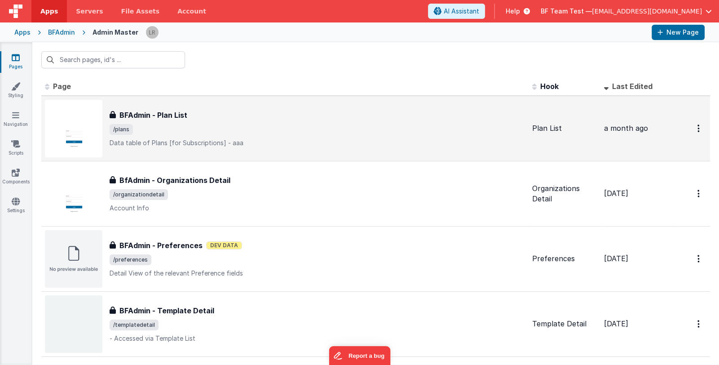
click at [226, 133] on span "/plans" at bounding box center [317, 129] width 415 height 11
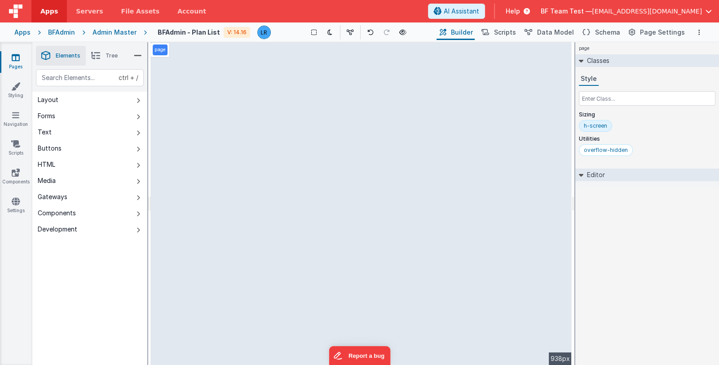
click at [106, 55] on span "Tree" at bounding box center [112, 55] width 12 height 7
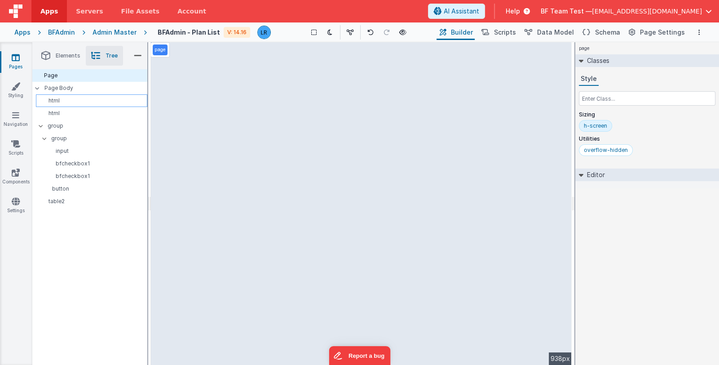
click at [86, 102] on p "html" at bounding box center [93, 100] width 107 height 7
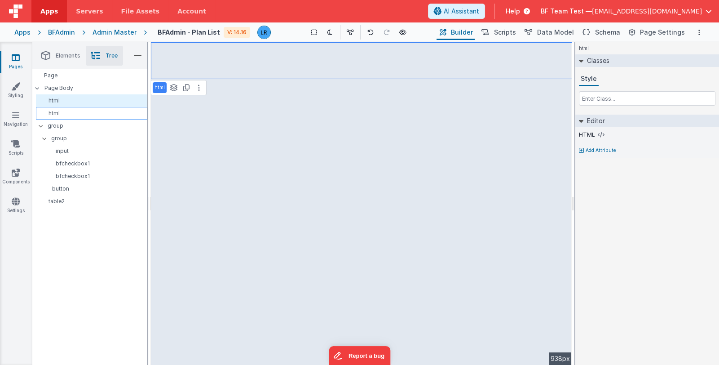
click at [85, 112] on p "html" at bounding box center [93, 113] width 107 height 7
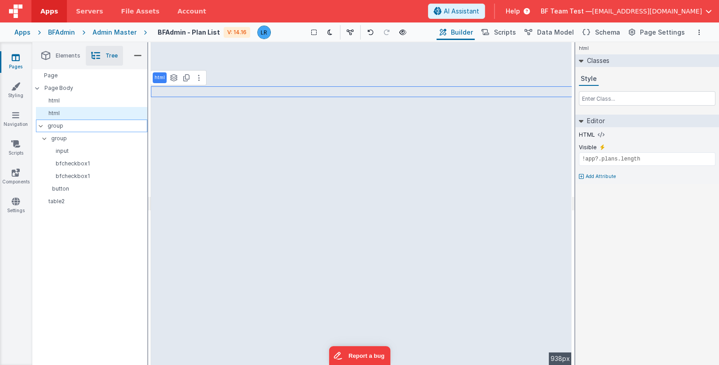
click at [76, 128] on p "group" at bounding box center [97, 126] width 99 height 10
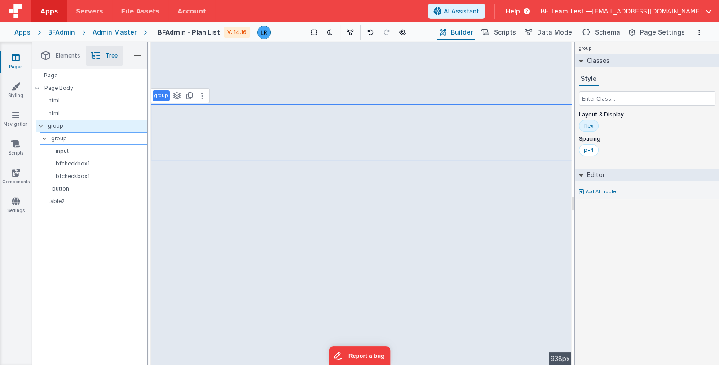
click at [75, 138] on p "group" at bounding box center [99, 138] width 96 height 10
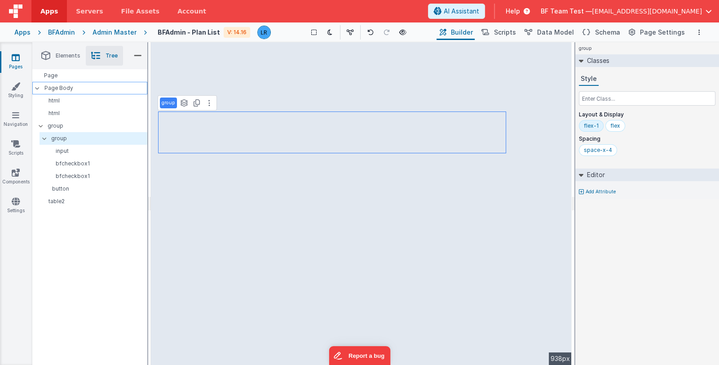
click at [78, 88] on p "Page Body" at bounding box center [95, 87] width 103 height 7
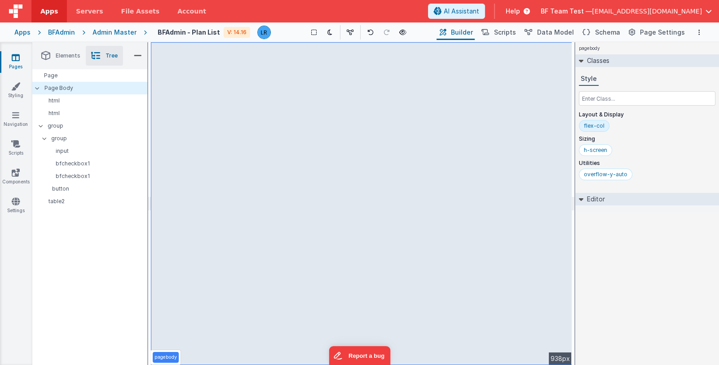
click at [19, 62] on link "Pages" at bounding box center [16, 62] width 32 height 18
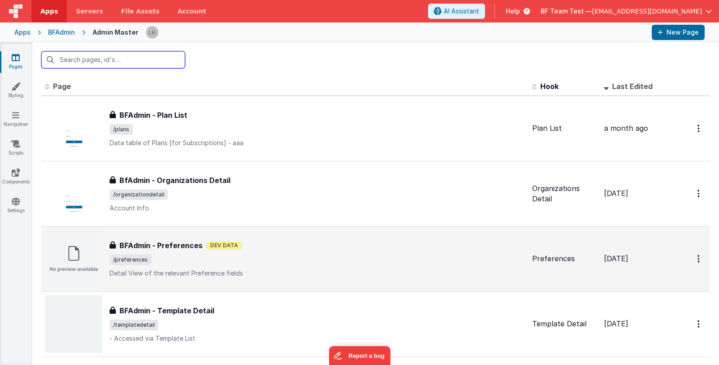
scroll to position [135, 0]
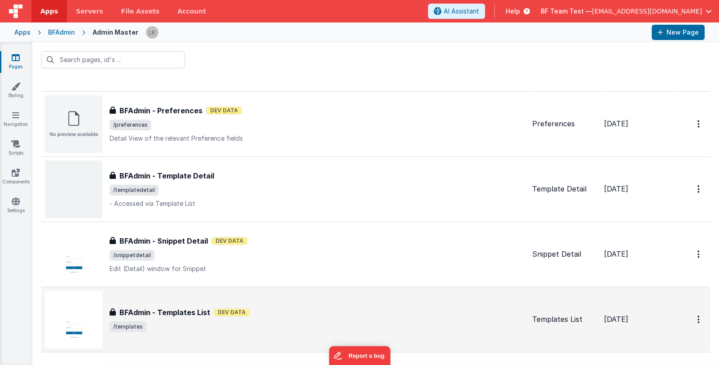
click at [326, 310] on div "BFAdmin - Templates List Dev Data" at bounding box center [317, 312] width 415 height 11
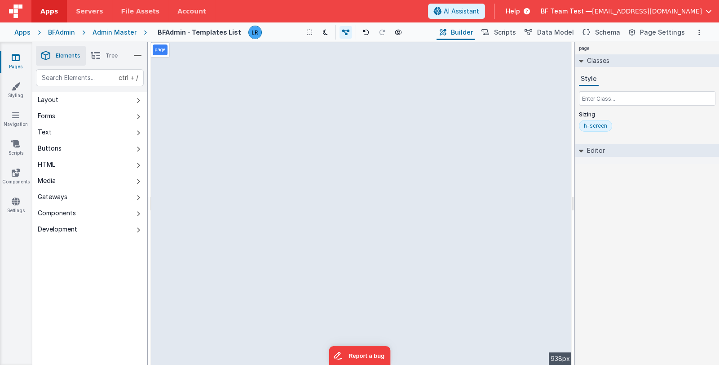
click at [18, 60] on icon at bounding box center [16, 57] width 8 height 9
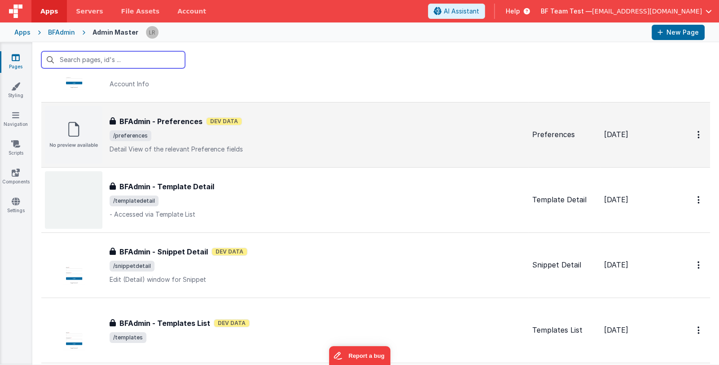
scroll to position [135, 0]
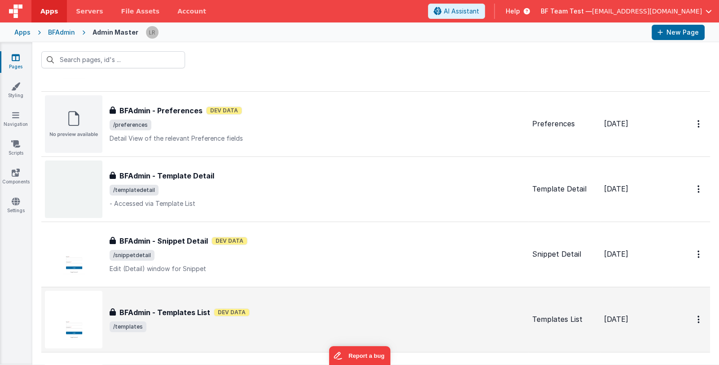
click at [203, 302] on div "BFAdmin - Templates List BFAdmin - Templates List Dev Data /templates" at bounding box center [285, 319] width 480 height 57
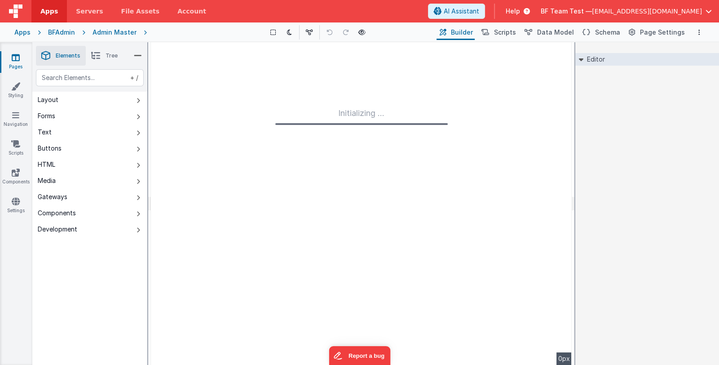
click at [103, 57] on li "Tree" at bounding box center [104, 56] width 37 height 20
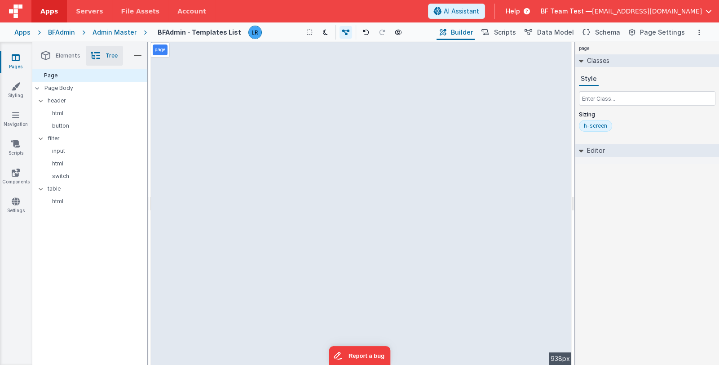
click at [18, 62] on link "Pages" at bounding box center [16, 62] width 32 height 18
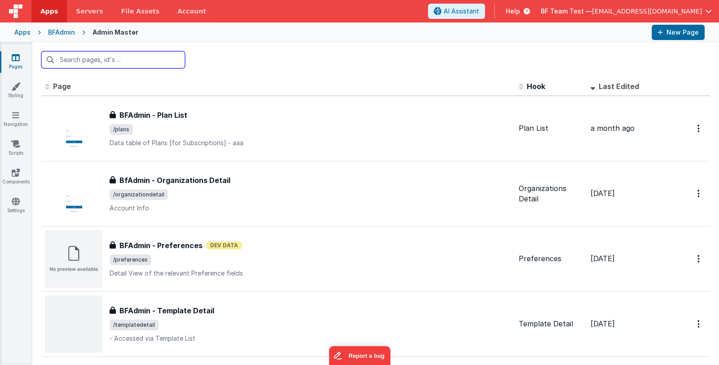
click at [96, 60] on input "text" at bounding box center [113, 59] width 144 height 17
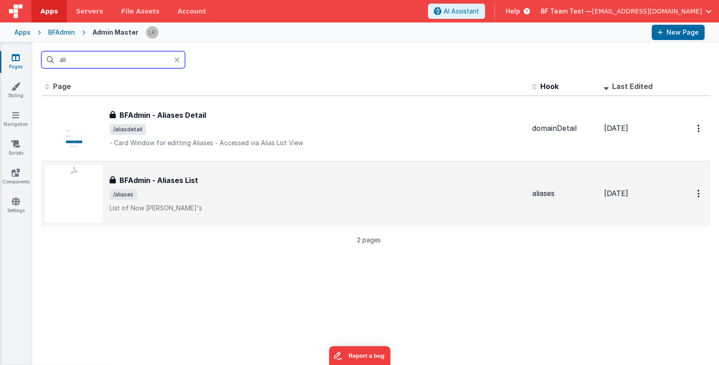
type input "ali"
click at [238, 188] on div "BFAdmin - Aliases List BFAdmin - Aliases List /aliases List of Now Alias's" at bounding box center [317, 194] width 415 height 38
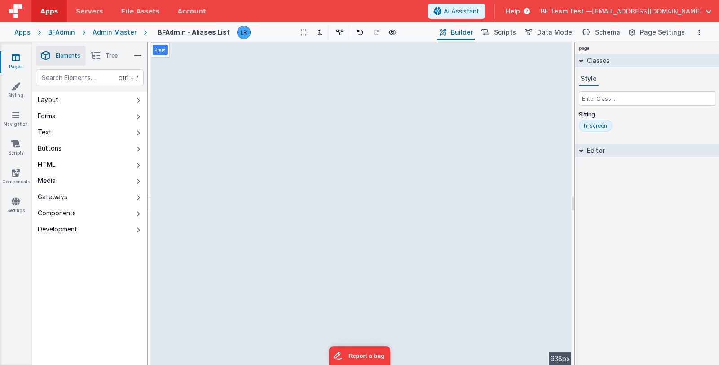
click at [20, 61] on link "Pages" at bounding box center [16, 62] width 32 height 18
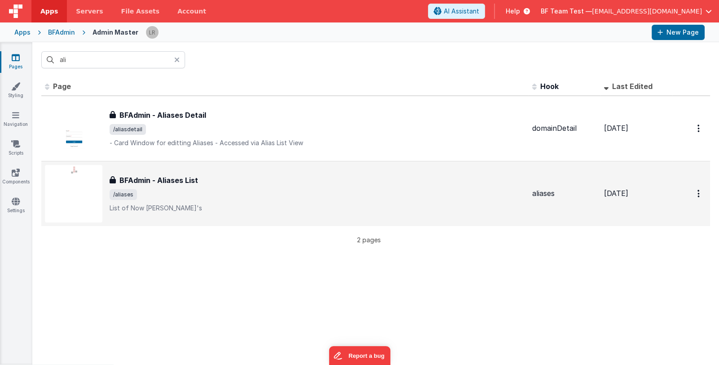
click at [210, 181] on div "BFAdmin - Aliases List" at bounding box center [317, 180] width 415 height 11
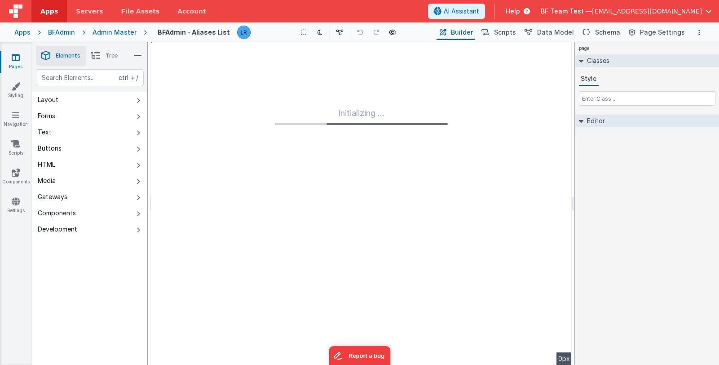
click at [101, 56] on li "Tree" at bounding box center [104, 56] width 37 height 20
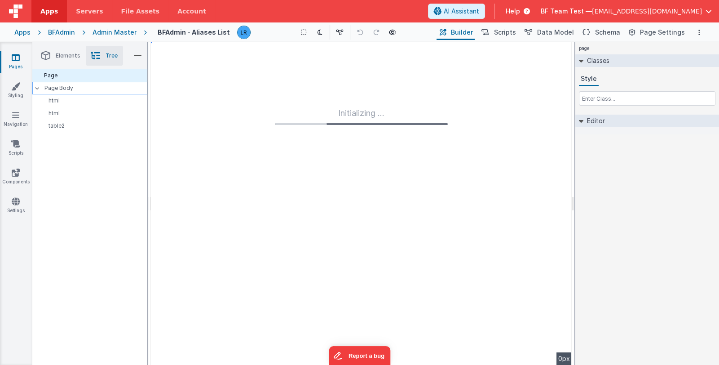
click at [74, 87] on p "Page Body" at bounding box center [95, 87] width 103 height 7
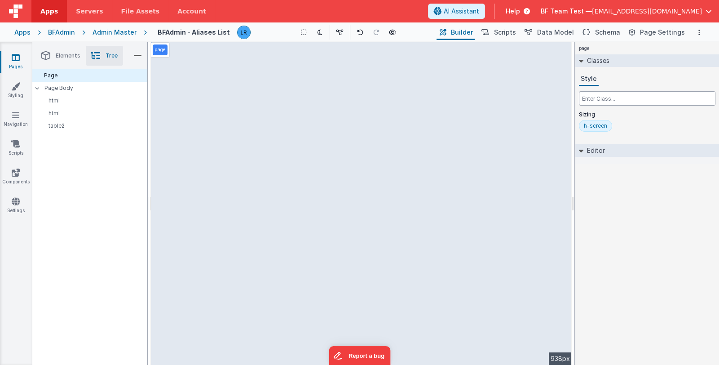
click at [619, 97] on input "text" at bounding box center [647, 98] width 137 height 14
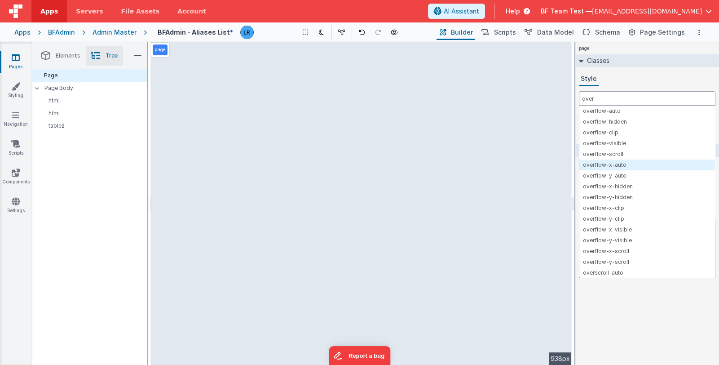
type input "over"
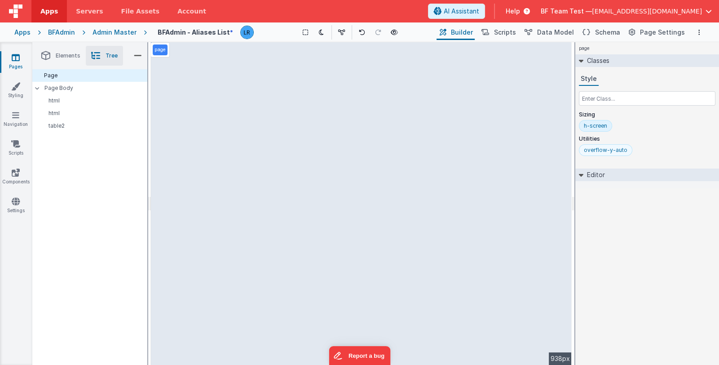
click at [618, 148] on div "overflow-y-auto" at bounding box center [606, 149] width 44 height 7
click at [645, 131] on div "h-screen" at bounding box center [647, 127] width 137 height 15
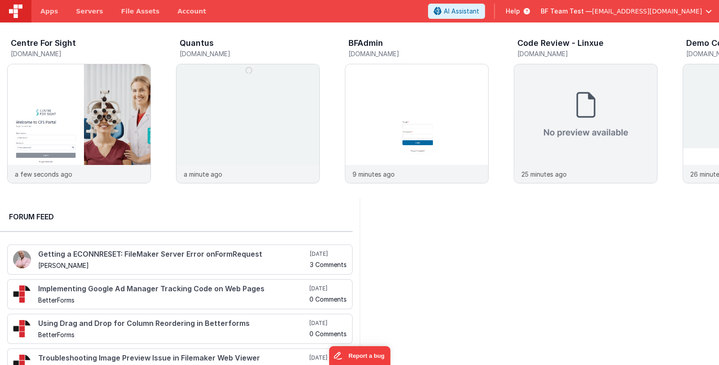
click at [592, 10] on span "BF Team Test —" at bounding box center [566, 11] width 51 height 9
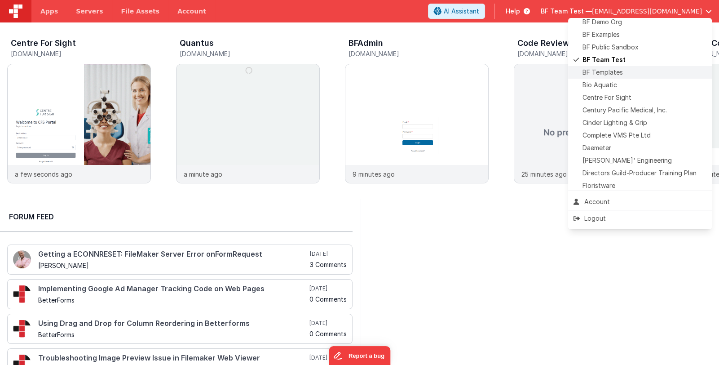
scroll to position [89, 0]
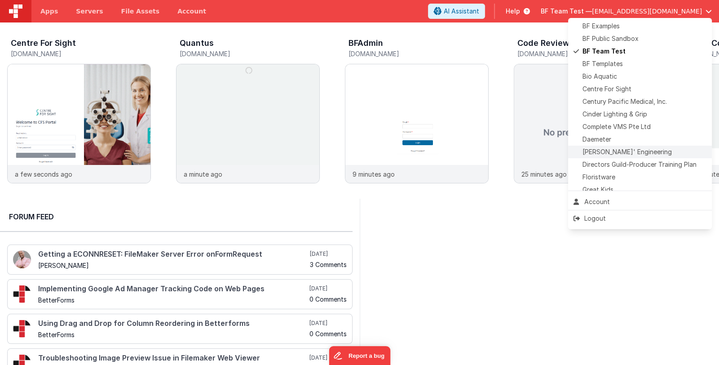
click at [635, 147] on span "Delfs' Engineering" at bounding box center [626, 151] width 89 height 9
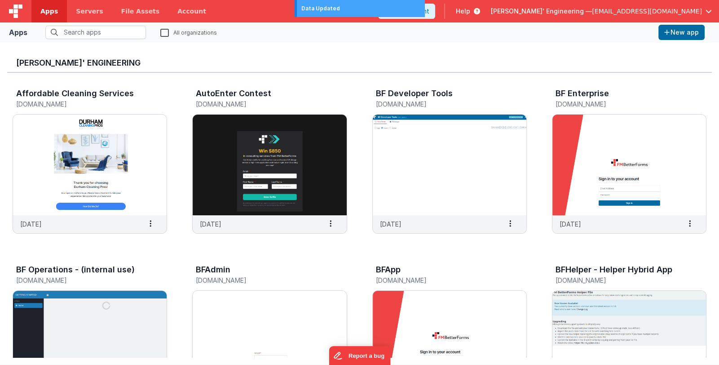
click at [292, 316] on img at bounding box center [270, 341] width 154 height 101
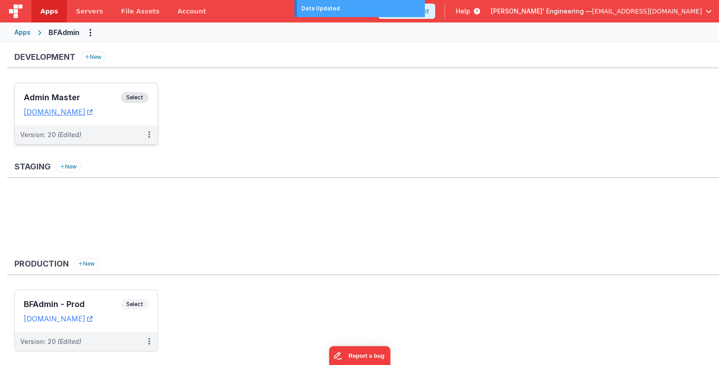
click at [100, 97] on h3 "Admin Master" at bounding box center [72, 97] width 97 height 9
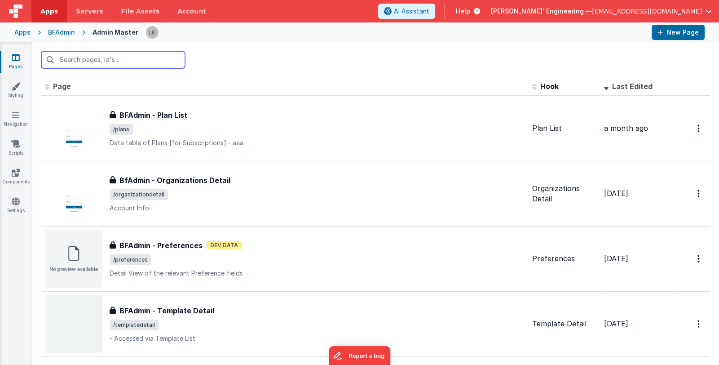
click at [140, 61] on input "text" at bounding box center [113, 59] width 144 height 17
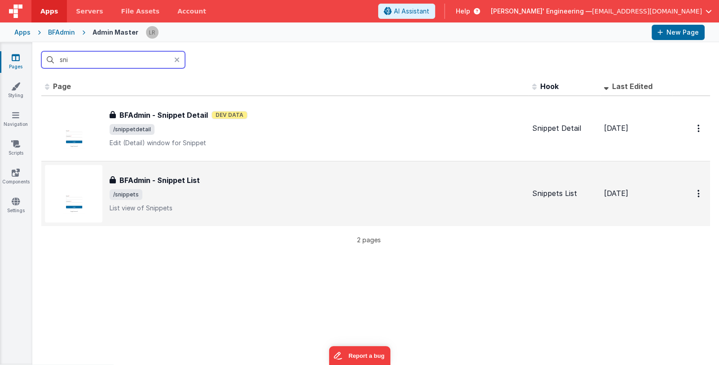
type input "sni"
click at [227, 192] on span "/snippets" at bounding box center [317, 194] width 415 height 11
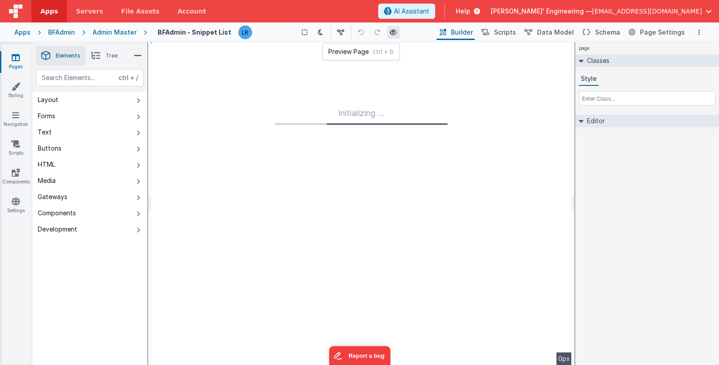
click at [392, 30] on icon at bounding box center [393, 32] width 7 height 6
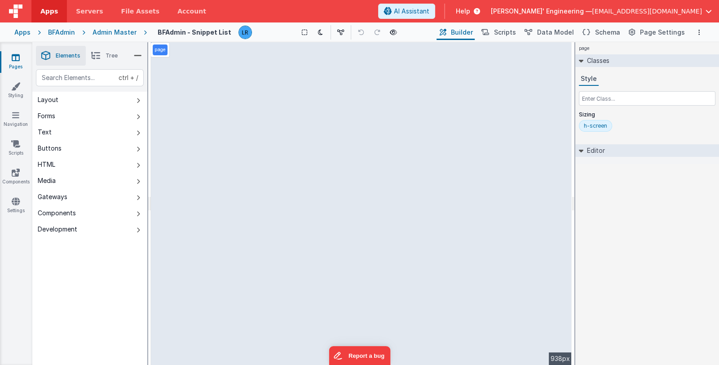
click at [99, 55] on icon at bounding box center [95, 55] width 9 height 13
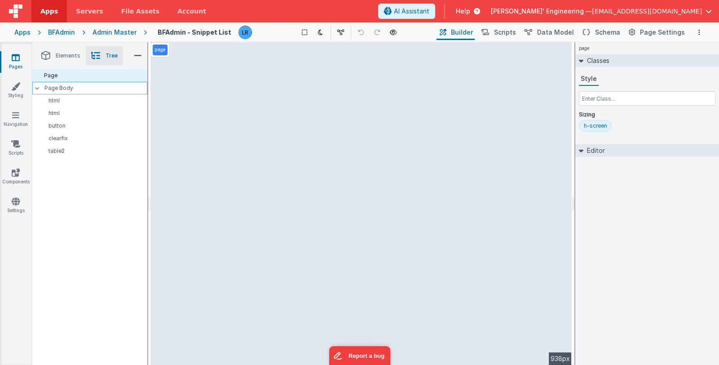
click at [78, 87] on p "Page Body" at bounding box center [95, 87] width 103 height 7
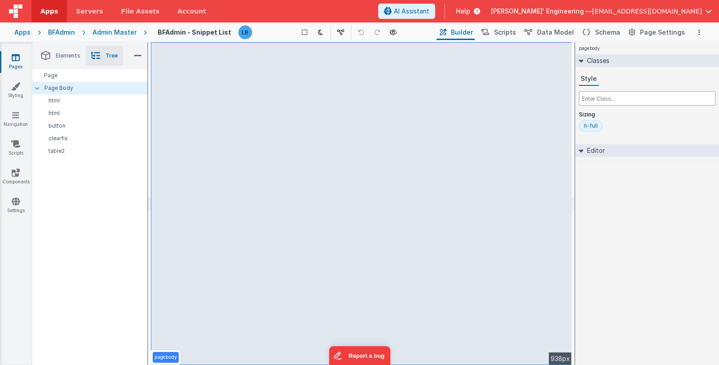
click at [599, 98] on input "text" at bounding box center [647, 98] width 137 height 14
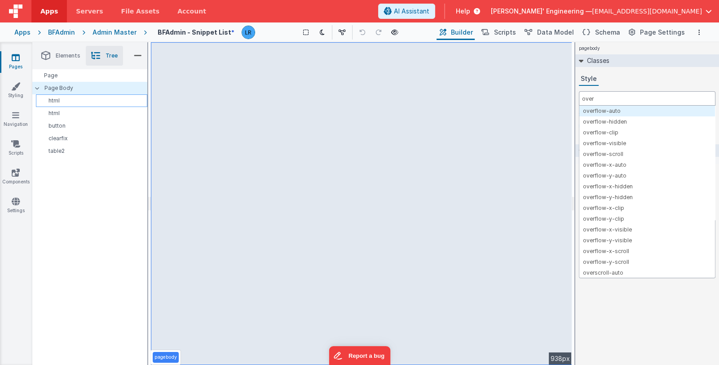
type input "over"
click at [96, 101] on p "html" at bounding box center [93, 100] width 107 height 7
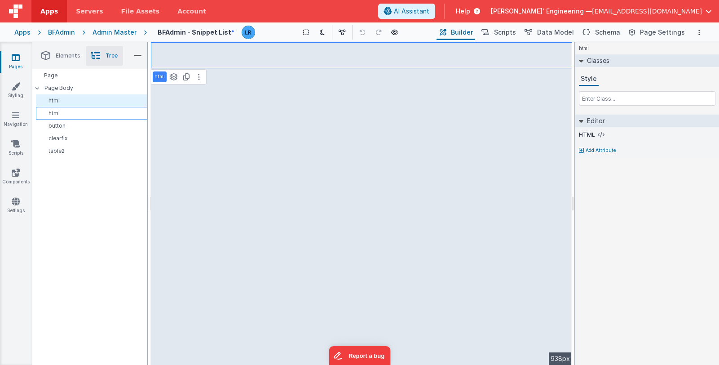
click at [88, 110] on p "html" at bounding box center [93, 113] width 107 height 7
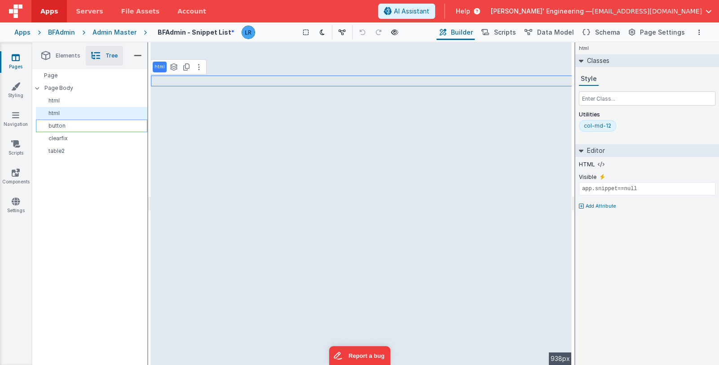
click at [82, 124] on p "button" at bounding box center [93, 125] width 107 height 7
select select "newActionScript2"
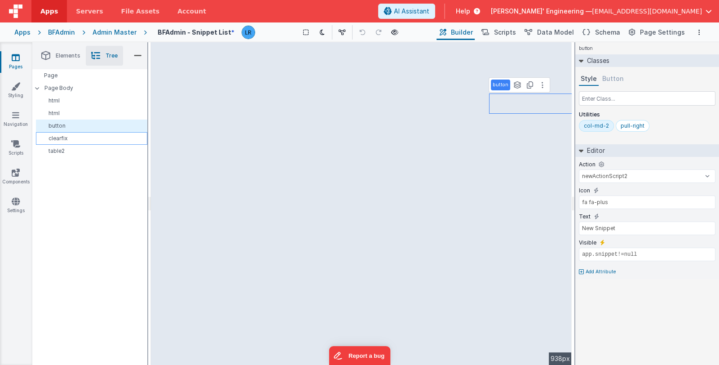
click at [79, 137] on p "clearfix" at bounding box center [93, 138] width 107 height 7
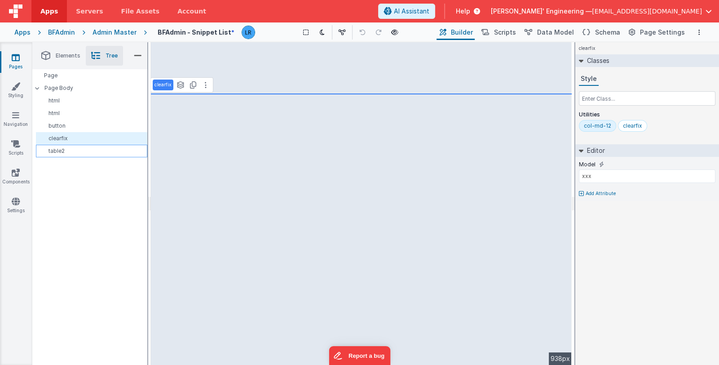
click at [76, 149] on p "table2" at bounding box center [93, 150] width 107 height 7
select select "icons"
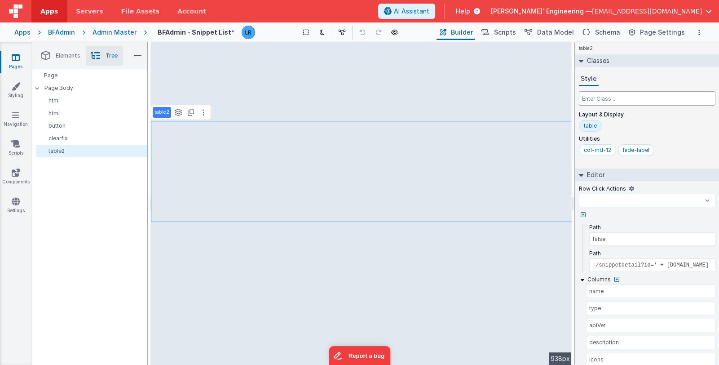
click at [608, 100] on input "text" at bounding box center [647, 98] width 137 height 14
select select
type input "o"
select select
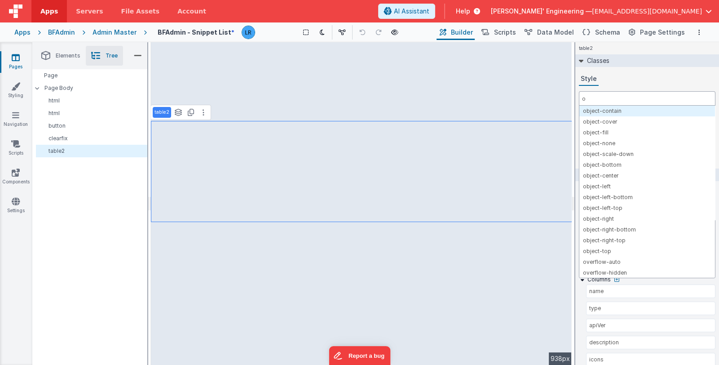
type input "ov"
select select
type input "ove"
select select
type input "over"
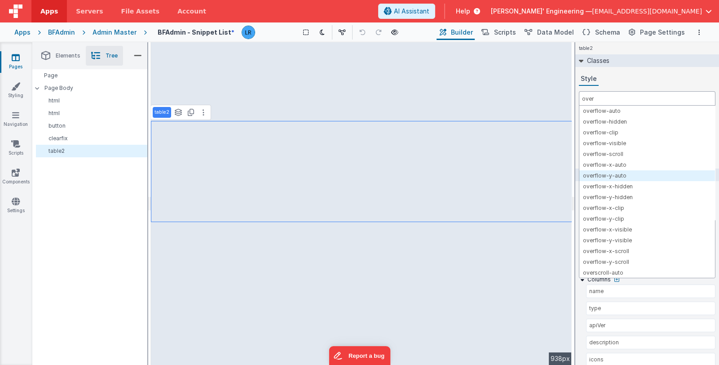
select select
type input "over"
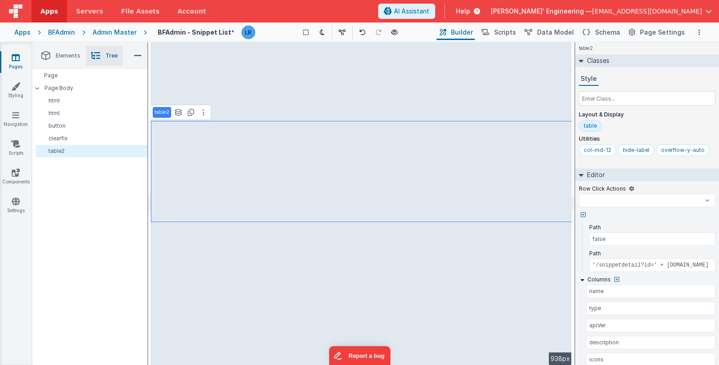
click at [642, 115] on p "Layout & Display" at bounding box center [647, 114] width 137 height 7
click at [637, 79] on div "Style" at bounding box center [647, 78] width 137 height 13
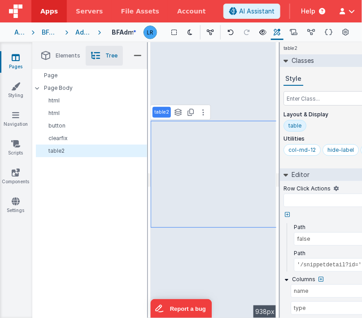
click at [97, 206] on div "Page Page Body html html button clearfix table2" at bounding box center [89, 193] width 115 height 249
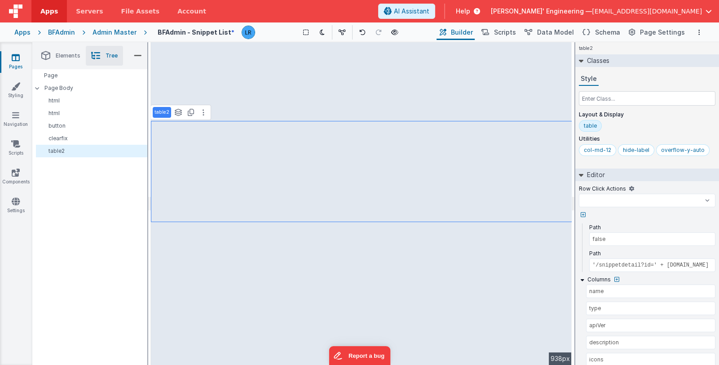
click at [592, 13] on span "[PERSON_NAME]' Engineering —" at bounding box center [541, 11] width 101 height 9
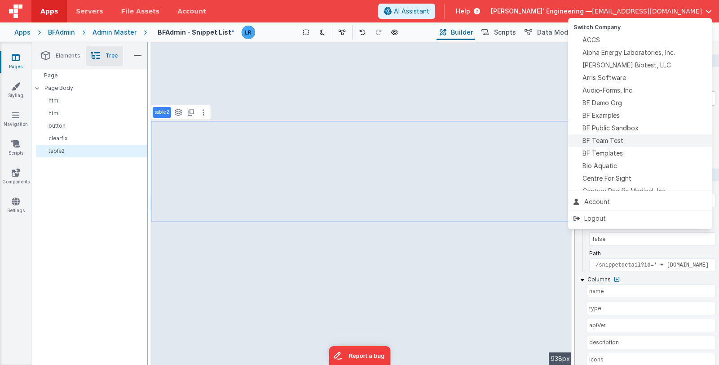
click at [613, 138] on span "BF Team Test" at bounding box center [602, 140] width 41 height 9
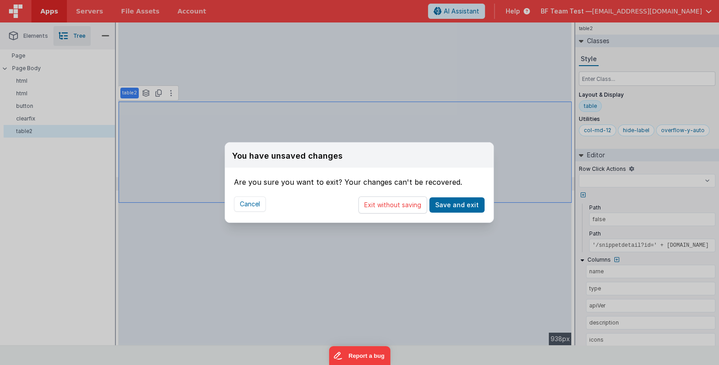
select select
click at [415, 202] on button "Exit without saving" at bounding box center [392, 204] width 69 height 17
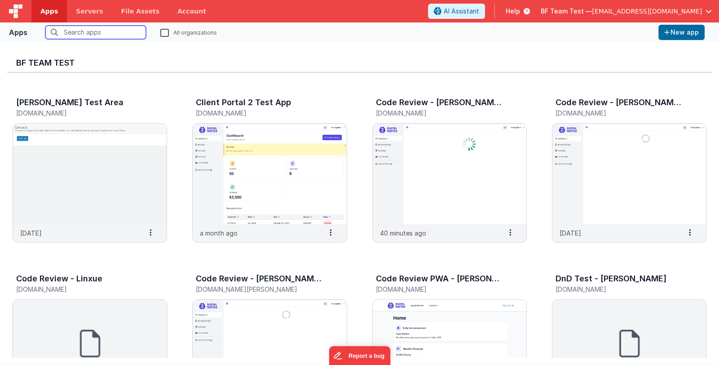
scroll to position [179, 0]
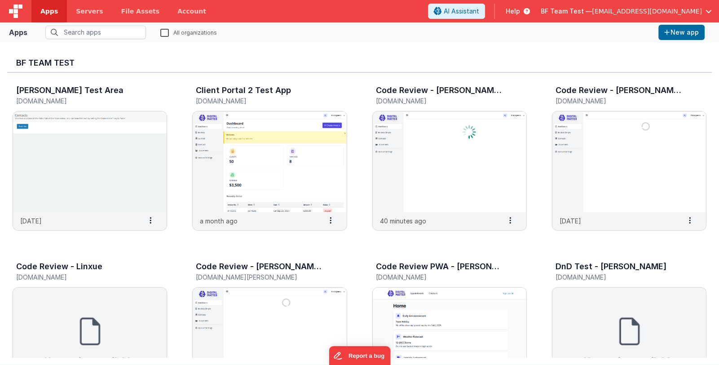
click at [101, 299] on img at bounding box center [90, 337] width 154 height 101
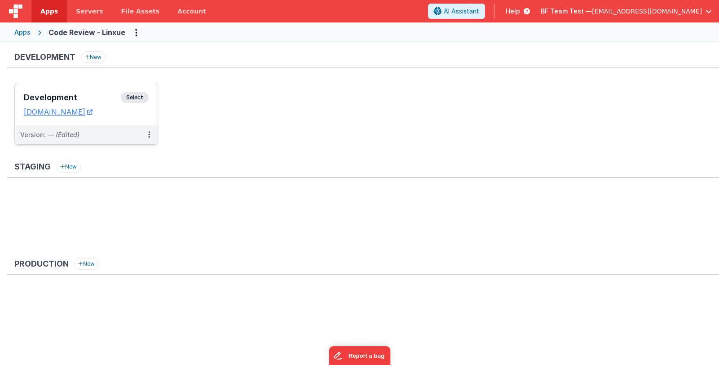
click at [72, 96] on h3 "Development" at bounding box center [72, 97] width 97 height 9
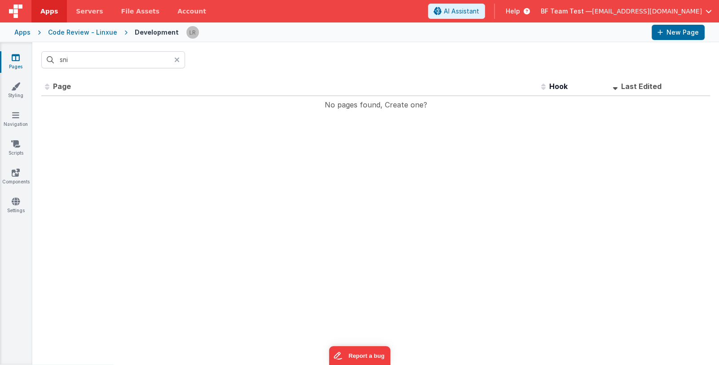
click at [177, 59] on icon at bounding box center [176, 59] width 5 height 7
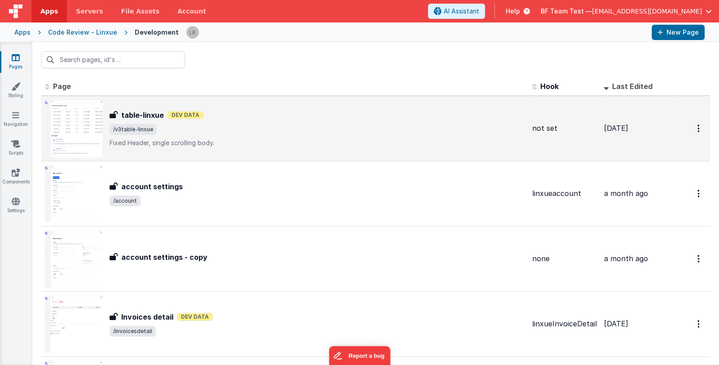
click at [240, 128] on span "/v3table-linxue" at bounding box center [317, 129] width 415 height 11
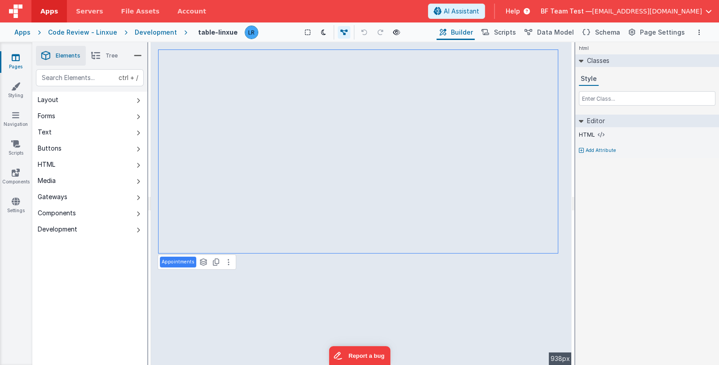
click at [97, 59] on icon at bounding box center [95, 55] width 9 height 13
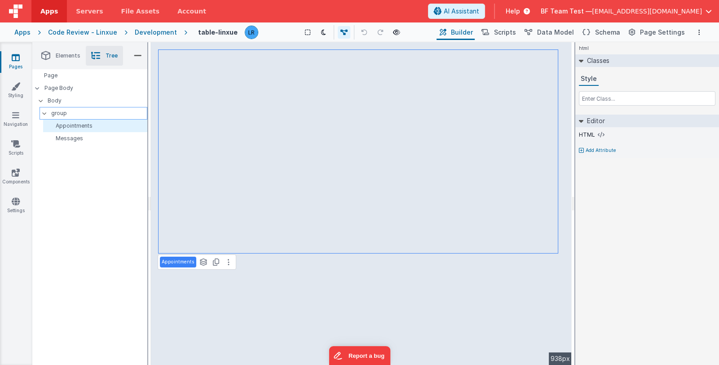
click at [87, 115] on p "group" at bounding box center [99, 113] width 96 height 10
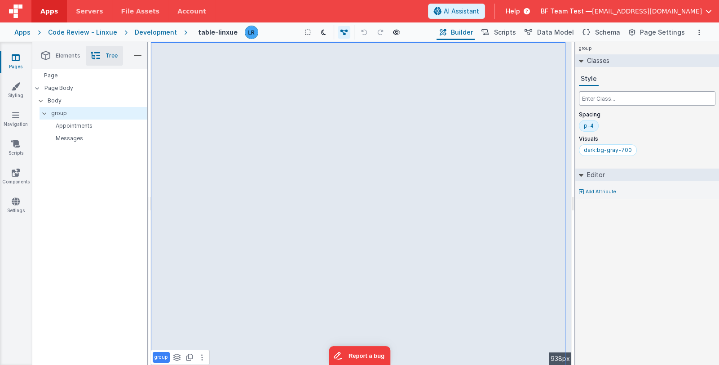
click at [632, 96] on input "text" at bounding box center [647, 98] width 137 height 14
click at [592, 127] on div "p-4" at bounding box center [589, 125] width 10 height 7
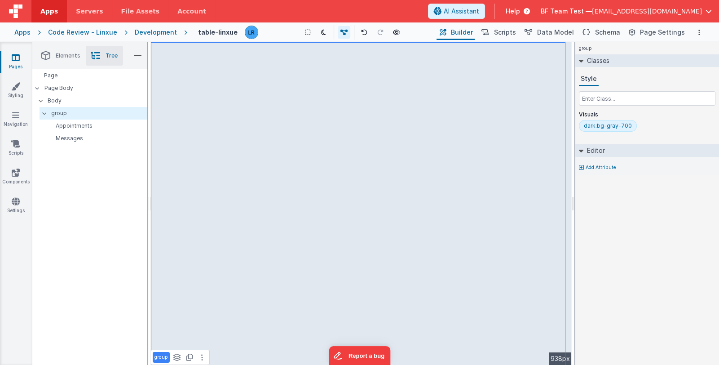
click at [20, 58] on link "Pages" at bounding box center [16, 62] width 32 height 18
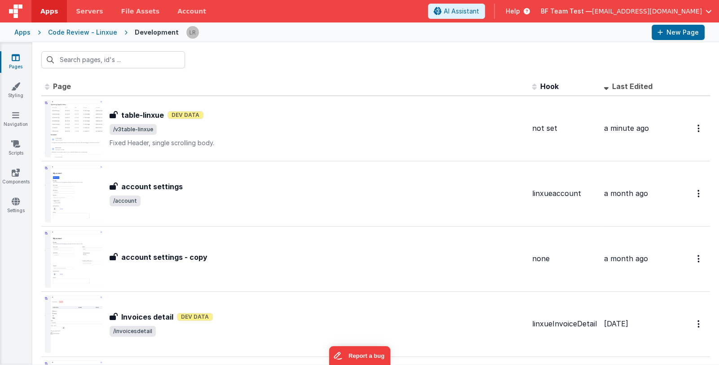
click at [586, 12] on span "BF Team Test —" at bounding box center [566, 11] width 51 height 9
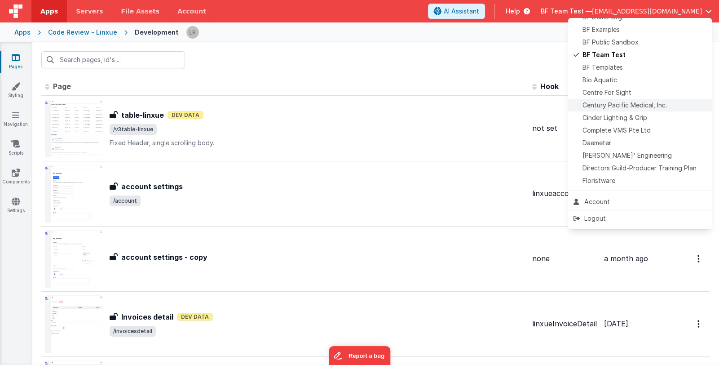
scroll to position [89, 0]
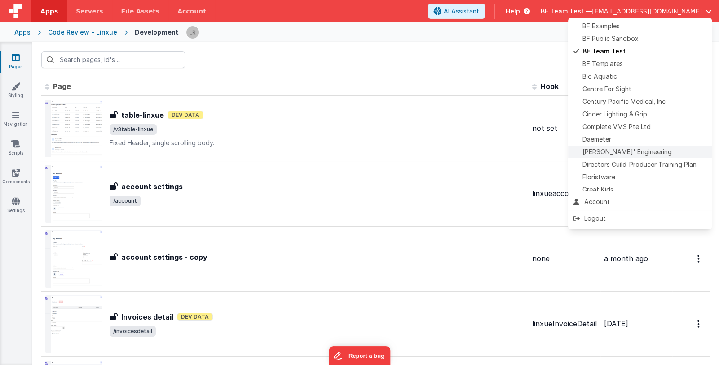
click at [646, 151] on div "Delfs' Engineering" at bounding box center [640, 151] width 133 height 9
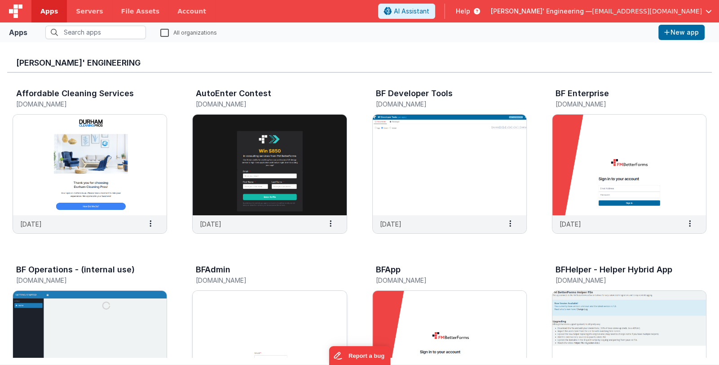
click at [267, 322] on img at bounding box center [270, 341] width 154 height 101
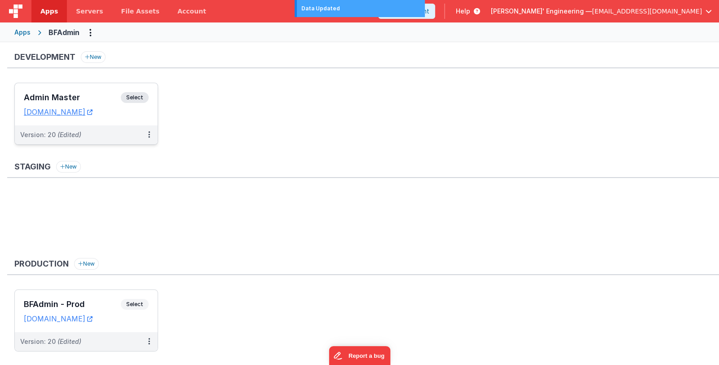
click at [102, 95] on h3 "Admin Master" at bounding box center [72, 97] width 97 height 9
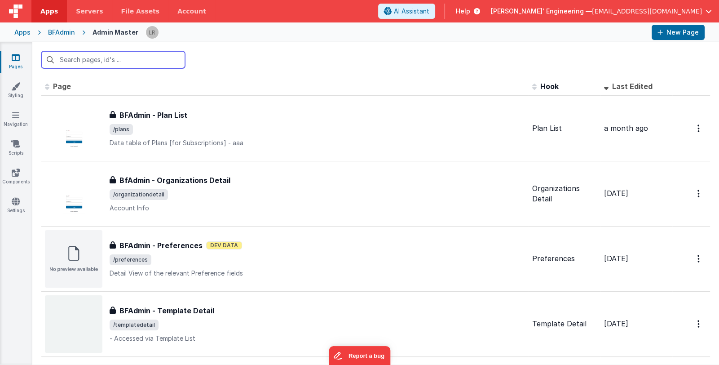
click at [132, 60] on input "text" at bounding box center [113, 59] width 144 height 17
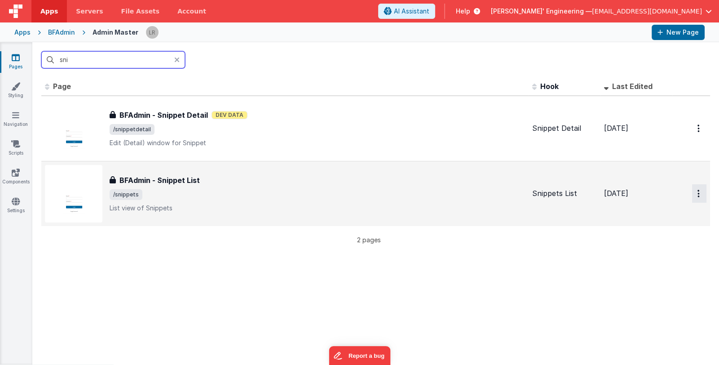
type input "sni"
click at [695, 189] on button "Options" at bounding box center [699, 193] width 14 height 18
click at [676, 212] on link "Legacy Editor" at bounding box center [666, 214] width 79 height 16
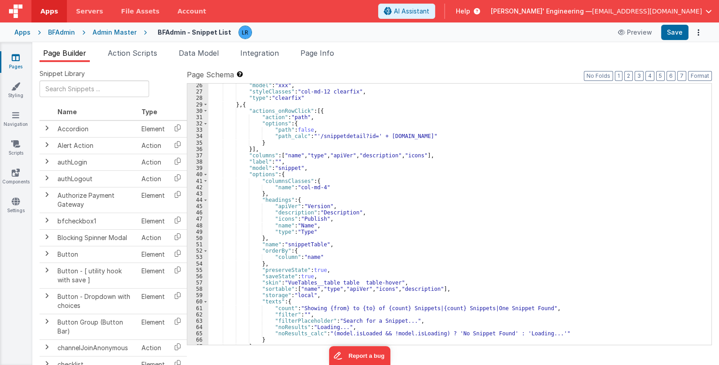
scroll to position [229, 0]
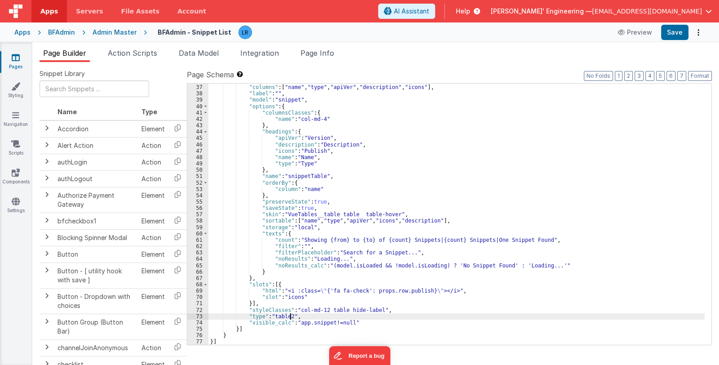
click at [290, 315] on div "}] , "columns" : [ "name" , "type" , "apiVer" , "description" , "icons" ] , "la…" at bounding box center [456, 215] width 496 height 274
paste textarea
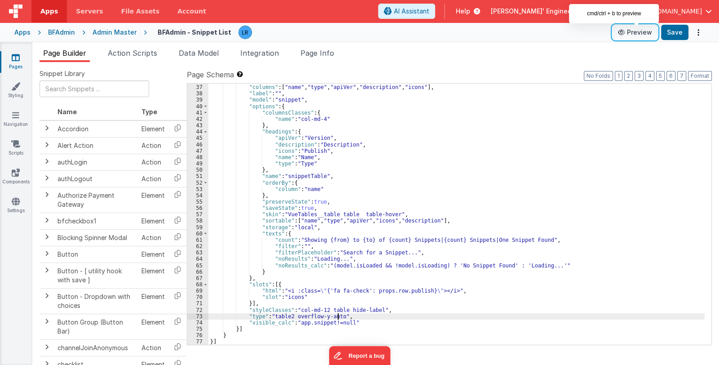
click at [642, 32] on button "Preview" at bounding box center [635, 32] width 45 height 14
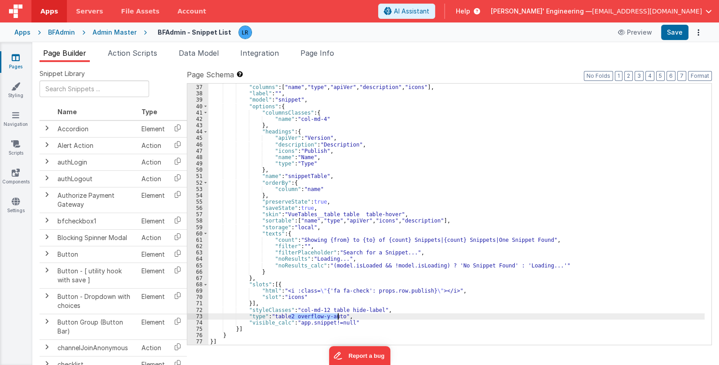
drag, startPoint x: 291, startPoint y: 315, endPoint x: 337, endPoint y: 316, distance: 45.8
click at [337, 316] on div "}] , "columns" : [ "name" , "type" , "apiVer" , "description" , "icons" ] , "la…" at bounding box center [456, 215] width 496 height 274
click at [373, 307] on div "}] , "columns" : [ "name" , "type" , "apiVer" , "description" , "icons" ] , "la…" at bounding box center [456, 215] width 496 height 274
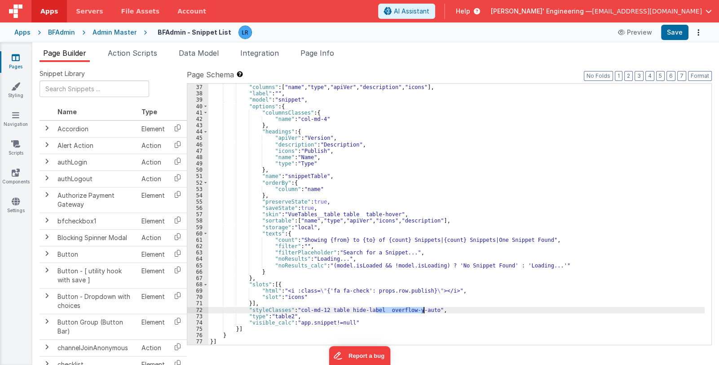
drag, startPoint x: 377, startPoint y: 309, endPoint x: 423, endPoint y: 309, distance: 45.8
click at [423, 309] on div "}] , "columns" : [ "name" , "type" , "apiVer" , "description" , "icons" ] , "la…" at bounding box center [456, 215] width 496 height 274
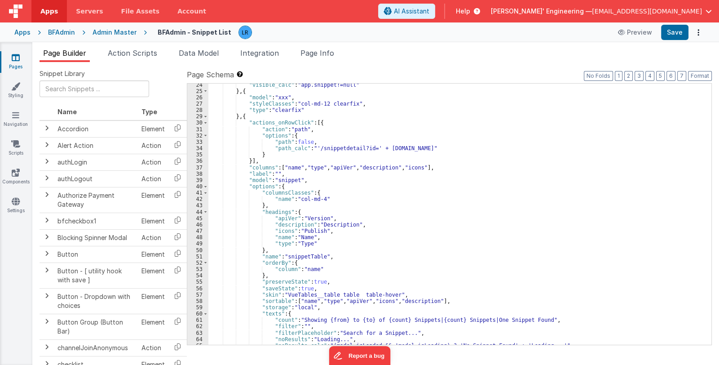
scroll to position [148, 0]
click at [683, 32] on button "Save" at bounding box center [674, 32] width 27 height 15
click at [19, 61] on icon at bounding box center [16, 57] width 8 height 9
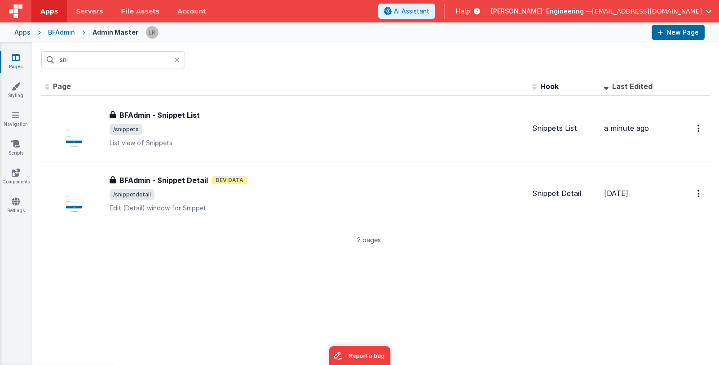
click at [180, 60] on div at bounding box center [179, 59] width 11 height 17
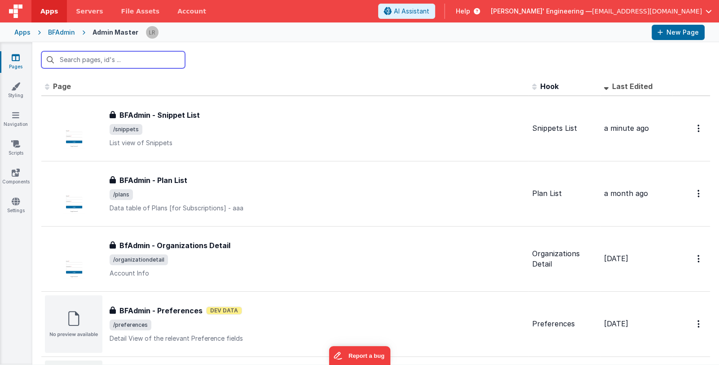
click at [168, 60] on input "text" at bounding box center [113, 59] width 144 height 17
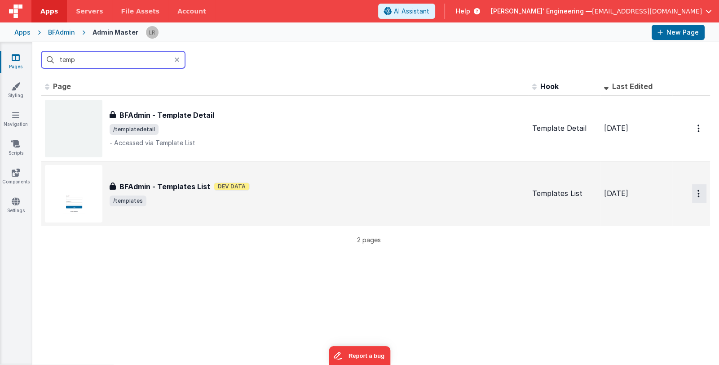
type input "temp"
click at [694, 194] on button "Options" at bounding box center [699, 193] width 14 height 18
click at [675, 212] on link "Legacy Editor" at bounding box center [666, 214] width 79 height 16
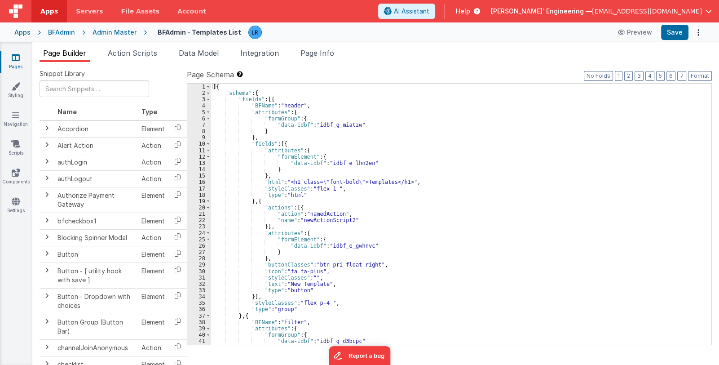
click at [466, 185] on div "[{ "schema" : { "fields" : [{ "BFName" : "header" , "attributes" : { "formGroup…" at bounding box center [458, 221] width 494 height 274
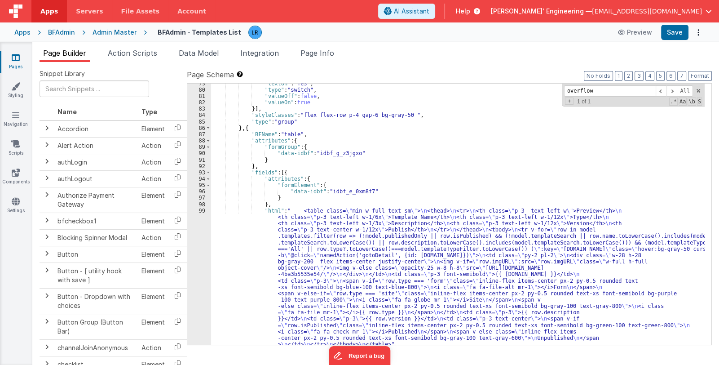
scroll to position [585, 0]
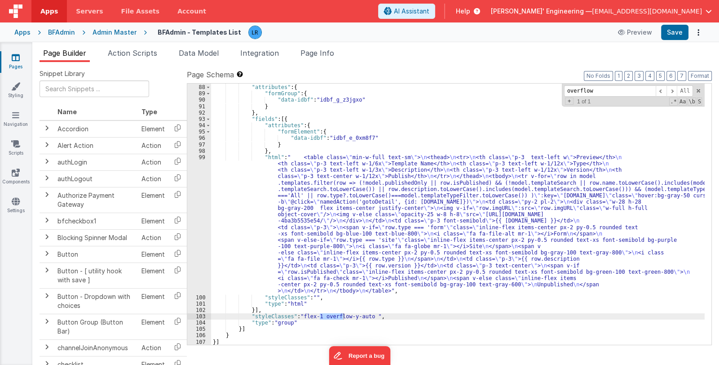
type input "overflow"
click at [17, 65] on link "Pages" at bounding box center [16, 62] width 32 height 18
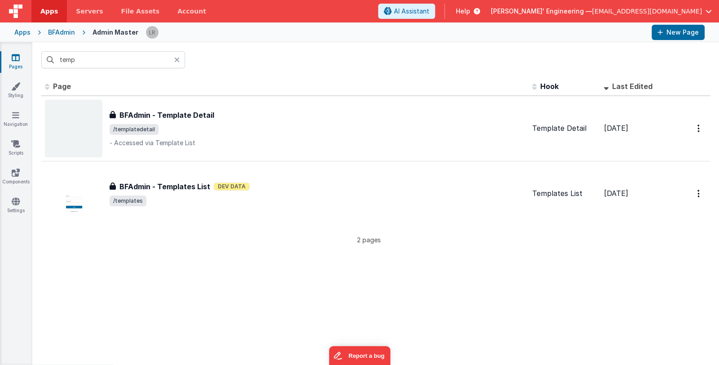
drag, startPoint x: 177, startPoint y: 58, endPoint x: 171, endPoint y: 60, distance: 7.0
click at [177, 57] on icon at bounding box center [176, 59] width 5 height 7
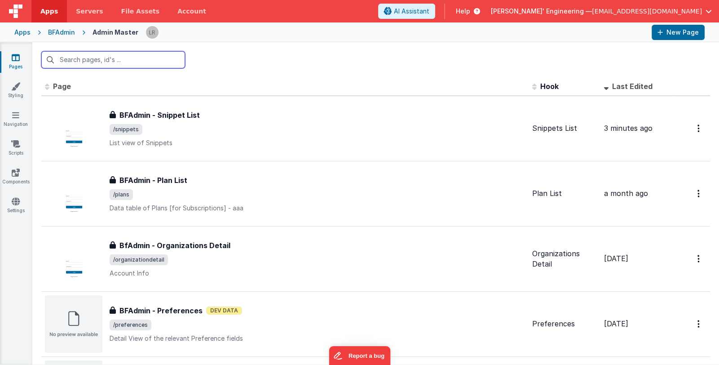
click at [167, 61] on input "text" at bounding box center [113, 59] width 144 height 17
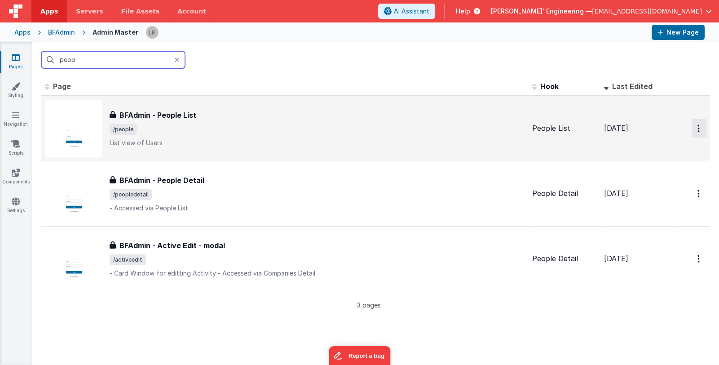
type input "peop"
click at [697, 126] on icon "Options" at bounding box center [698, 128] width 2 height 8
click at [684, 144] on link "Legacy Editor" at bounding box center [666, 149] width 79 height 16
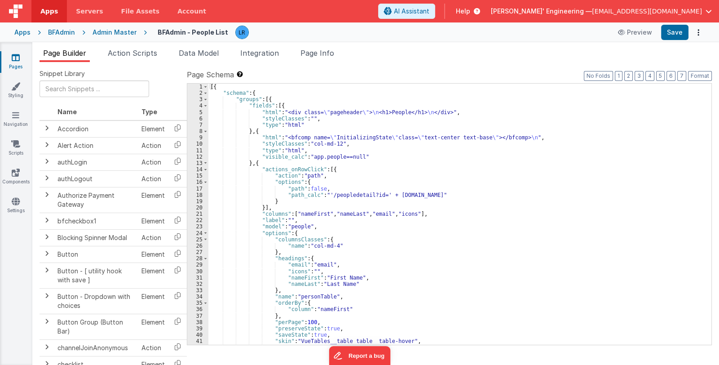
click at [450, 179] on div "[{ "schema" : { "groups" : [{ "fields" : [{ "html" : "<div class= \" pageheader…" at bounding box center [456, 221] width 496 height 274
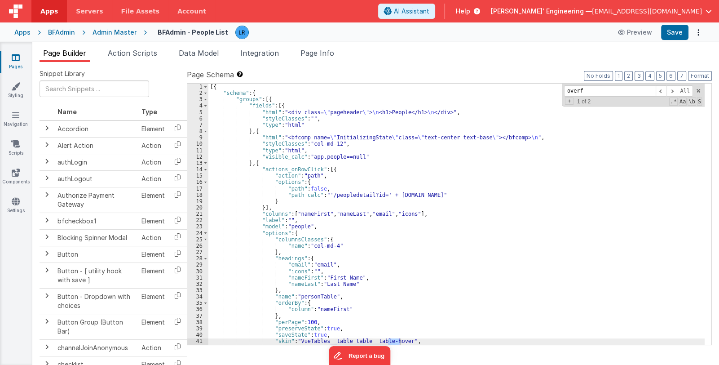
scroll to position [190, 0]
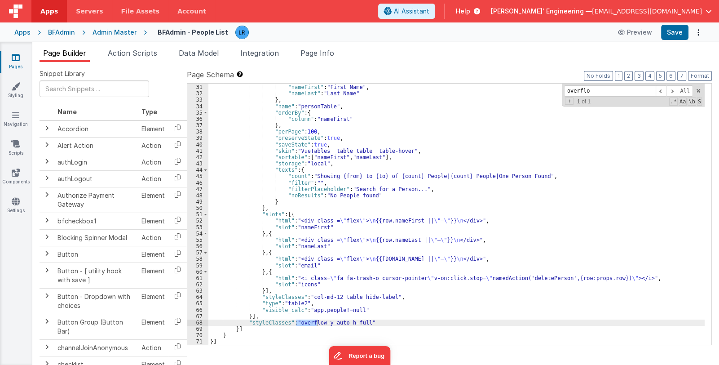
type input "overflo"
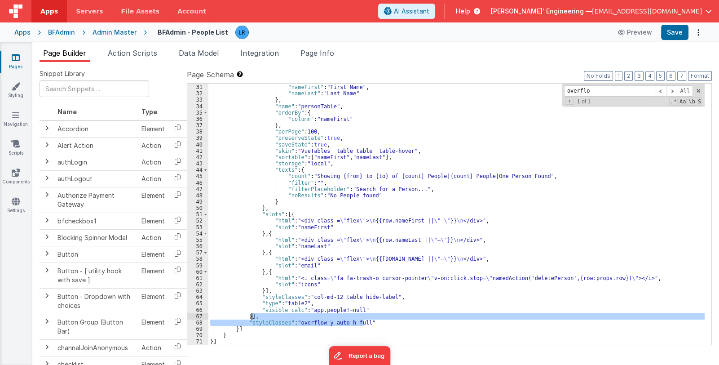
drag, startPoint x: 377, startPoint y: 322, endPoint x: 251, endPoint y: 318, distance: 125.4
click at [251, 318] on div ""icons" : "" , "nameFirst" : "First Name" , "nameLast" : "Last Name" } , "name"…" at bounding box center [456, 215] width 496 height 274
click at [20, 63] on link "Pages" at bounding box center [16, 62] width 32 height 18
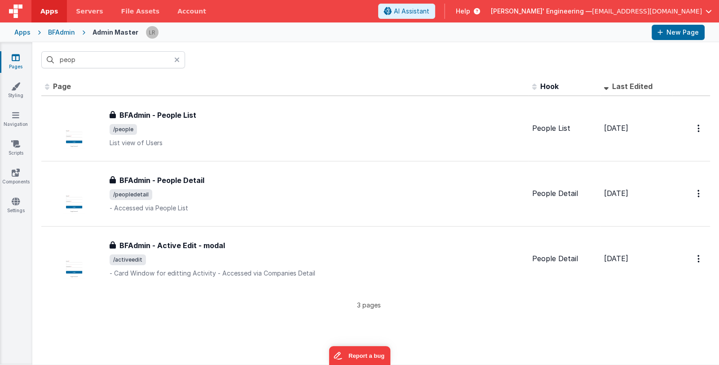
click at [180, 60] on div at bounding box center [179, 59] width 11 height 17
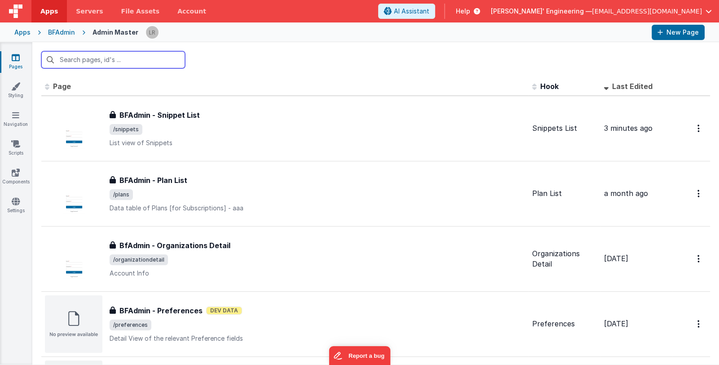
click at [149, 58] on input "text" at bounding box center [113, 59] width 144 height 17
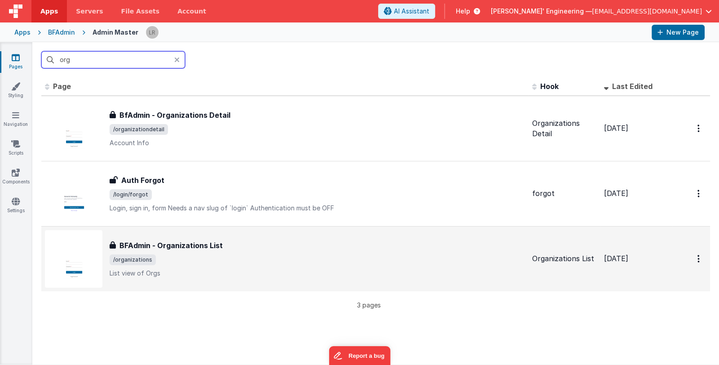
type input "org"
click at [286, 241] on div "BFAdmin - Organizations List" at bounding box center [317, 245] width 415 height 11
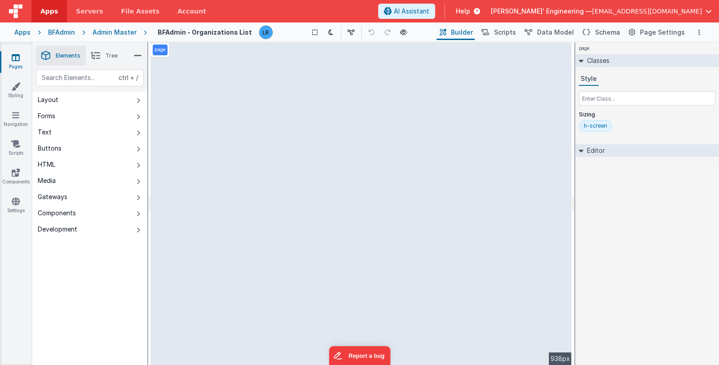
click at [22, 62] on link "Pages" at bounding box center [16, 62] width 32 height 18
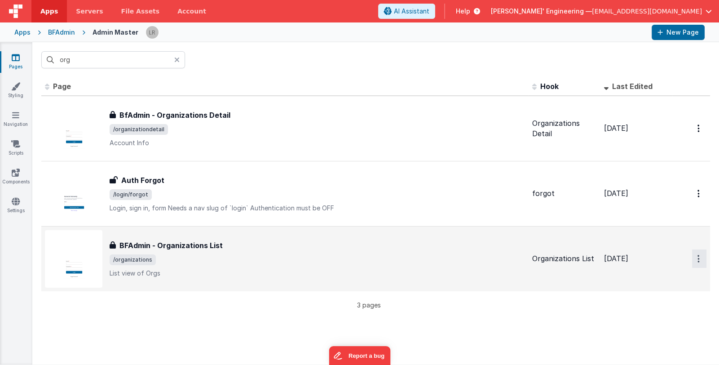
click at [692, 257] on button "Options" at bounding box center [699, 258] width 14 height 18
click at [679, 276] on link "Legacy Editor" at bounding box center [666, 279] width 79 height 16
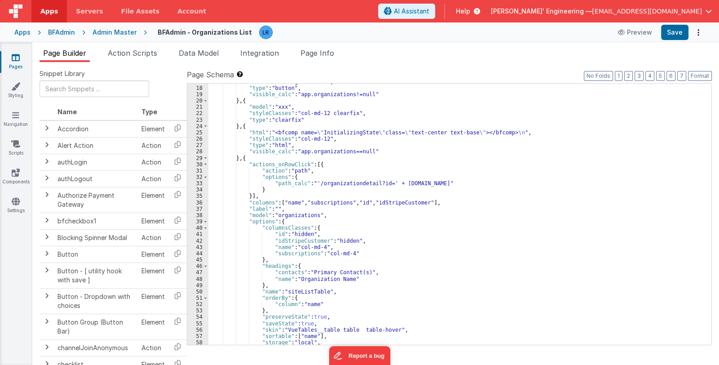
scroll to position [213, 0]
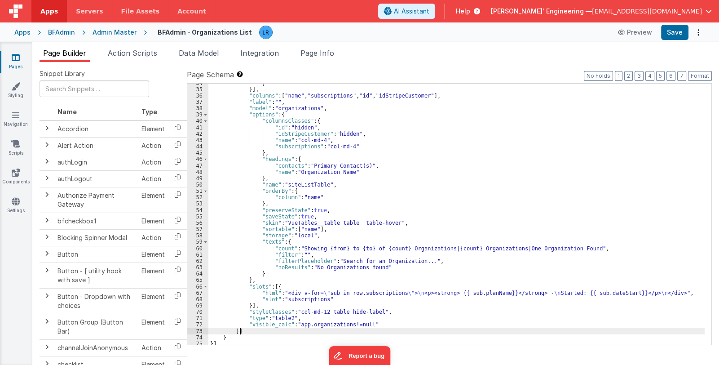
click at [249, 331] on div "} }] , "columns" : [ "name" , "subscriptions" , "id" , "idStripeCustomer" ] , "…" at bounding box center [456, 217] width 496 height 274
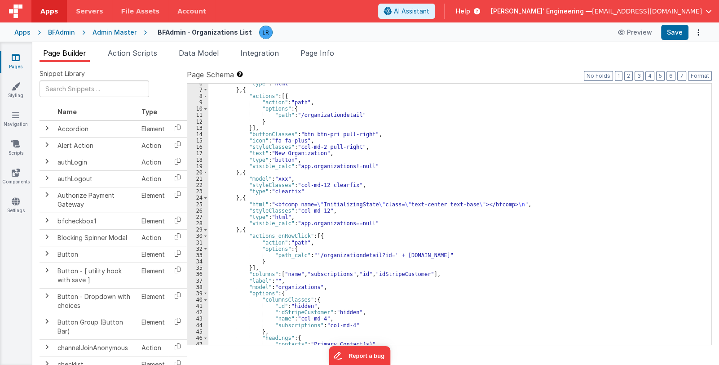
scroll to position [0, 0]
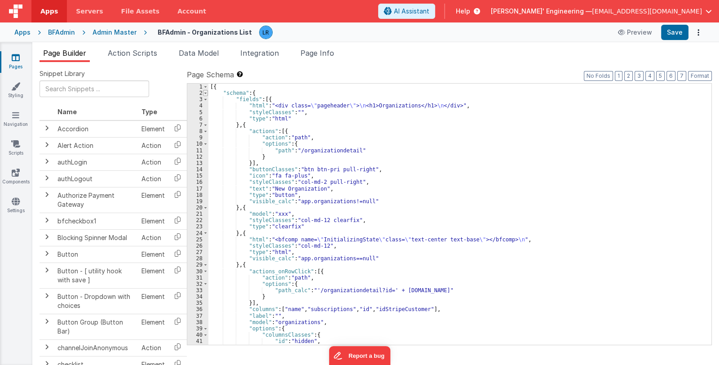
click at [206, 93] on span at bounding box center [205, 93] width 5 height 6
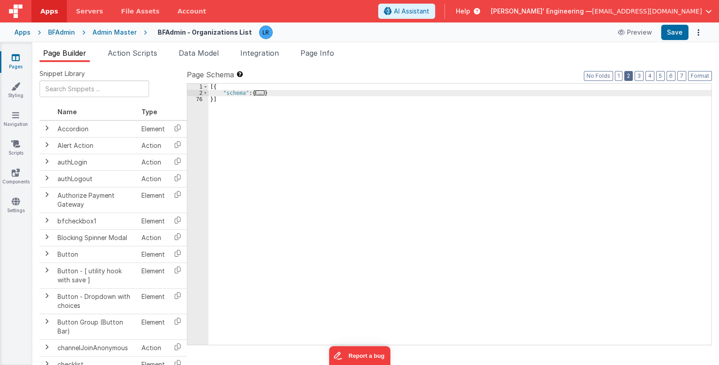
click at [633, 77] on button "2" at bounding box center [628, 76] width 9 height 10
click at [646, 77] on label "Page Schema Shortcuts: Find: command-f Fold: command-option-L Unfold: command-o…" at bounding box center [449, 74] width 525 height 11
click at [643, 75] on button "3" at bounding box center [639, 76] width 9 height 10
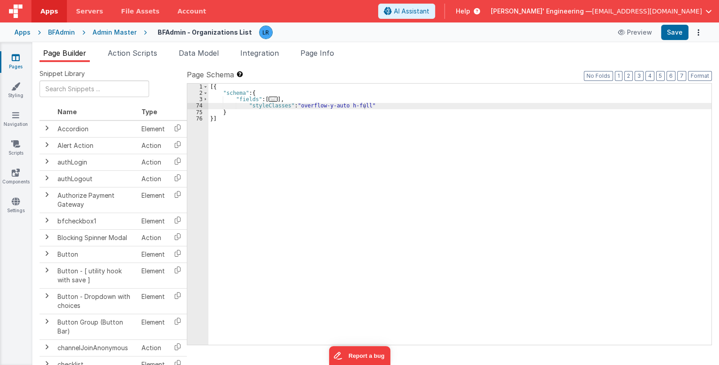
click at [19, 57] on icon at bounding box center [16, 57] width 8 height 9
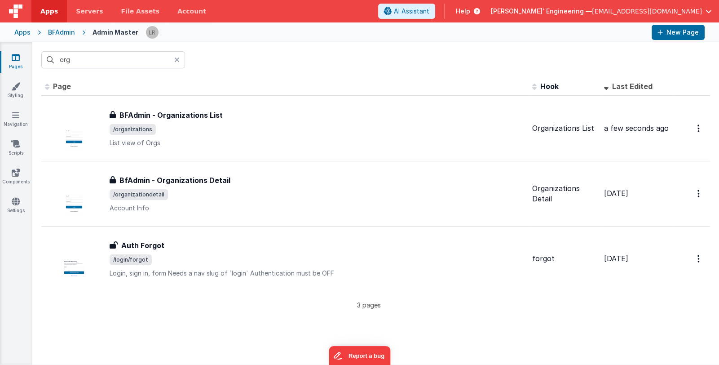
click at [177, 59] on icon at bounding box center [176, 59] width 5 height 7
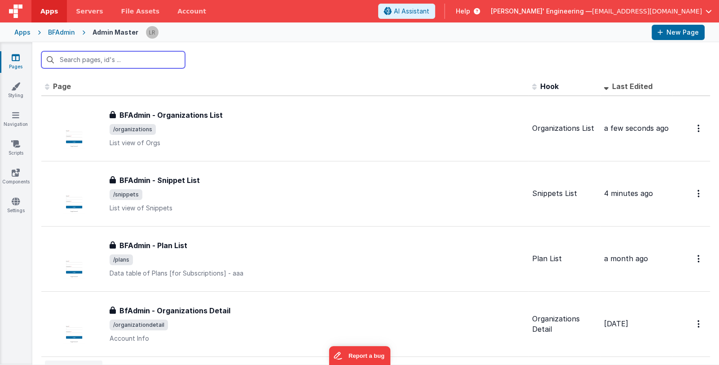
click at [150, 61] on input "text" at bounding box center [113, 59] width 144 height 17
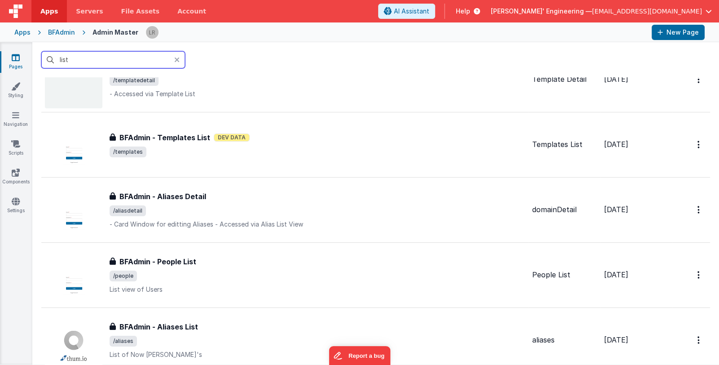
scroll to position [269, 0]
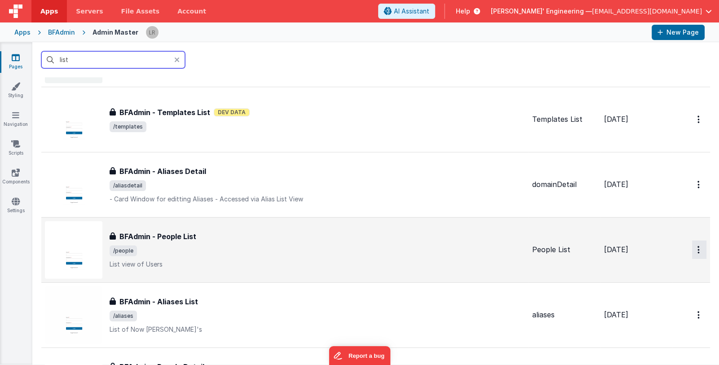
type input "list"
click at [694, 249] on button "Options" at bounding box center [699, 249] width 14 height 18
click at [674, 270] on link "Legacy Editor" at bounding box center [666, 270] width 79 height 16
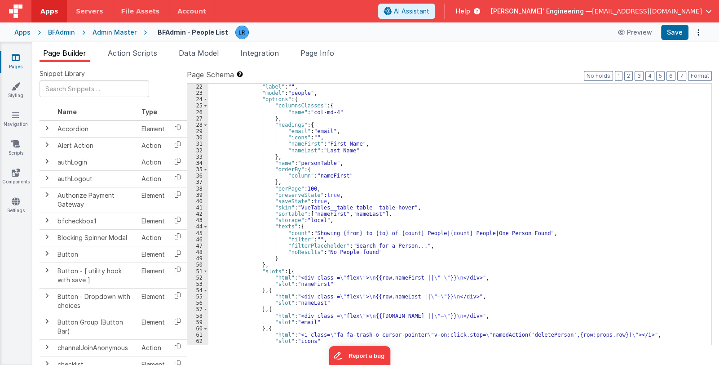
scroll to position [190, 0]
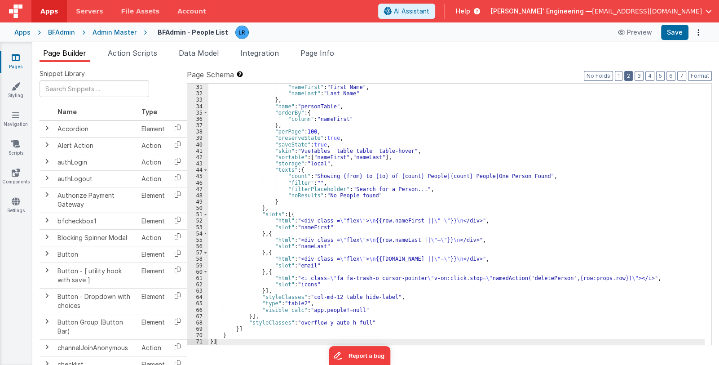
click at [633, 78] on button "2" at bounding box center [628, 76] width 9 height 10
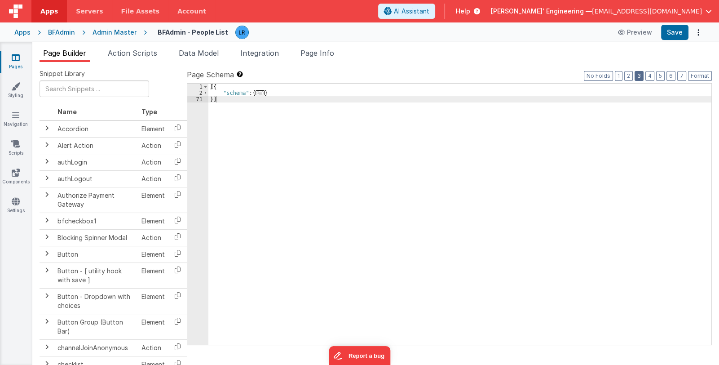
click at [642, 75] on button "3" at bounding box center [639, 76] width 9 height 10
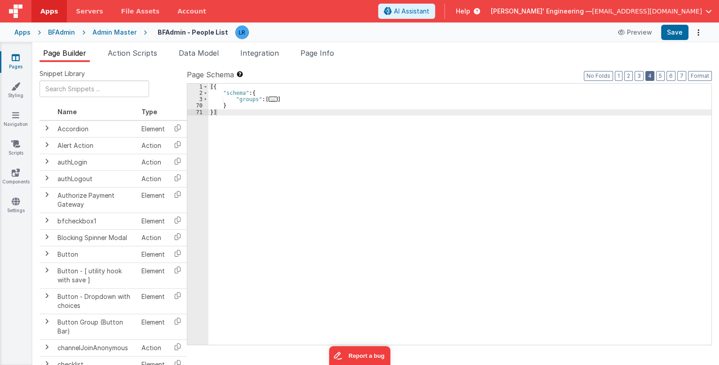
click at [651, 75] on button "4" at bounding box center [649, 76] width 9 height 10
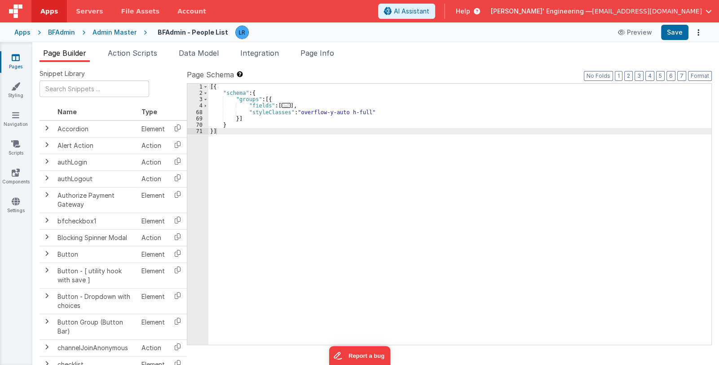
click at [15, 62] on link "Pages" at bounding box center [16, 62] width 32 height 18
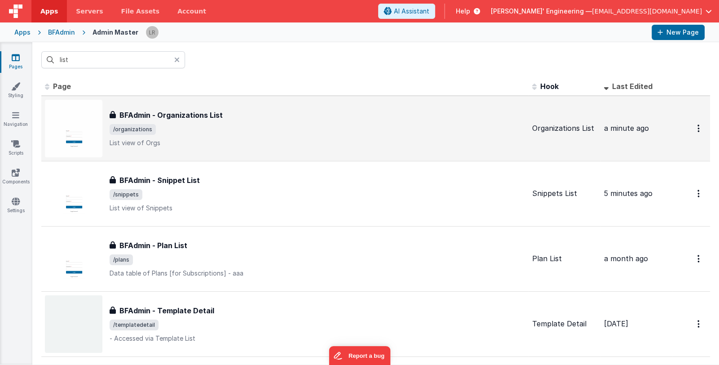
click at [215, 116] on h3 "BFAdmin - Organizations List" at bounding box center [170, 115] width 103 height 11
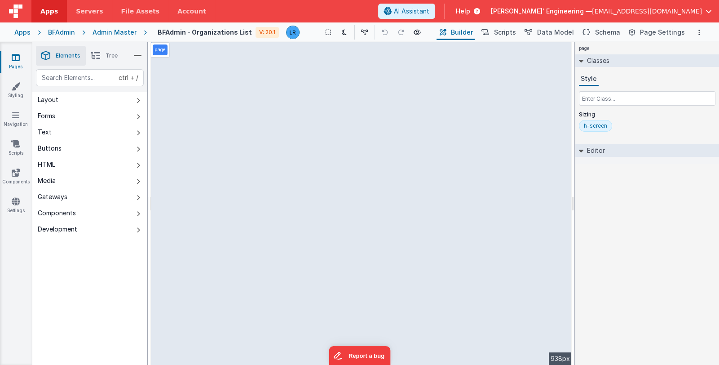
click at [100, 57] on icon at bounding box center [95, 55] width 9 height 13
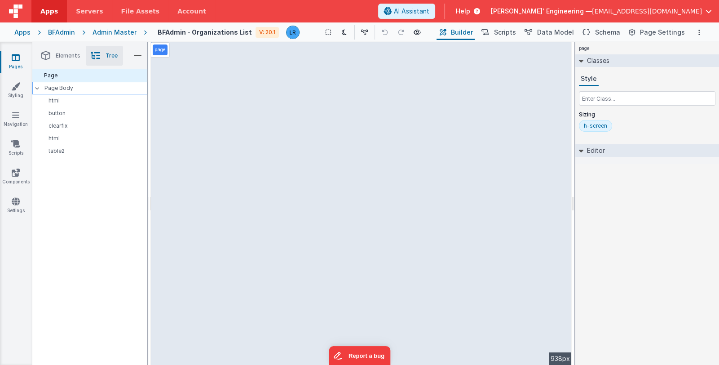
click at [80, 87] on p "Page Body" at bounding box center [95, 87] width 103 height 7
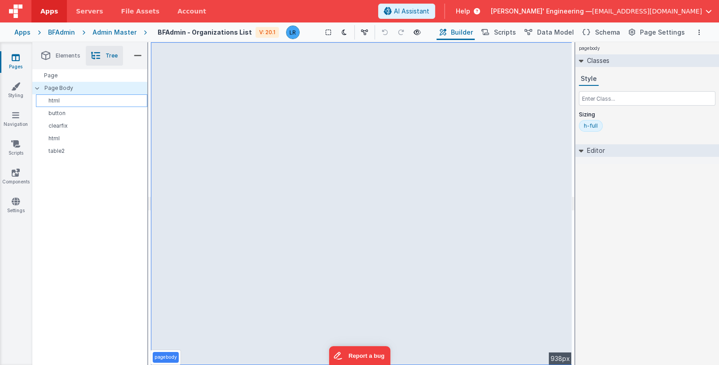
click at [81, 99] on p "html" at bounding box center [93, 100] width 107 height 7
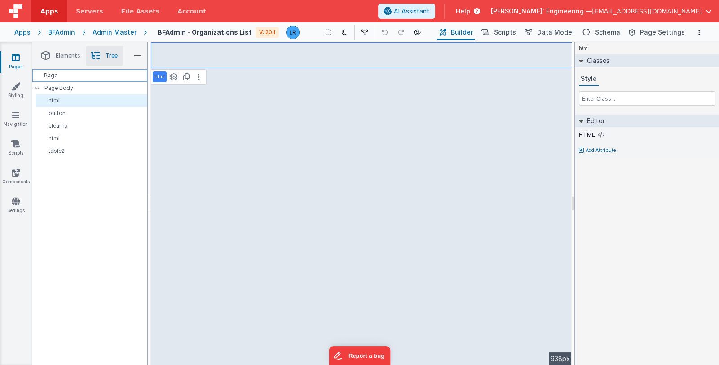
click at [79, 79] on div "Page" at bounding box center [89, 75] width 115 height 13
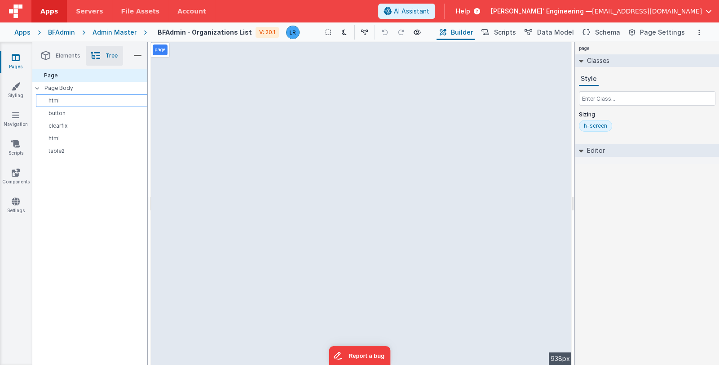
click at [75, 106] on div "html" at bounding box center [91, 100] width 111 height 13
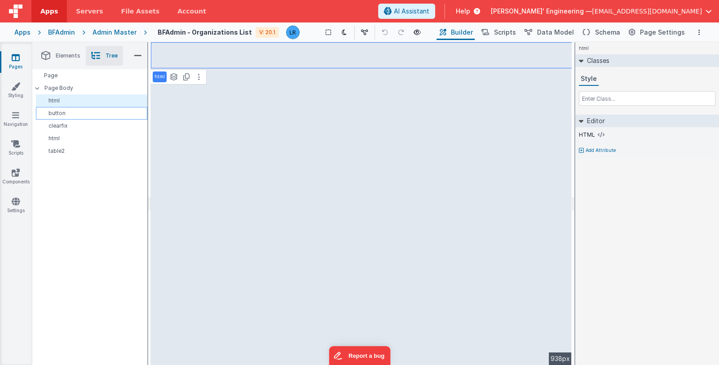
click at [75, 116] on p "button" at bounding box center [93, 113] width 107 height 7
select select "newActionScript2"
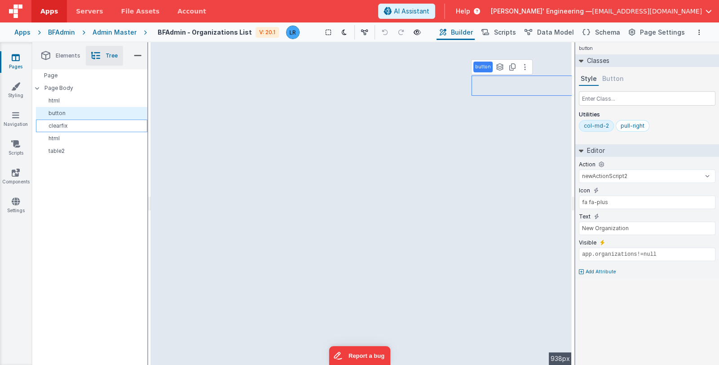
click at [74, 124] on p "clearfix" at bounding box center [93, 125] width 107 height 7
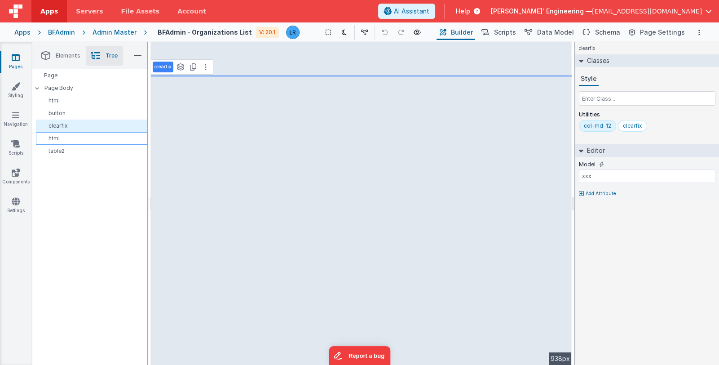
click at [70, 142] on div "html" at bounding box center [91, 138] width 111 height 13
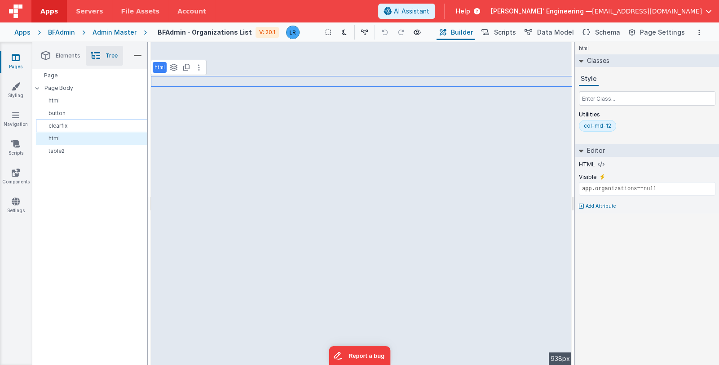
click at [74, 126] on p "clearfix" at bounding box center [93, 125] width 107 height 7
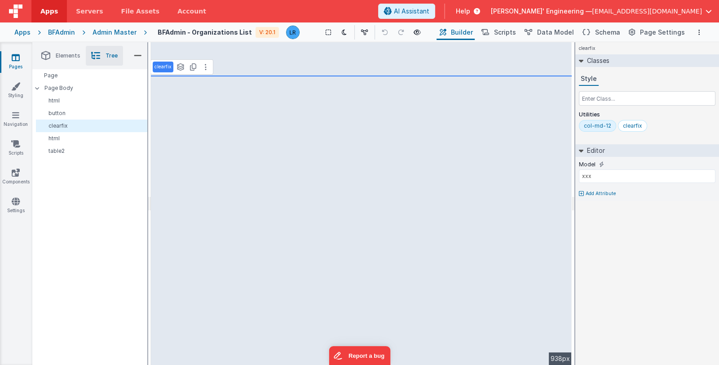
click at [15, 64] on link "Pages" at bounding box center [16, 62] width 32 height 18
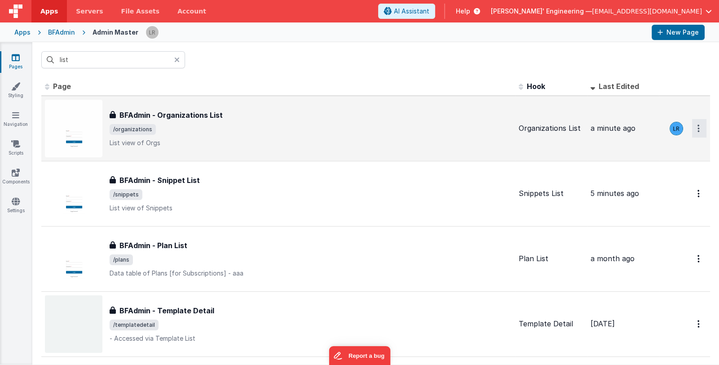
click at [692, 126] on button "Options" at bounding box center [699, 128] width 14 height 18
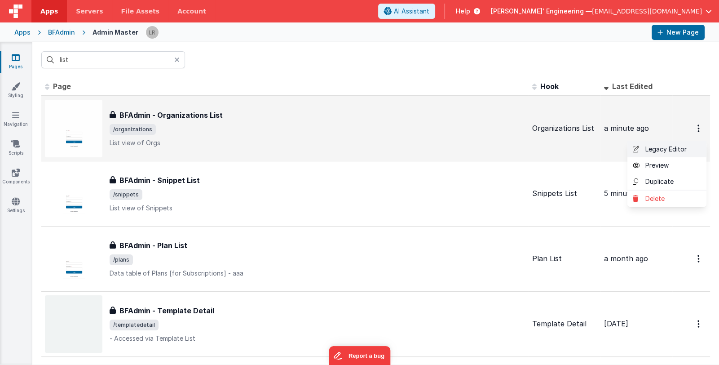
click at [685, 147] on link "Legacy Editor" at bounding box center [666, 149] width 79 height 16
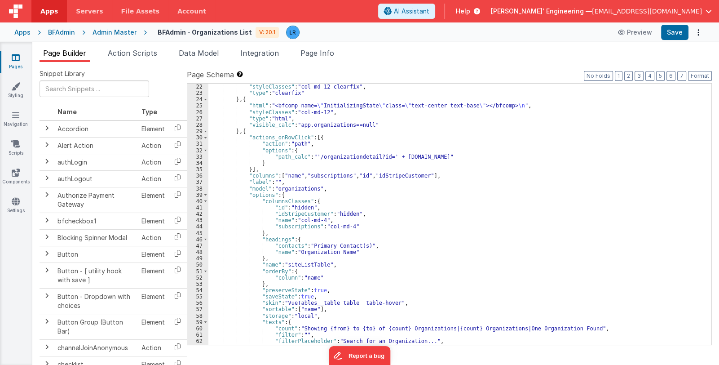
scroll to position [222, 0]
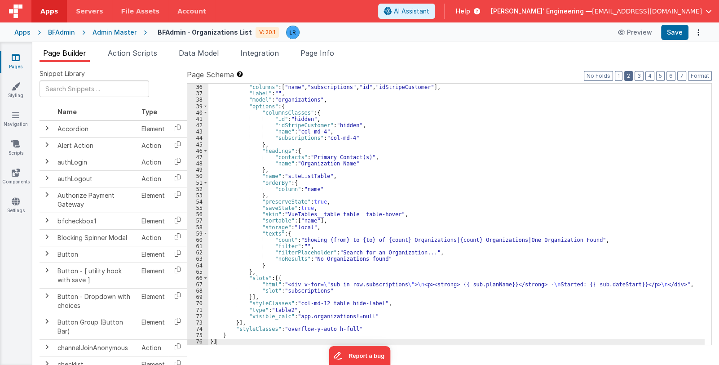
click at [629, 74] on button "2" at bounding box center [628, 76] width 9 height 10
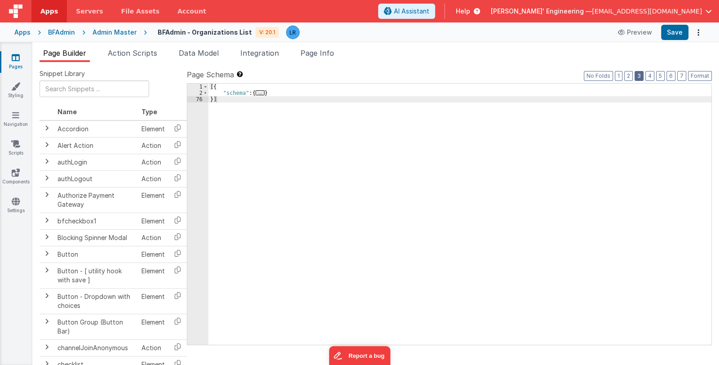
click at [640, 74] on button "3" at bounding box center [639, 76] width 9 height 10
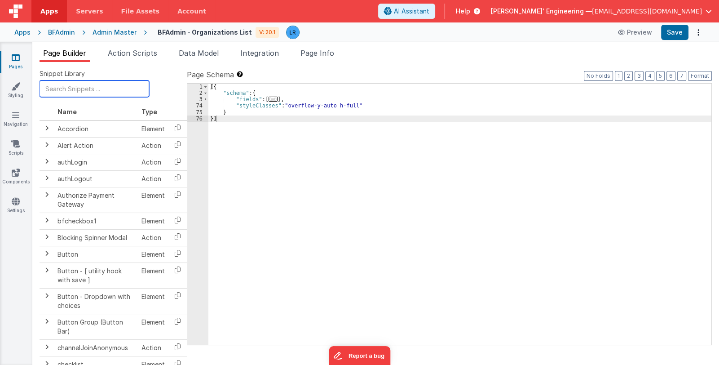
click at [90, 93] on input "text" at bounding box center [95, 88] width 110 height 17
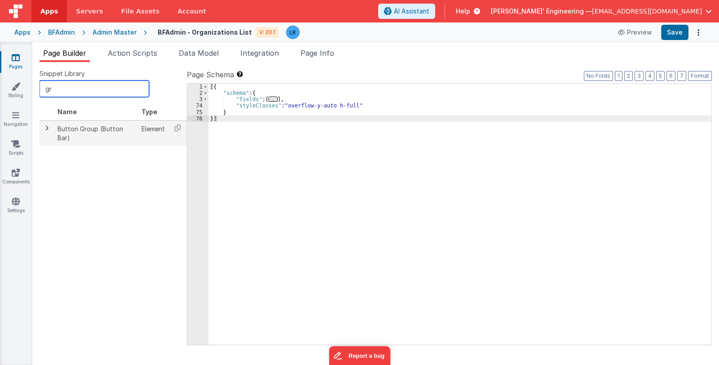
type input "gr"
click at [46, 129] on span at bounding box center [46, 127] width 7 height 7
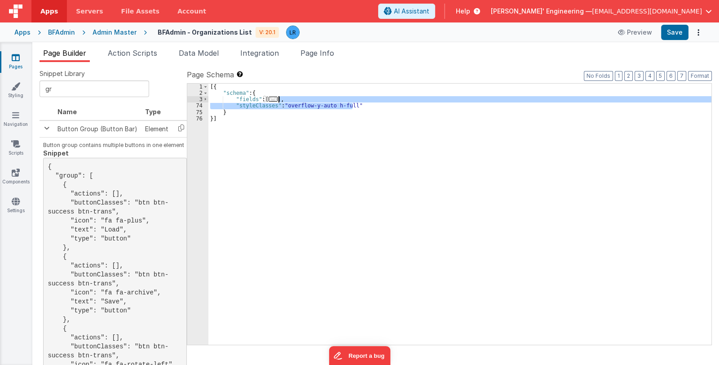
drag, startPoint x: 358, startPoint y: 104, endPoint x: 278, endPoint y: 100, distance: 80.0
click at [278, 100] on div "[{ "schema" : { "fields" : [ ... ] , "styleClasses" : "overflow-y-auto h-full" …" at bounding box center [459, 221] width 503 height 274
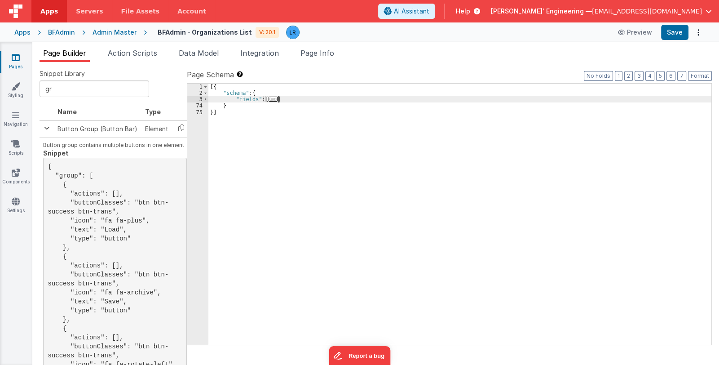
click at [271, 100] on span "..." at bounding box center [273, 99] width 9 height 5
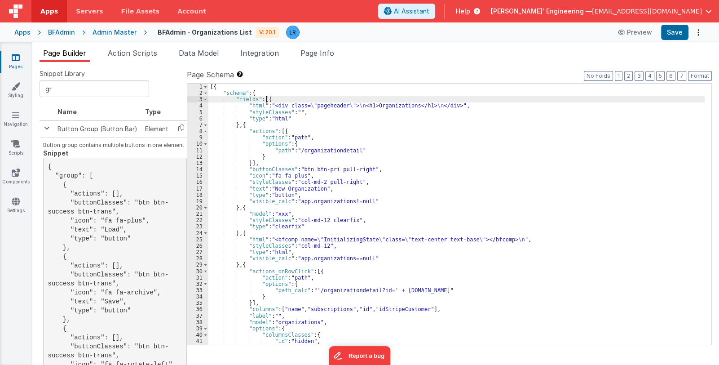
scroll to position [216, 0]
click at [273, 100] on div "[{ "schema" : { "fields" : [{ "html" : "<div class= \" pageheader \" > \n <h1>O…" at bounding box center [456, 221] width 496 height 274
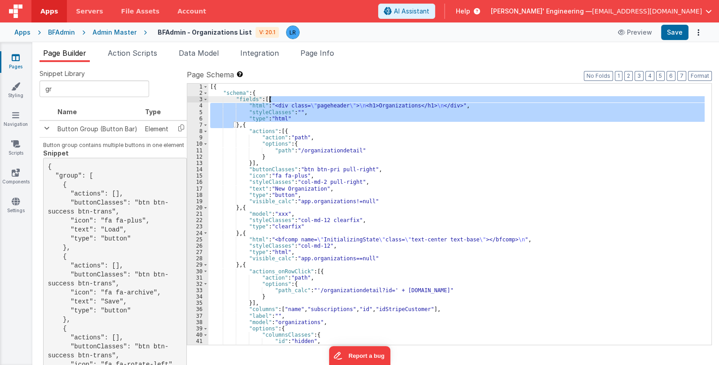
click at [273, 100] on div "[{ "schema" : { "fields" : [{ "html" : "<div class= \" pageheader \" > \n <h1>O…" at bounding box center [456, 221] width 496 height 274
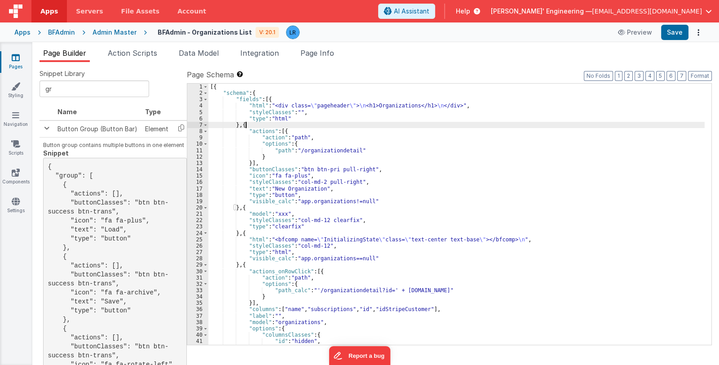
click at [256, 123] on div "[{ "schema" : { "fields" : [{ "html" : "<div class= \" pageheader \" > \n <h1>O…" at bounding box center [456, 221] width 496 height 274
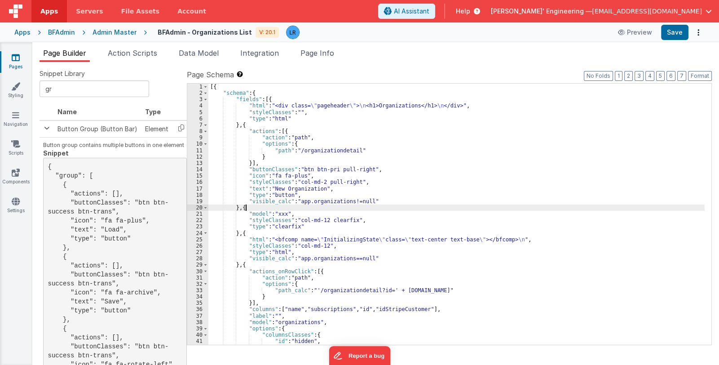
click at [250, 207] on div "[{ "schema" : { "fields" : [{ "html" : "<div class= \" pageheader \" > \n <h1>O…" at bounding box center [456, 221] width 496 height 274
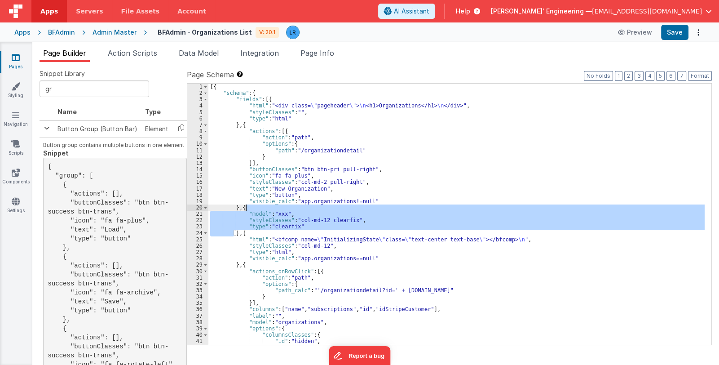
click at [250, 228] on div "[{ "schema" : { "fields" : [{ "html" : "<div class= \" pageheader \" > \n <h1>O…" at bounding box center [456, 214] width 496 height 261
click at [250, 228] on div "[{ "schema" : { "fields" : [{ "html" : "<div class= \" pageheader \" > \n <h1>O…" at bounding box center [456, 221] width 496 height 274
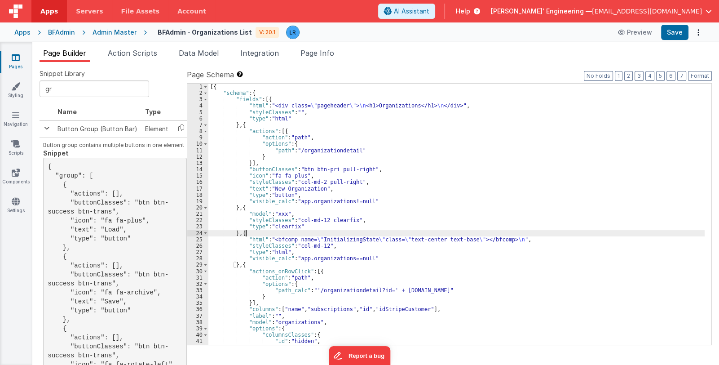
click at [249, 234] on div "[{ "schema" : { "fields" : [{ "html" : "<div class= \" pageheader \" > \n <h1>O…" at bounding box center [456, 221] width 496 height 274
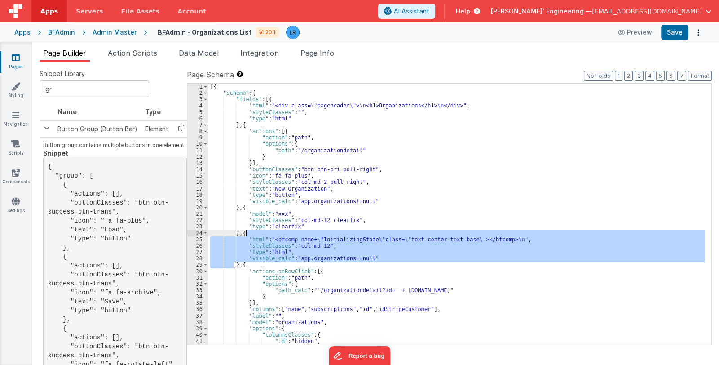
click at [249, 234] on div "[{ "schema" : { "fields" : [{ "html" : "<div class= \" pageheader \" > \n <h1>O…" at bounding box center [456, 221] width 496 height 274
click at [253, 262] on div "[{ "schema" : { "fields" : [{ "html" : "<div class= \" pageheader \" > \n <h1>O…" at bounding box center [456, 221] width 496 height 274
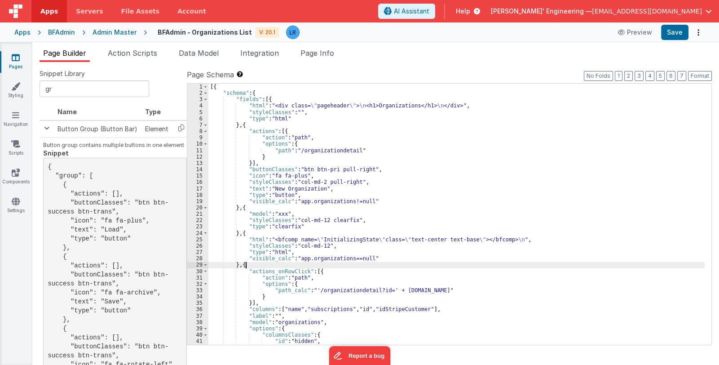
click at [253, 262] on div "[{ "schema" : { "fields" : [{ "html" : "<div class= \" pageheader \" > \n <h1>O…" at bounding box center [456, 221] width 496 height 274
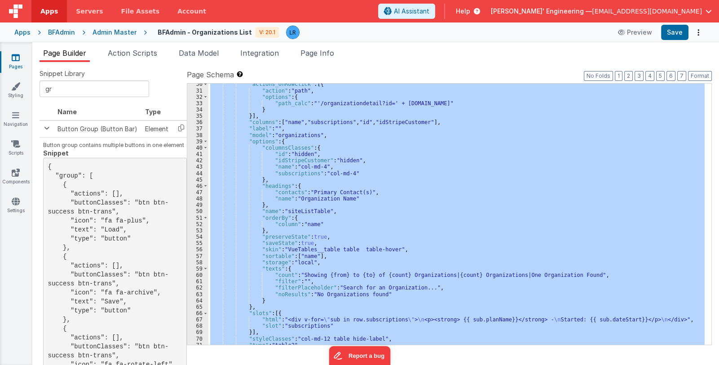
scroll to position [213, 0]
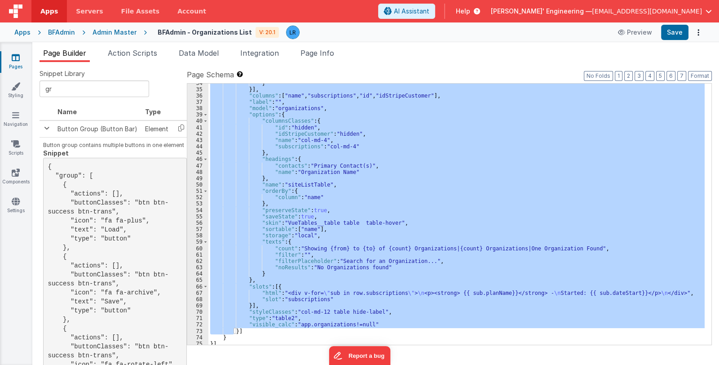
click at [374, 310] on div "} }] , "columns" : [ "name" , "subscriptions" , "id" , "idStripeCustomer" ] , "…" at bounding box center [456, 214] width 496 height 261
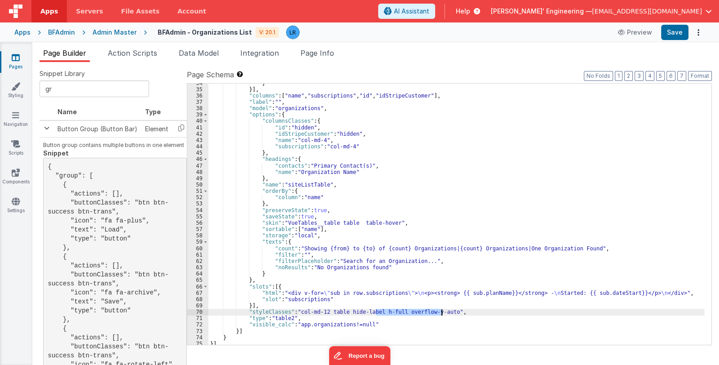
drag, startPoint x: 375, startPoint y: 311, endPoint x: 442, endPoint y: 313, distance: 67.8
click at [442, 313] on div "} }] , "columns" : [ "name" , "subscriptions" , "id" , "idStripeCustomer" ] , "…" at bounding box center [456, 217] width 496 height 274
click at [321, 57] on span "Page Info" at bounding box center [317, 53] width 34 height 9
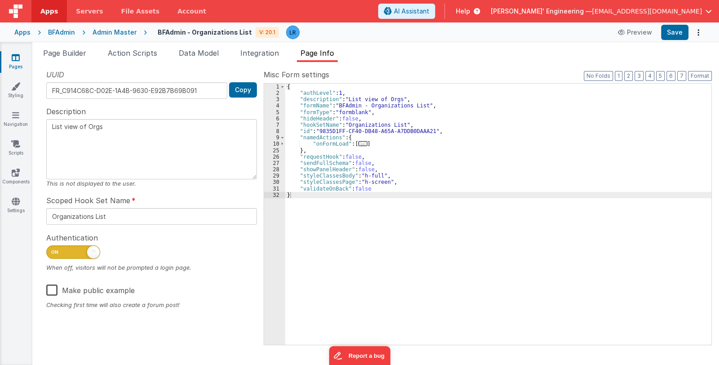
click at [385, 182] on div "{ "authLevel" : 1 , "description" : "List view of Orgs" , "formName" : "BFAdmin…" at bounding box center [498, 221] width 426 height 274
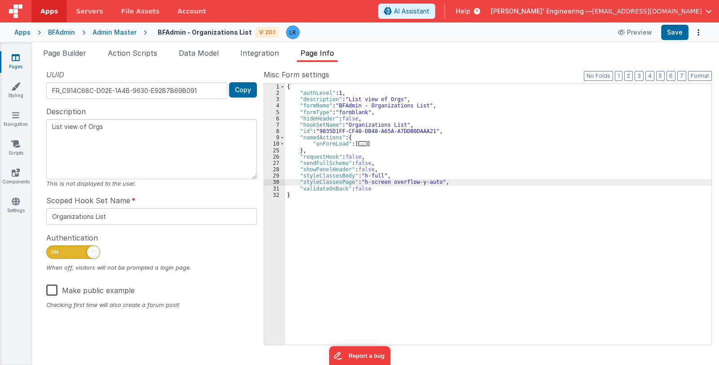
click at [9, 60] on link "Pages" at bounding box center [16, 62] width 32 height 18
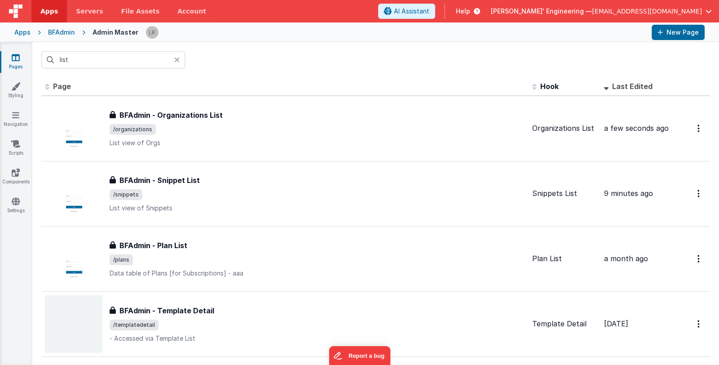
click at [177, 58] on icon at bounding box center [176, 59] width 5 height 7
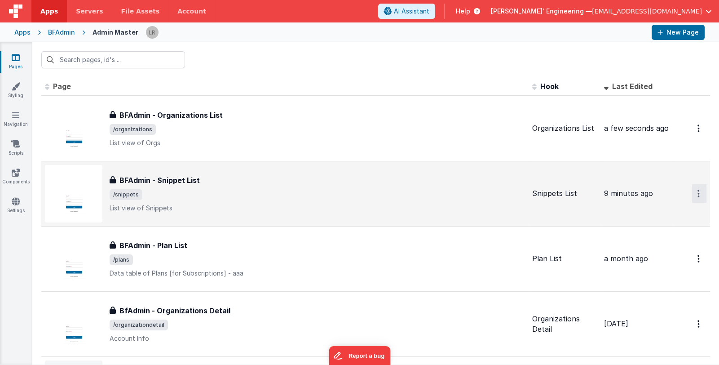
click at [692, 193] on button "Options" at bounding box center [699, 193] width 14 height 18
click at [673, 216] on link "Legacy Editor" at bounding box center [666, 214] width 79 height 16
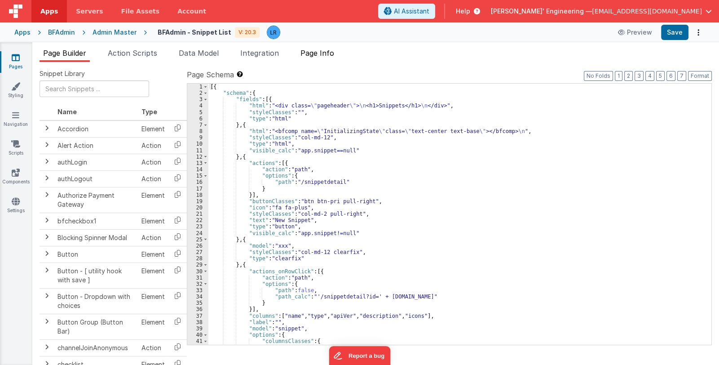
click at [328, 52] on span "Page Info" at bounding box center [317, 53] width 34 height 9
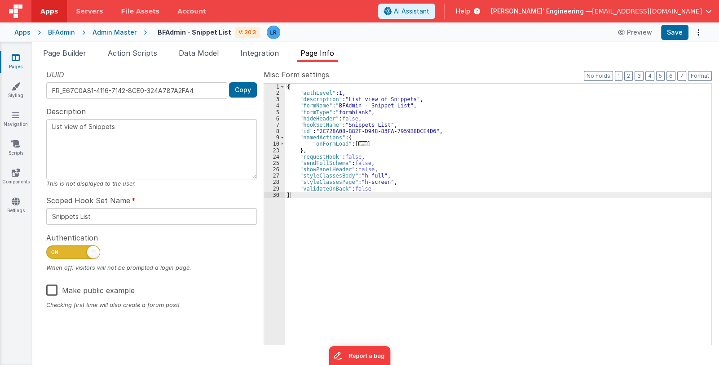
click at [384, 181] on div "{ "authLevel" : 1 , "description" : "List view of Snippets" , "formName" : "BFA…" at bounding box center [498, 221] width 426 height 274
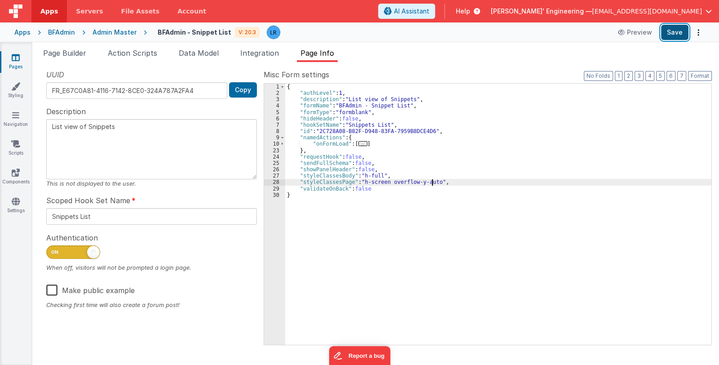
click at [671, 29] on button "Save" at bounding box center [674, 32] width 27 height 15
click at [18, 61] on icon at bounding box center [16, 57] width 8 height 9
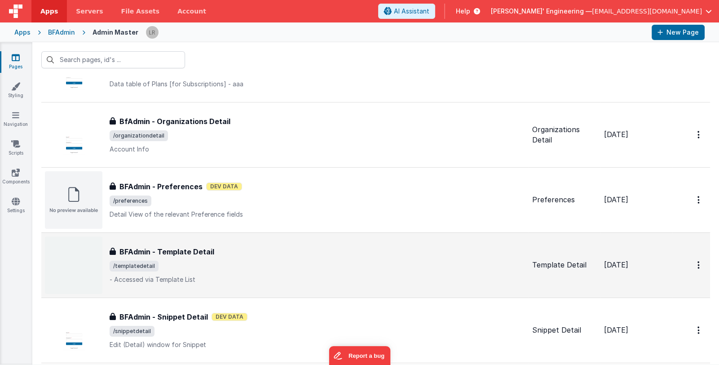
scroll to position [179, 0]
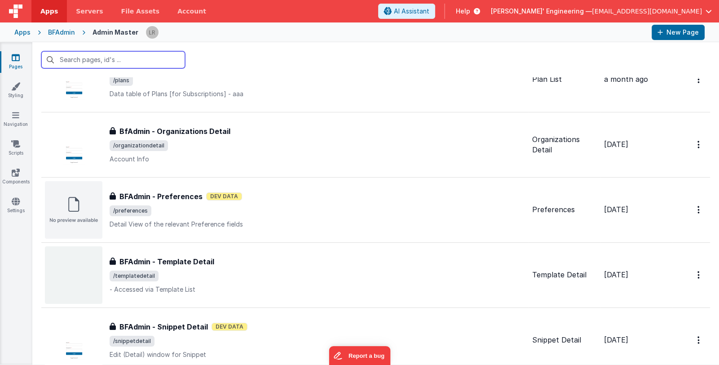
click at [136, 61] on input "text" at bounding box center [113, 59] width 144 height 17
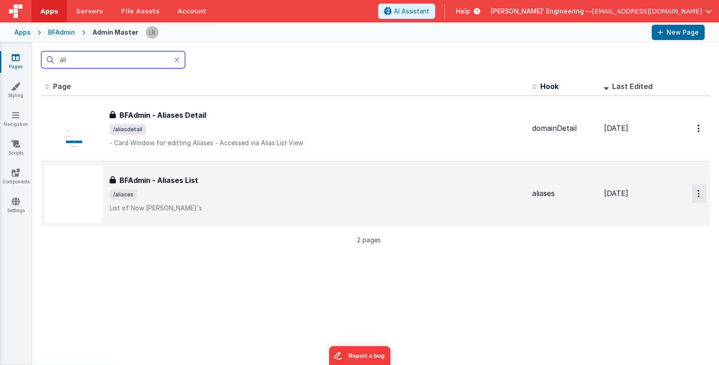
type input "ali"
click at [692, 190] on button "Options" at bounding box center [699, 193] width 14 height 18
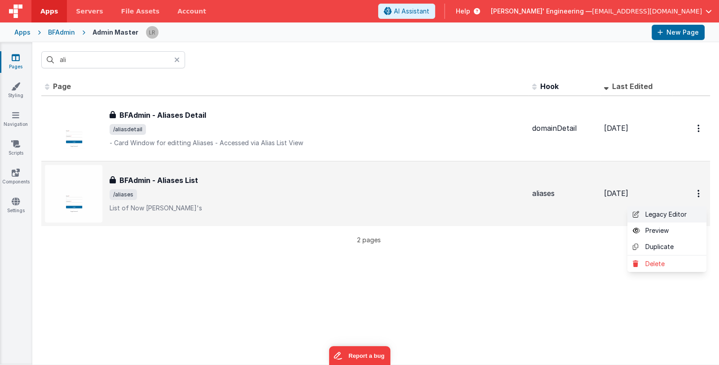
click at [671, 212] on link "Legacy Editor" at bounding box center [666, 214] width 79 height 16
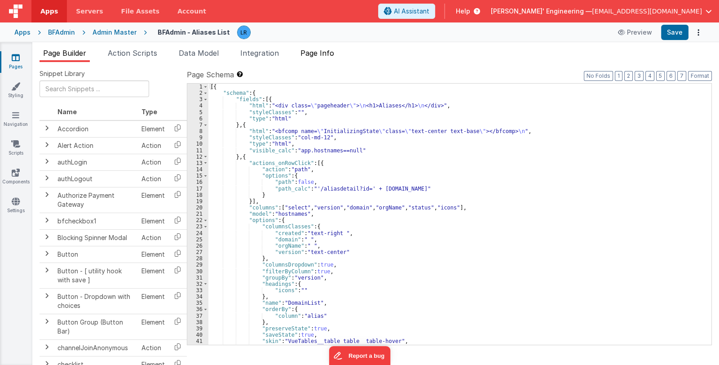
click at [326, 52] on span "Page Info" at bounding box center [317, 53] width 34 height 9
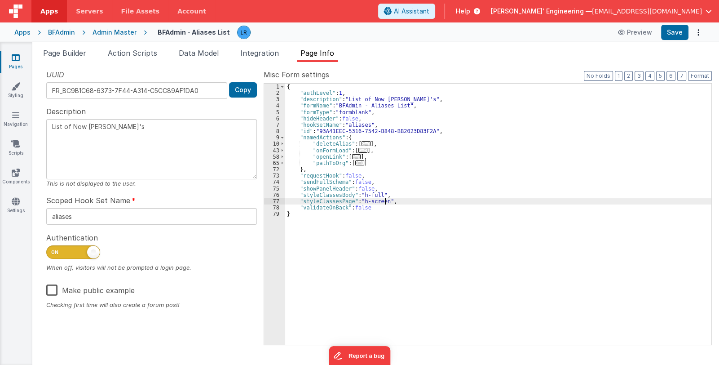
click at [384, 201] on div "{ "authLevel" : 1 , "description" : "List of Now Alias's" , "formName" : "BFAdm…" at bounding box center [498, 221] width 426 height 274
click at [678, 32] on button "Save" at bounding box center [674, 32] width 27 height 15
click at [16, 64] on link "Pages" at bounding box center [16, 62] width 32 height 18
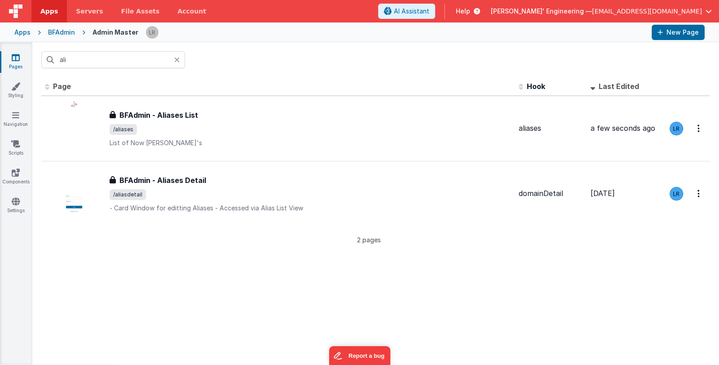
click at [180, 60] on div at bounding box center [179, 59] width 11 height 17
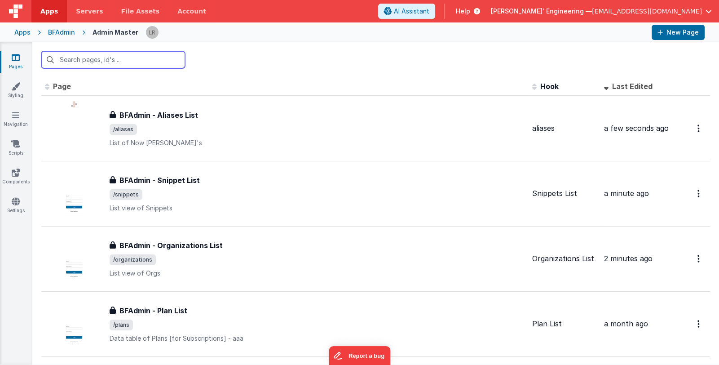
click at [159, 61] on input "text" at bounding box center [113, 59] width 144 height 17
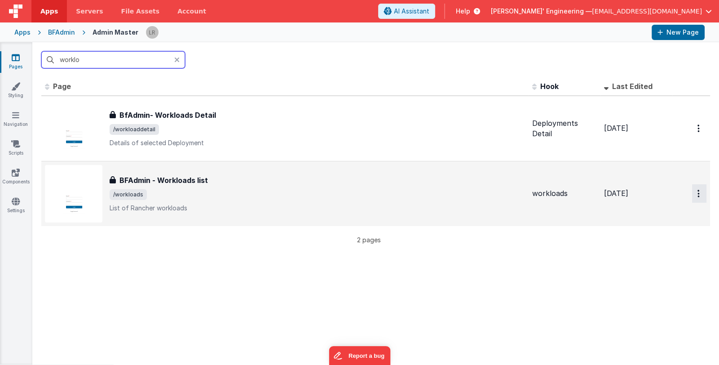
type input "worklo"
click at [692, 194] on button "Options" at bounding box center [699, 193] width 14 height 18
click at [678, 212] on link "Legacy Editor" at bounding box center [666, 214] width 79 height 16
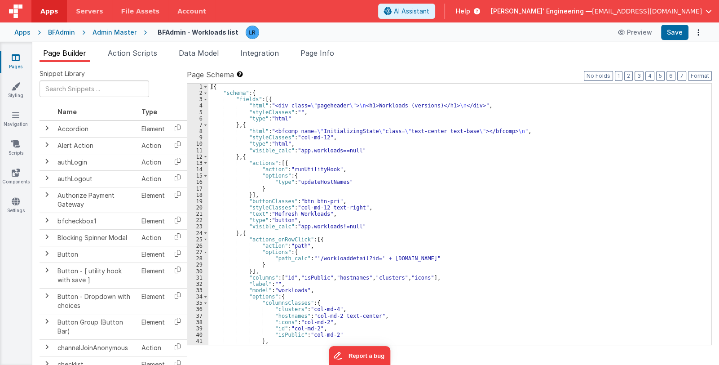
click at [330, 52] on span "Page Info" at bounding box center [317, 53] width 34 height 9
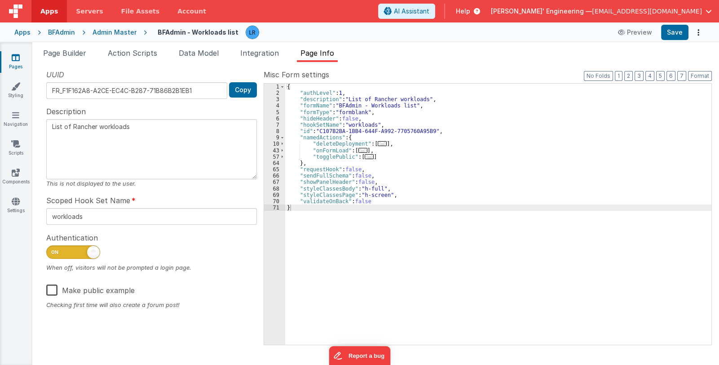
click at [383, 194] on div "{ "authLevel" : 1 , "description" : "List of Rancher workloads" , "formName" : …" at bounding box center [498, 221] width 426 height 274
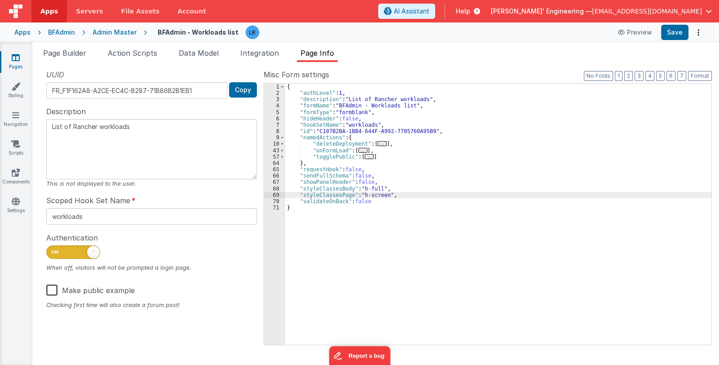
click at [386, 196] on div "{ "authLevel" : 1 , "description" : "List of Rancher workloads" , "formName" : …" at bounding box center [498, 221] width 426 height 274
click at [385, 194] on div "{ "authLevel" : 1 , "description" : "List of Rancher workloads" , "formName" : …" at bounding box center [498, 221] width 426 height 274
click at [677, 31] on button "Save" at bounding box center [674, 32] width 27 height 15
click at [16, 54] on icon at bounding box center [16, 57] width 8 height 9
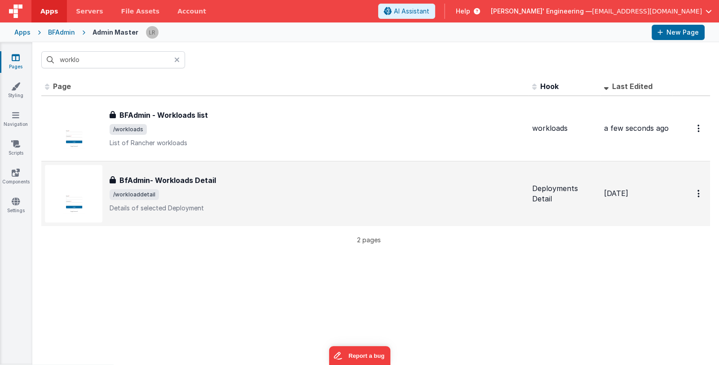
click at [266, 190] on span "/workloaddetail" at bounding box center [317, 194] width 415 height 11
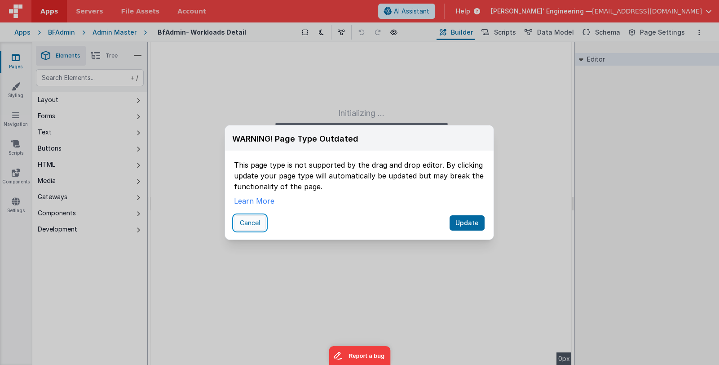
click at [256, 222] on button "Cancel" at bounding box center [250, 222] width 32 height 15
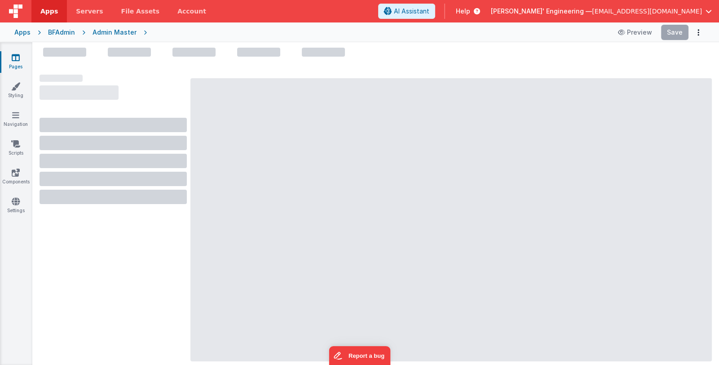
click at [17, 59] on icon at bounding box center [16, 57] width 8 height 9
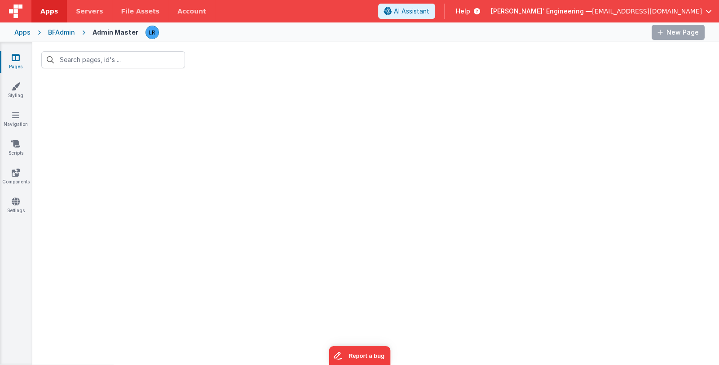
type input "worklo"
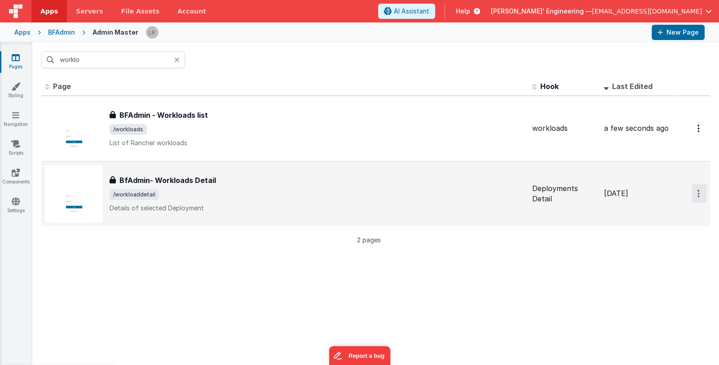
click at [697, 192] on button "Options" at bounding box center [699, 193] width 14 height 18
click at [671, 212] on link "Legacy Editor" at bounding box center [666, 214] width 79 height 16
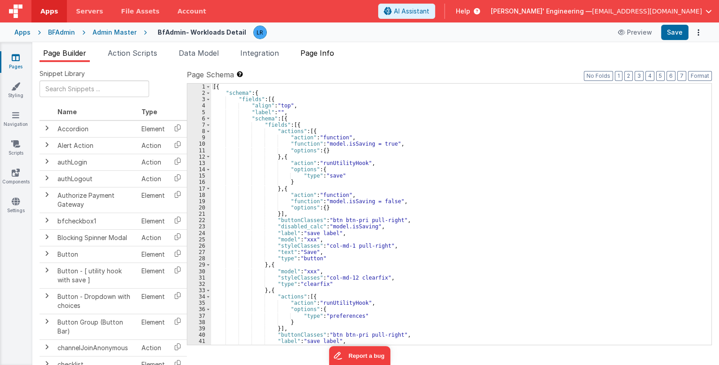
click at [328, 52] on span "Page Info" at bounding box center [317, 53] width 34 height 9
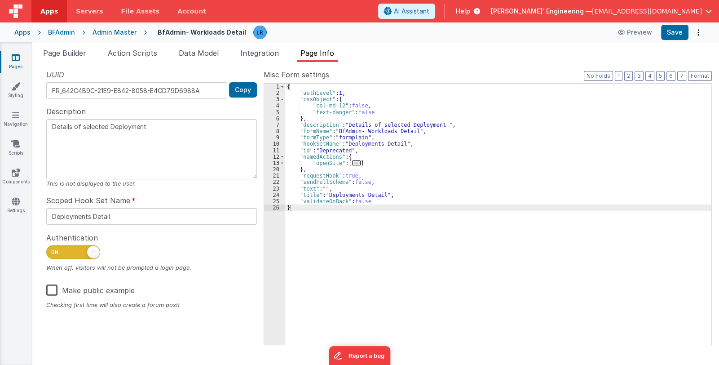
click at [11, 62] on link "Pages" at bounding box center [16, 62] width 32 height 18
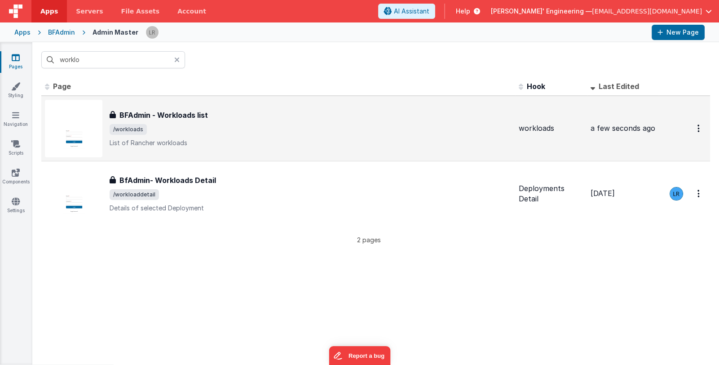
click at [267, 130] on span "/workloads" at bounding box center [311, 129] width 402 height 11
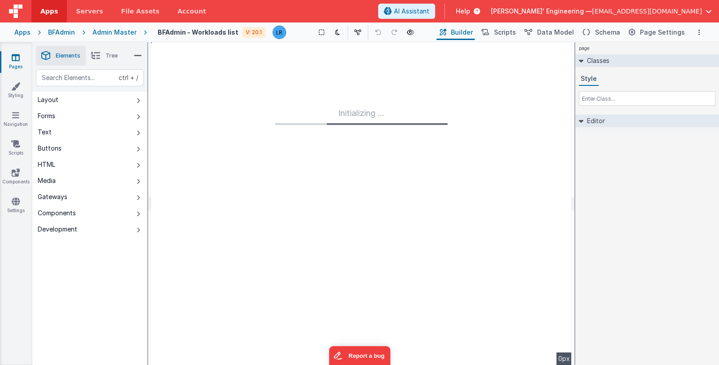
click at [15, 57] on icon at bounding box center [16, 57] width 8 height 9
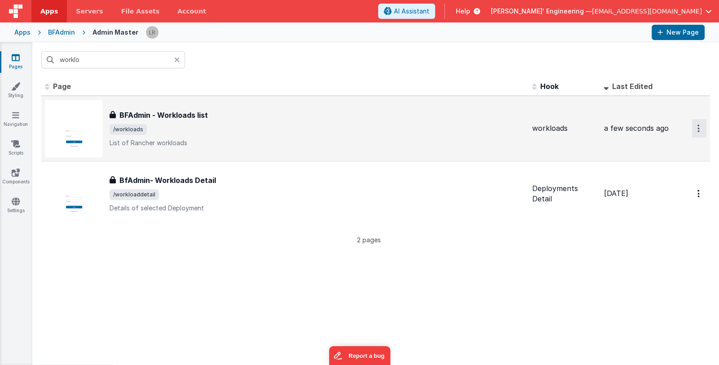
click at [692, 125] on button "Options" at bounding box center [699, 128] width 14 height 18
click at [685, 146] on link "Legacy Editor" at bounding box center [666, 149] width 79 height 16
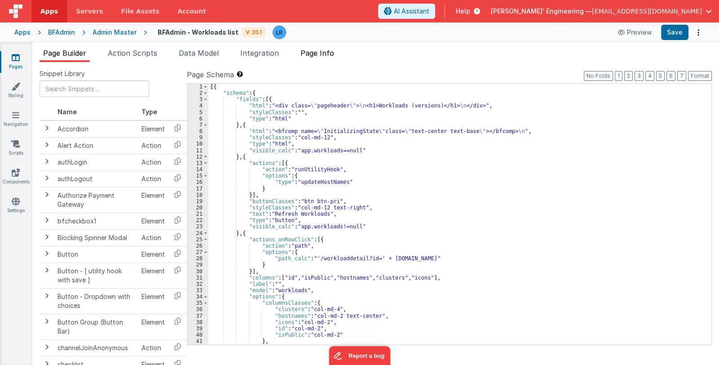
click at [331, 51] on span "Page Info" at bounding box center [317, 53] width 34 height 9
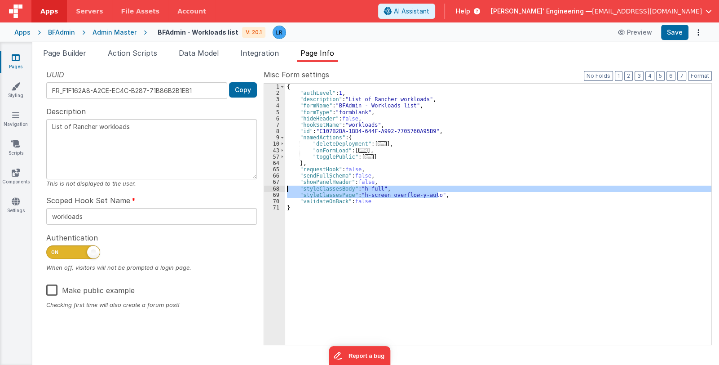
drag, startPoint x: 446, startPoint y: 194, endPoint x: 280, endPoint y: 188, distance: 166.3
click at [280, 188] on div "1 2 3 4 5 6 7 8 9 10 43 57 64 65 66 67 68 69 70 71 { "authLevel" : 1 , "descrip…" at bounding box center [488, 214] width 448 height 262
click at [13, 57] on icon at bounding box center [16, 57] width 8 height 9
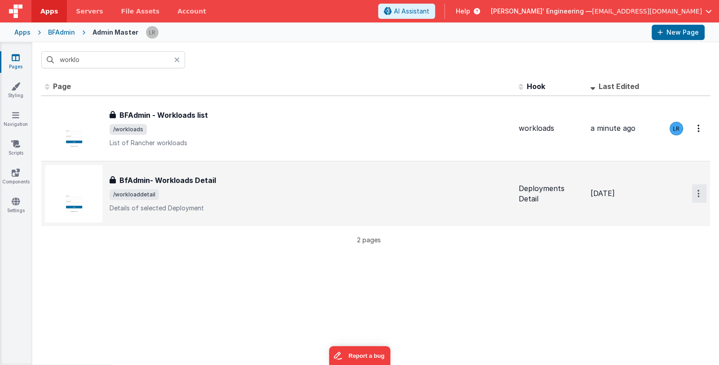
click at [692, 189] on button "Options" at bounding box center [699, 193] width 14 height 18
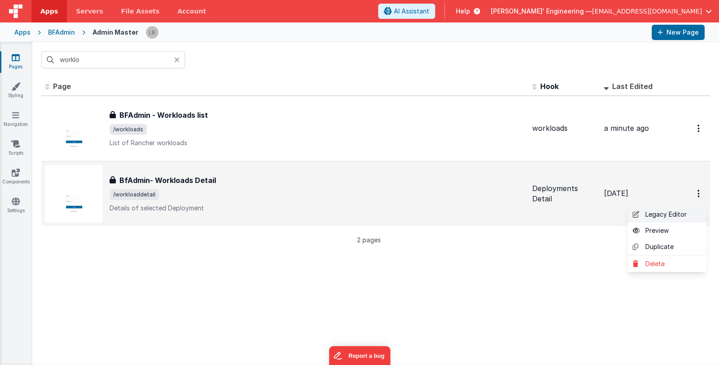
click at [683, 215] on link "Legacy Editor" at bounding box center [666, 214] width 79 height 16
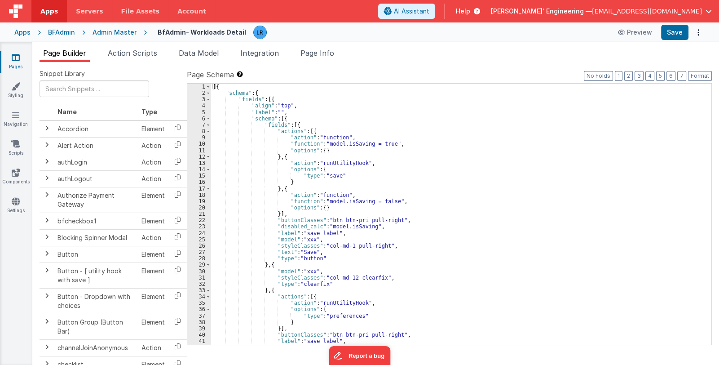
click at [329, 53] on span "Page Info" at bounding box center [317, 53] width 34 height 9
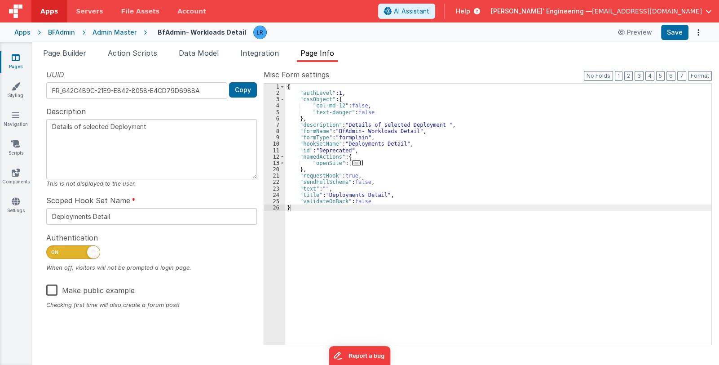
click at [392, 194] on div "{ "authLevel" : 1 , "cssObject" : { "col-md-12" : false , "text-danger" : false…" at bounding box center [498, 221] width 426 height 274
click at [16, 52] on div "Pages Styling Navigation Scripts Components Settings" at bounding box center [16, 203] width 32 height 322
click at [15, 57] on icon at bounding box center [16, 57] width 8 height 9
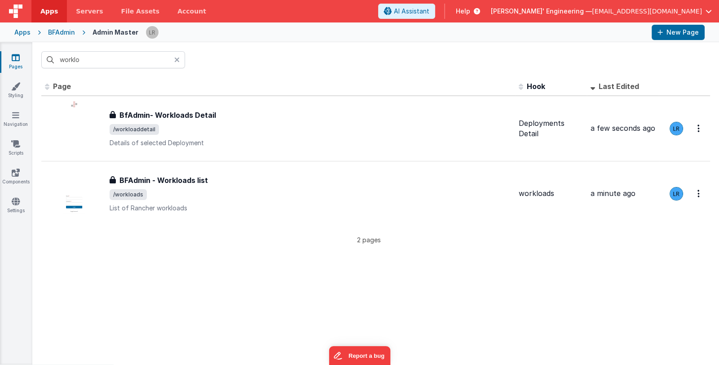
click at [177, 58] on icon at bounding box center [176, 59] width 5 height 7
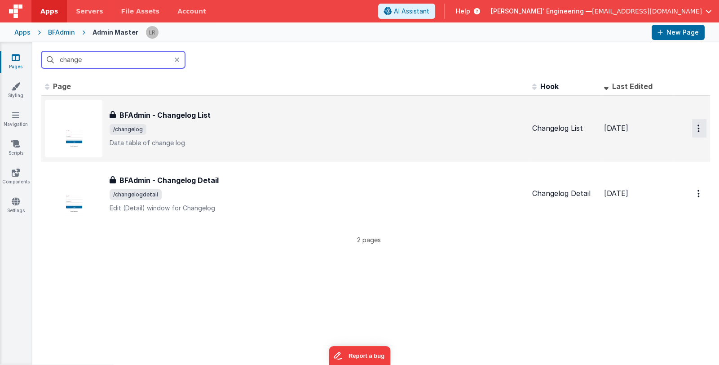
type input "change"
click at [697, 127] on icon "Options" at bounding box center [698, 128] width 2 height 8
click at [682, 148] on link "Legacy Editor" at bounding box center [666, 149] width 79 height 16
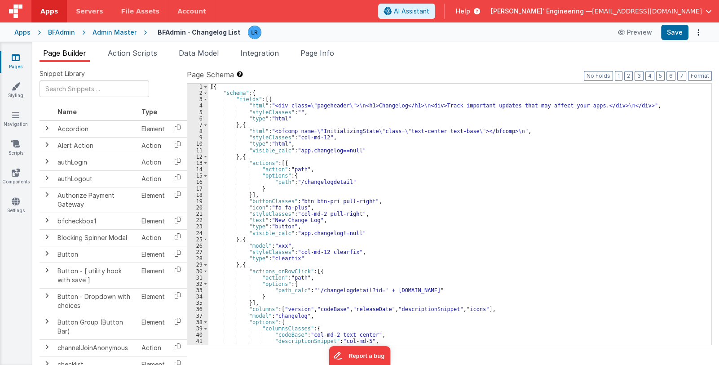
click at [313, 46] on div "Page Builder Action Scripts Data Model Integration Page Info Snippet Library Na…" at bounding box center [375, 203] width 687 height 322
click at [314, 49] on span "Page Info" at bounding box center [317, 53] width 34 height 9
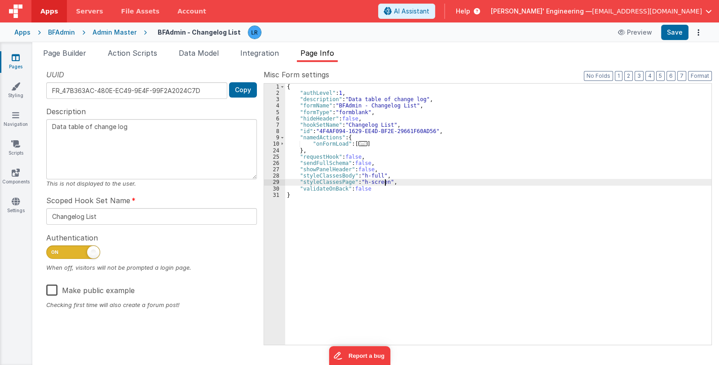
click at [385, 181] on div "{ "authLevel" : 1 , "description" : "Data table of change log" , "formName" : "…" at bounding box center [498, 221] width 426 height 274
click at [18, 59] on icon at bounding box center [16, 57] width 8 height 9
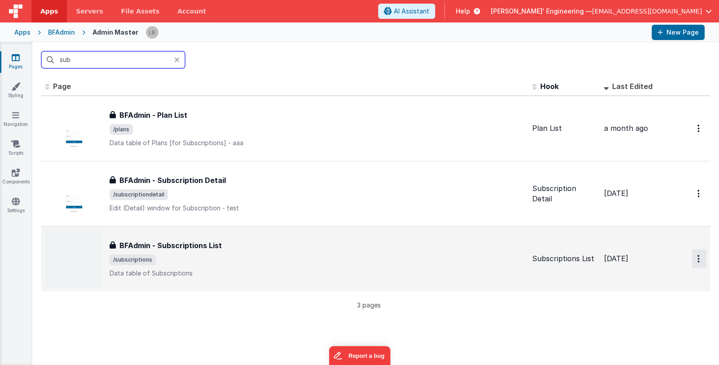
type input "sub"
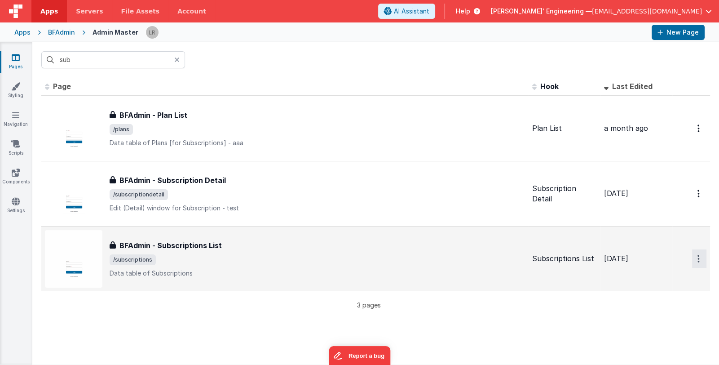
click at [697, 257] on icon "Options" at bounding box center [698, 259] width 2 height 8
click at [685, 276] on link "Legacy Editor" at bounding box center [666, 279] width 79 height 16
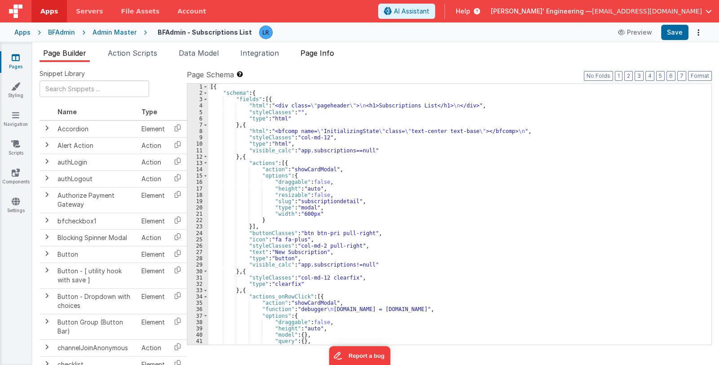
click at [325, 53] on span "Page Info" at bounding box center [317, 53] width 34 height 9
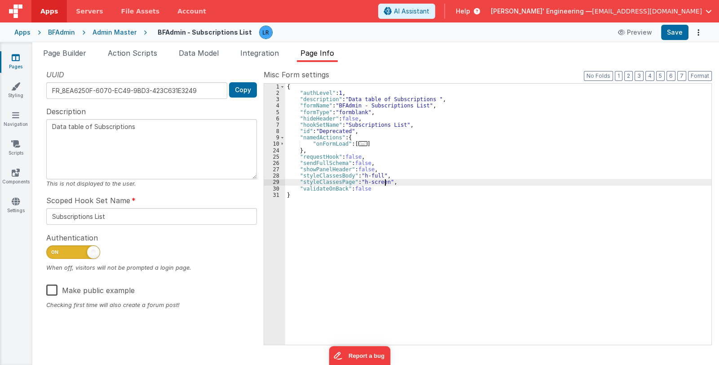
click at [385, 181] on div "{ "authLevel" : 1 , "description" : "Data table of Subscriptions " , "formName"…" at bounding box center [498, 221] width 426 height 274
click at [13, 57] on icon at bounding box center [16, 57] width 8 height 9
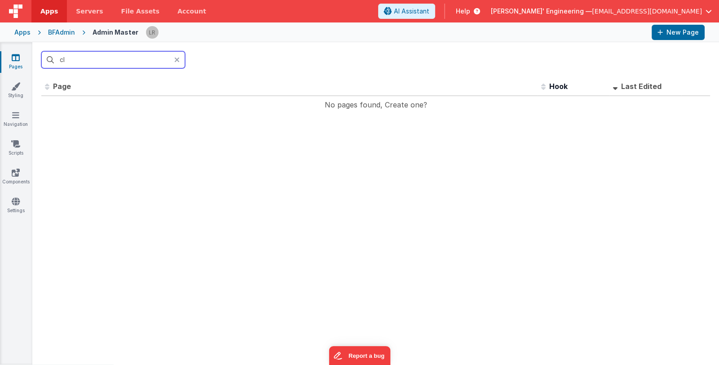
type input "c"
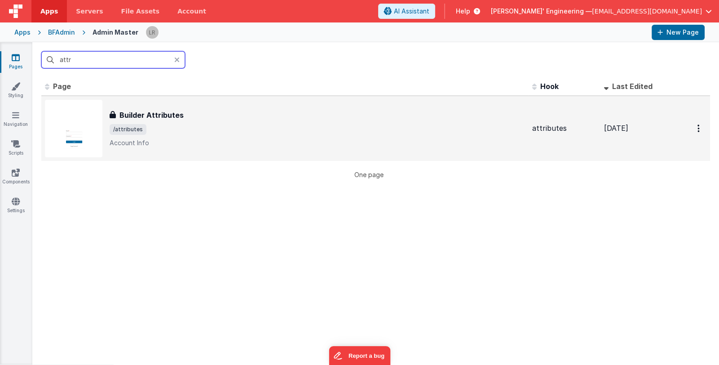
type input "attr"
click at [281, 127] on span "/attributes" at bounding box center [317, 129] width 415 height 11
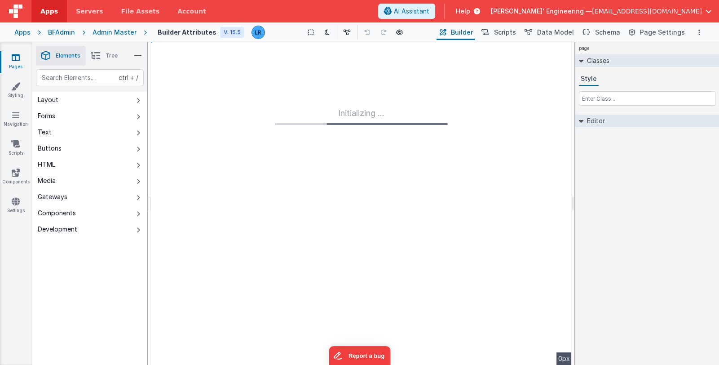
click at [16, 60] on icon at bounding box center [16, 57] width 8 height 9
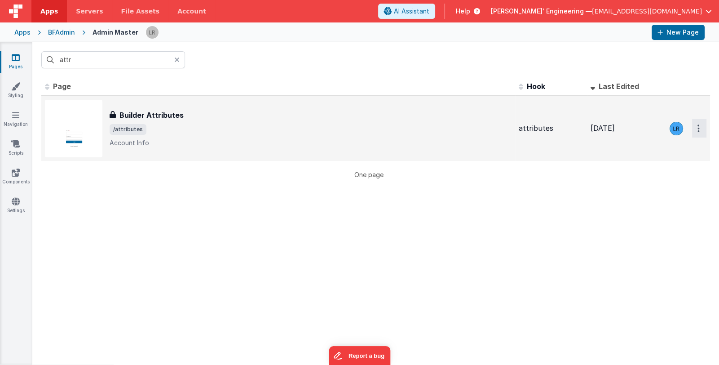
click at [697, 130] on button "Options" at bounding box center [699, 128] width 14 height 18
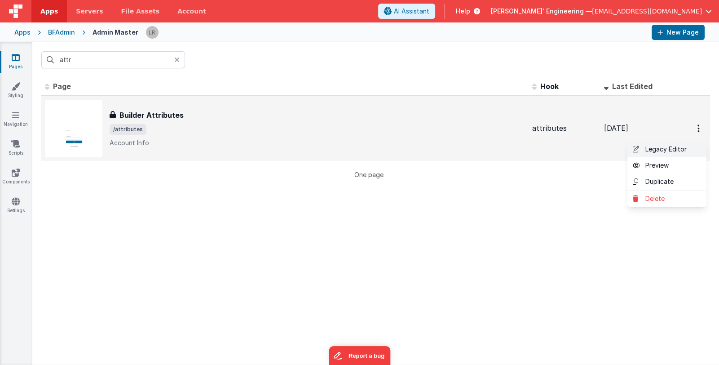
click at [685, 148] on link "Legacy Editor" at bounding box center [666, 149] width 79 height 16
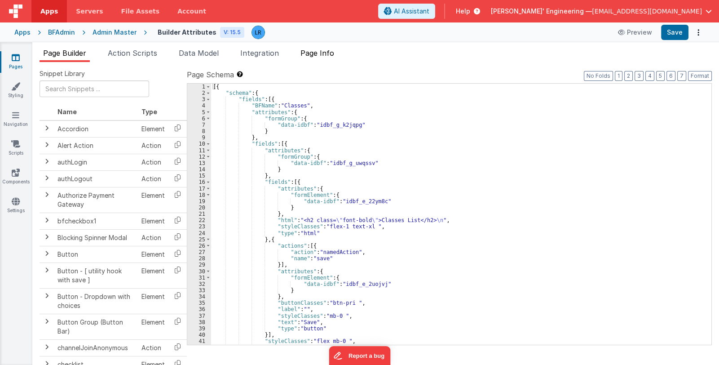
click at [325, 51] on span "Page Info" at bounding box center [317, 53] width 34 height 9
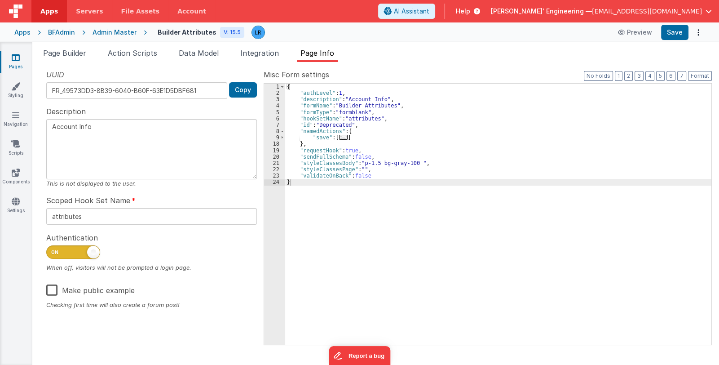
click at [360, 168] on div "{ "authLevel" : 1 , "description" : "Account Info" , "formName" : "Builder Attr…" at bounding box center [498, 221] width 426 height 274
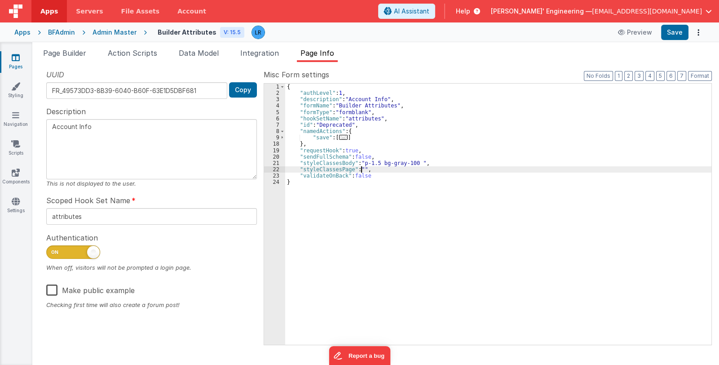
paste textarea
click at [415, 161] on div "{ "authLevel" : 1 , "description" : "Account Info" , "formName" : "Builder Attr…" at bounding box center [498, 221] width 426 height 274
click at [16, 65] on link "Pages" at bounding box center [16, 62] width 32 height 18
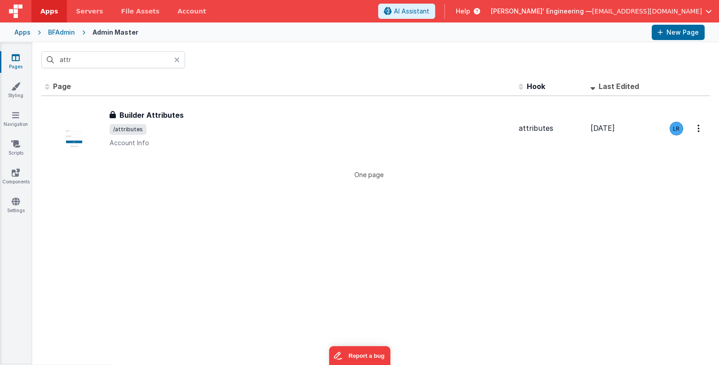
click at [179, 60] on icon at bounding box center [176, 59] width 5 height 7
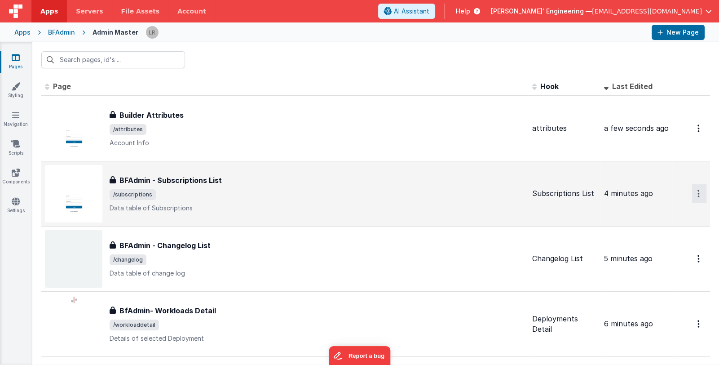
click at [697, 192] on icon "Options" at bounding box center [698, 194] width 2 height 8
click at [664, 215] on link "Legacy Editor" at bounding box center [666, 214] width 79 height 16
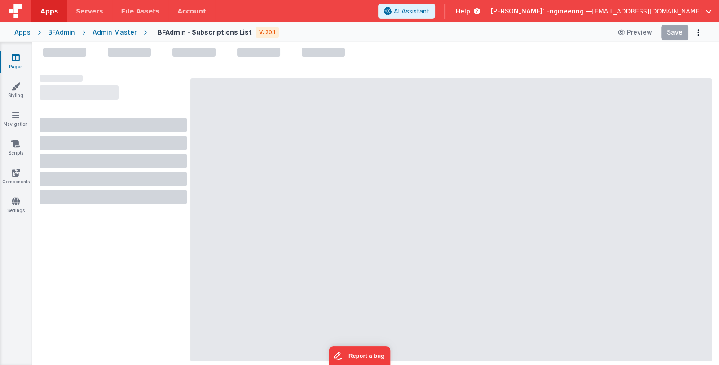
click at [19, 64] on link "Pages" at bounding box center [16, 62] width 32 height 18
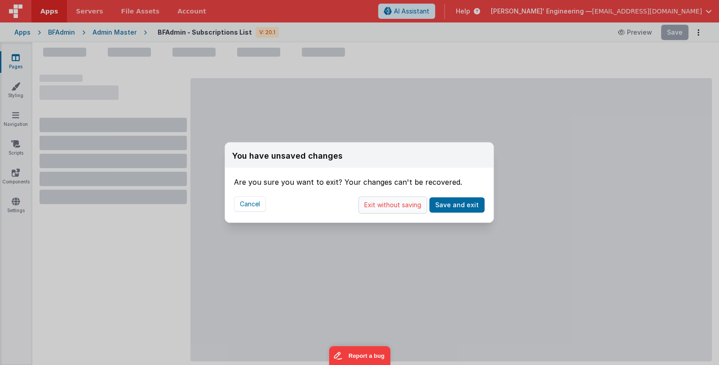
click at [382, 203] on button "Exit without saving" at bounding box center [392, 204] width 69 height 17
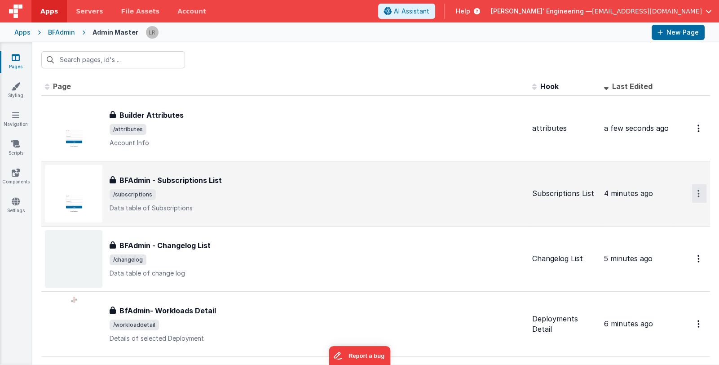
click at [695, 192] on button "Options" at bounding box center [699, 193] width 14 height 18
click at [679, 212] on link "Legacy Editor" at bounding box center [666, 214] width 79 height 16
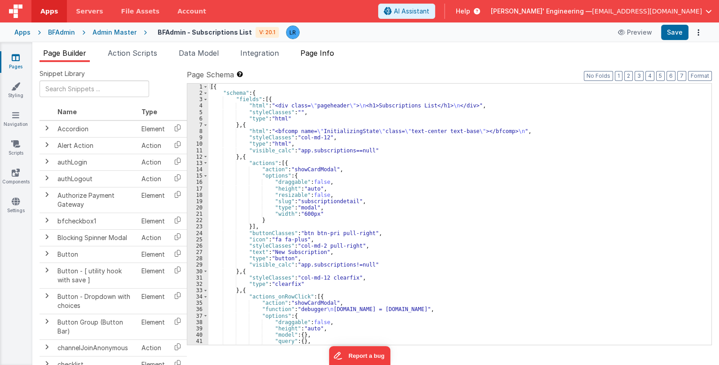
click at [338, 55] on li "Page Info" at bounding box center [317, 55] width 41 height 14
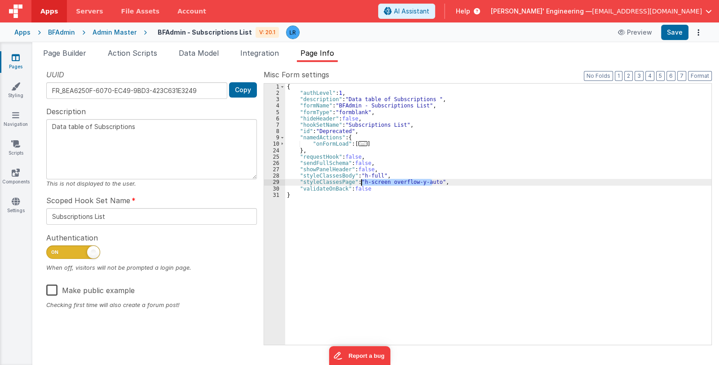
drag, startPoint x: 433, startPoint y: 181, endPoint x: 361, endPoint y: 182, distance: 71.9
click at [361, 182] on div "{ "authLevel" : 1 , "description" : "Data table of Subscriptions " , "formName"…" at bounding box center [498, 221] width 426 height 274
click at [8, 59] on link "Pages" at bounding box center [16, 62] width 32 height 18
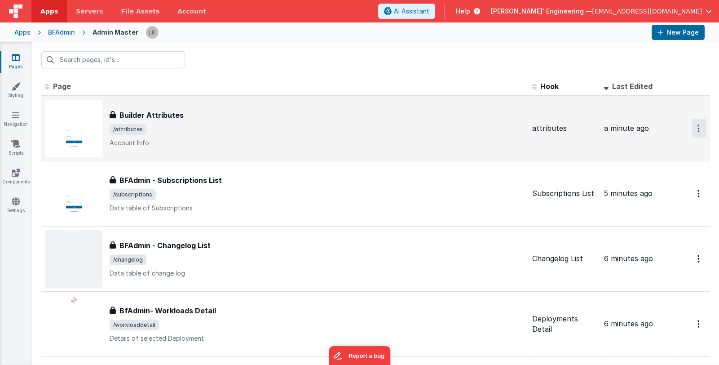
click at [694, 127] on button "Options" at bounding box center [699, 128] width 14 height 18
click at [680, 152] on link "Legacy Editor" at bounding box center [666, 149] width 79 height 16
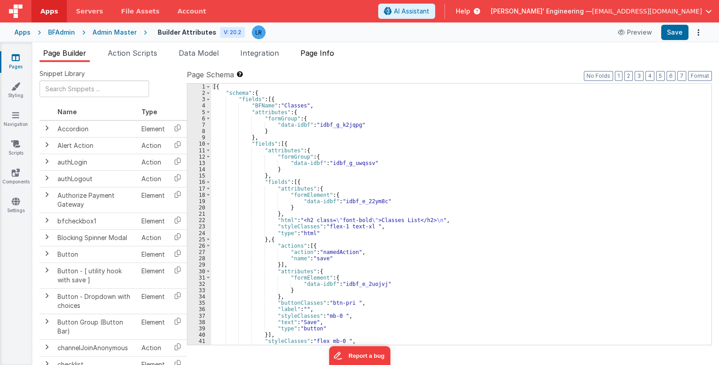
click at [319, 51] on span "Page Info" at bounding box center [317, 53] width 34 height 9
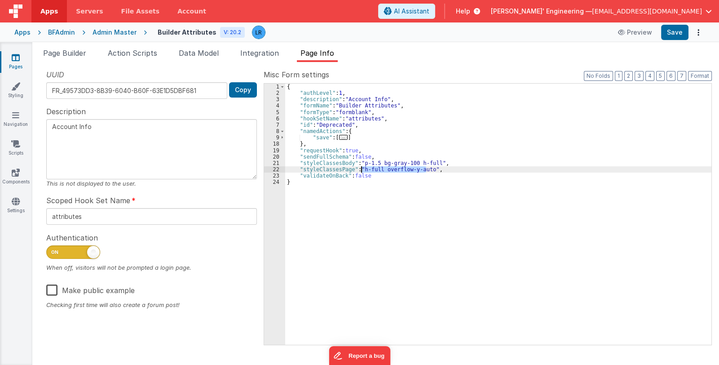
drag, startPoint x: 426, startPoint y: 170, endPoint x: 362, endPoint y: 167, distance: 64.7
click at [362, 167] on div "{ "authLevel" : 1 , "description" : "Account Info" , "formName" : "Builder Attr…" at bounding box center [498, 221] width 426 height 274
click at [668, 31] on button "Save" at bounding box center [674, 32] width 27 height 15
click at [63, 54] on span "Page Builder" at bounding box center [64, 53] width 43 height 9
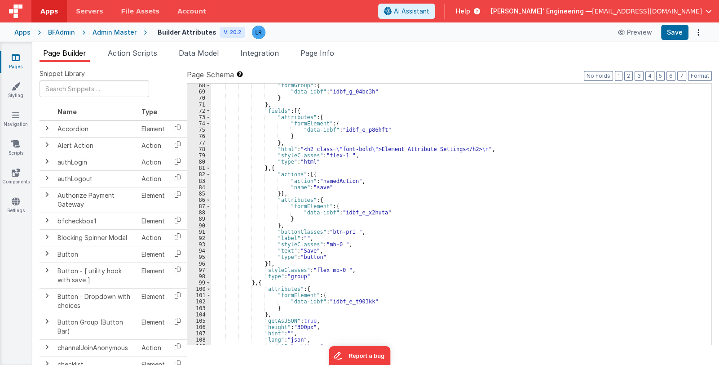
scroll to position [483, 0]
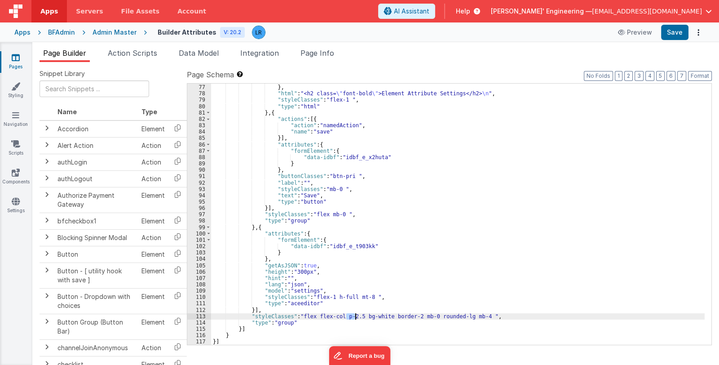
drag, startPoint x: 346, startPoint y: 315, endPoint x: 354, endPoint y: 316, distance: 7.7
click at [354, 316] on div "} } , "html" : "<h2 class= \" font-bold \" >Element Attribute Settings</h2> \n …" at bounding box center [458, 215] width 494 height 274
click at [671, 34] on button "Save" at bounding box center [674, 32] width 27 height 15
click at [350, 317] on div "} } , "html" : "<h2 class= \" font-bold \" >Element Attribute Settings</h2> \n …" at bounding box center [458, 215] width 494 height 274
click at [472, 315] on div "} } , "html" : "<h2 class= \" font-bold \" >Element Attribute Settings</h2> \n …" at bounding box center [458, 215] width 494 height 274
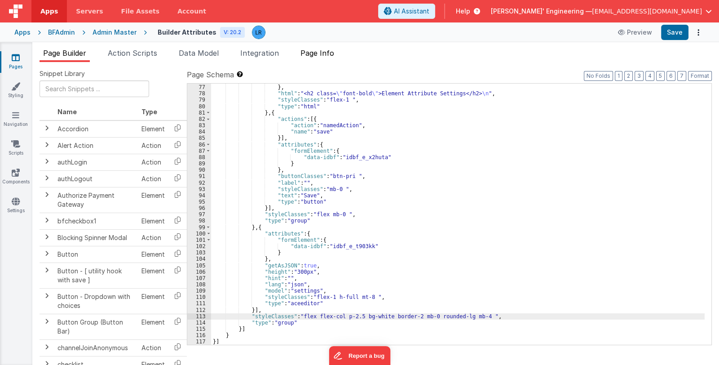
click at [327, 57] on span "Page Info" at bounding box center [317, 53] width 34 height 9
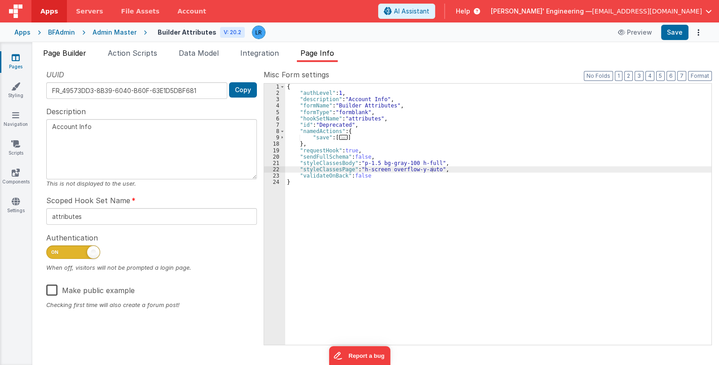
click at [68, 53] on span "Page Builder" at bounding box center [64, 53] width 43 height 9
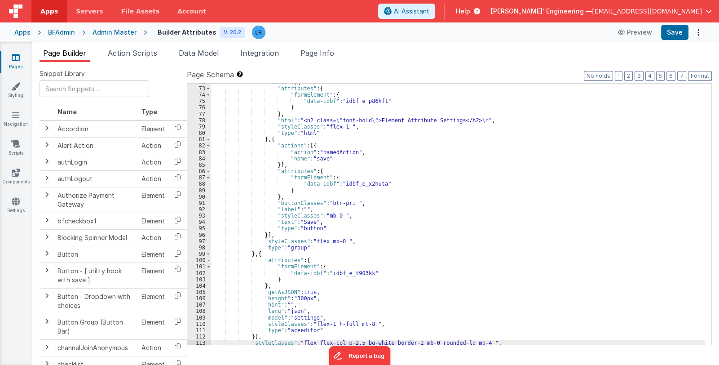
scroll to position [376, 0]
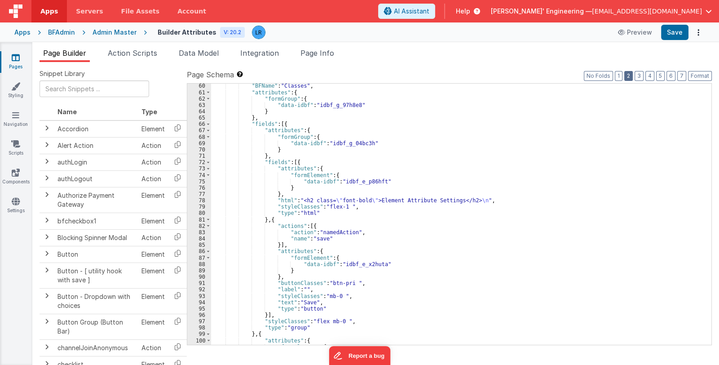
click at [632, 79] on button "2" at bounding box center [628, 76] width 9 height 10
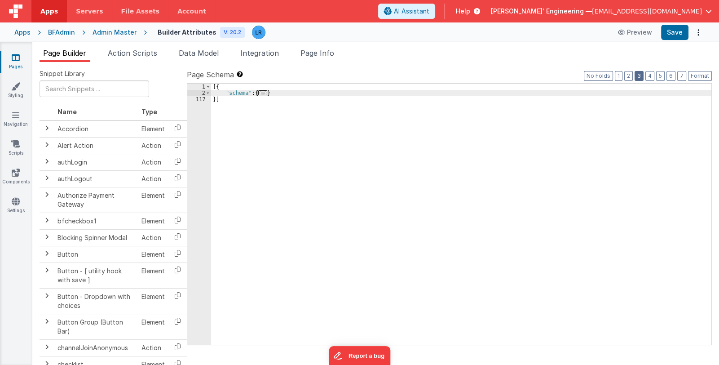
click at [642, 75] on button "3" at bounding box center [639, 76] width 9 height 10
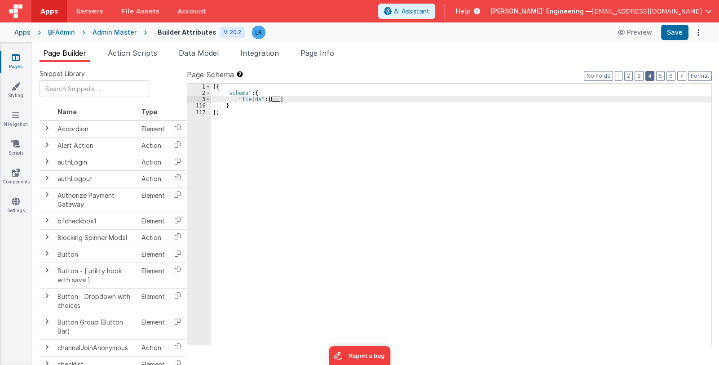
click at [650, 74] on button "4" at bounding box center [649, 76] width 9 height 10
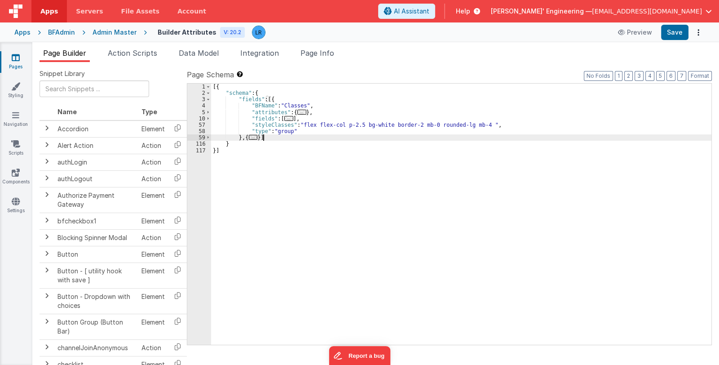
click at [266, 137] on div "[{ "schema" : { "fields" : [{ "BFName" : "Classes" , "attributes" : { ... } , "…" at bounding box center [461, 221] width 500 height 274
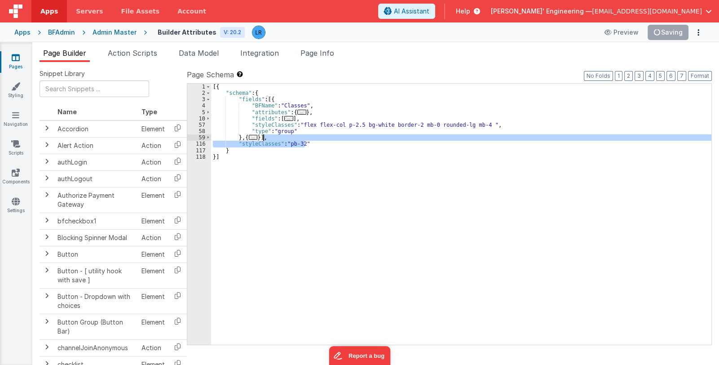
drag, startPoint x: 310, startPoint y: 142, endPoint x: 262, endPoint y: 139, distance: 48.2
click at [262, 139] on div "[{ "schema" : { "fields" : [{ "BFName" : "Classes" , "attributes" : { ... } , "…" at bounding box center [461, 221] width 500 height 274
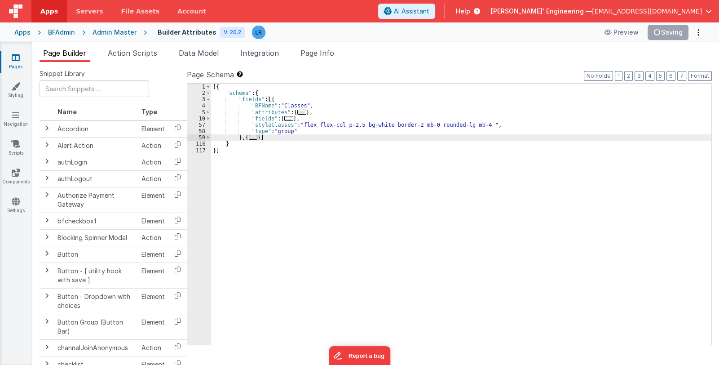
click at [354, 125] on div "[{ "schema" : { "fields" : [{ "BFName" : "Classes" , "attributes" : { ... } , "…" at bounding box center [461, 221] width 500 height 274
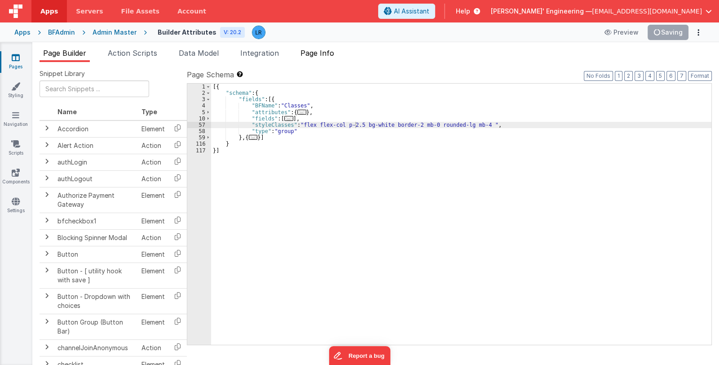
click at [328, 54] on span "Page Info" at bounding box center [317, 53] width 34 height 9
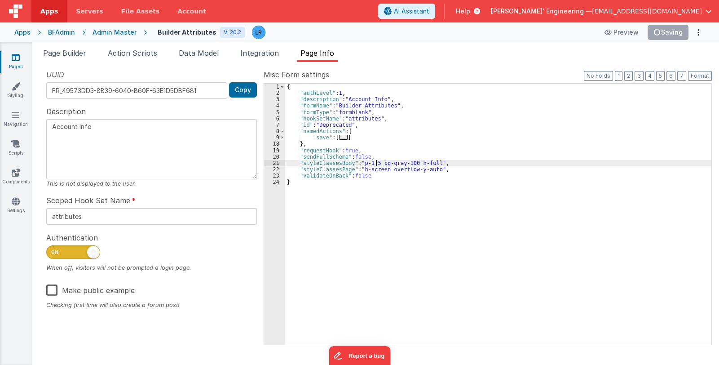
click at [376, 163] on div "{ "authLevel" : 1 , "description" : "Account Info" , "formName" : "Builder Attr…" at bounding box center [498, 221] width 426 height 274
drag, startPoint x: 384, startPoint y: 169, endPoint x: 368, endPoint y: 170, distance: 16.6
click at [368, 170] on div "{ "authLevel" : 1 , "description" : "Account Info" , "formName" : "Builder Attr…" at bounding box center [498, 221] width 426 height 274
click at [382, 169] on div "{ "authLevel" : 1 , "description" : "Account Info" , "formName" : "Builder Attr…" at bounding box center [498, 221] width 426 height 274
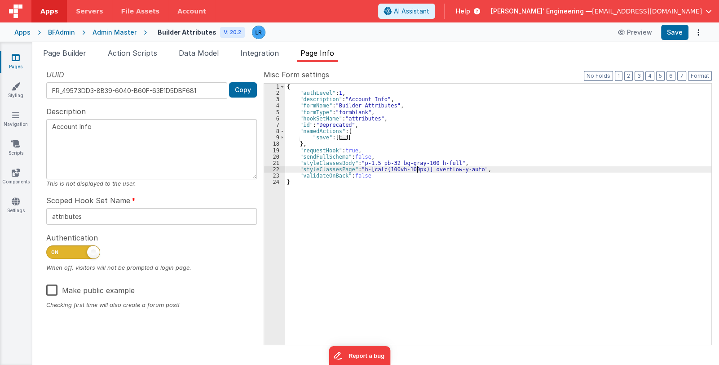
click at [460, 183] on div "{ "authLevel" : 1 , "description" : "Account Info" , "formName" : "Builder Attr…" at bounding box center [498, 221] width 426 height 274
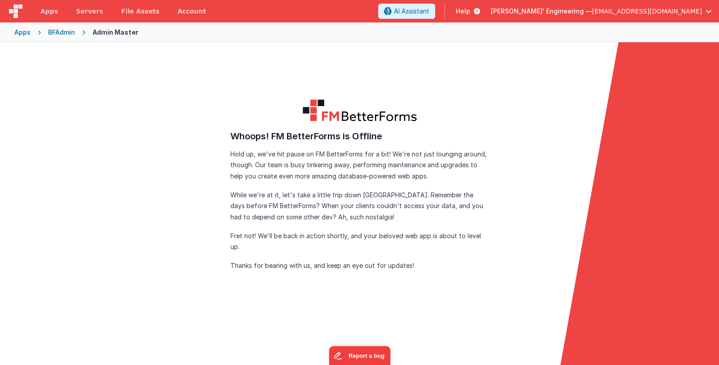
click at [60, 31] on div "BFAdmin" at bounding box center [61, 32] width 27 height 9
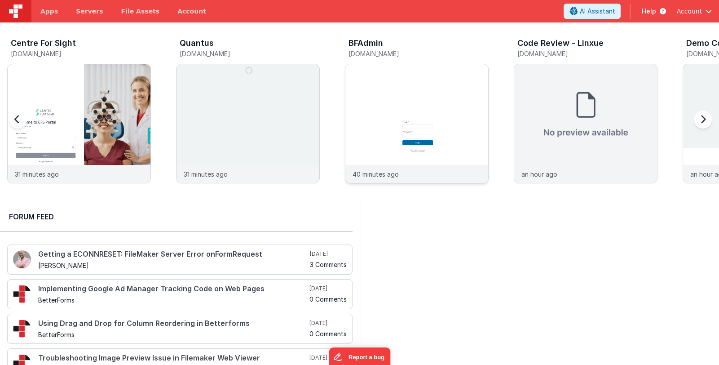
click at [440, 120] on img at bounding box center [416, 135] width 143 height 143
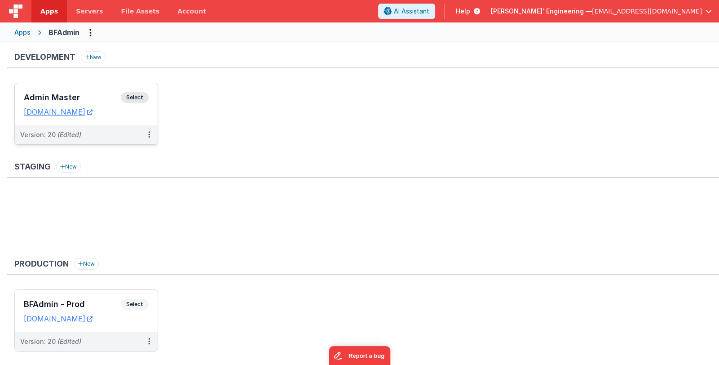
click at [88, 99] on h3 "Admin Master" at bounding box center [72, 97] width 97 height 9
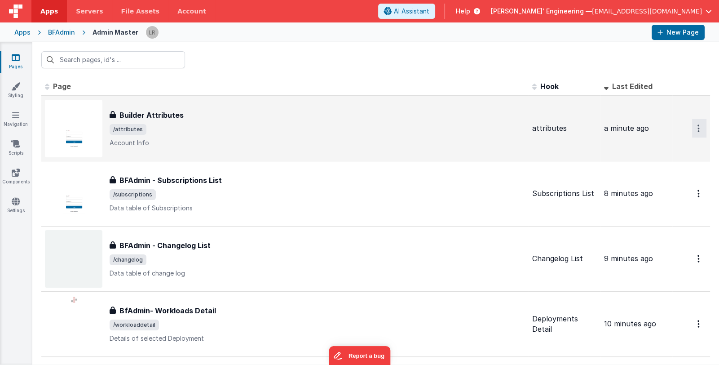
click at [694, 131] on button "Options" at bounding box center [699, 128] width 14 height 18
click at [674, 148] on link "Legacy Editor" at bounding box center [666, 149] width 79 height 16
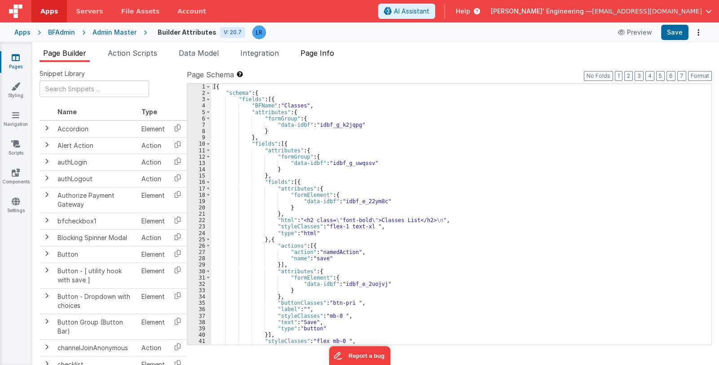
click at [332, 52] on span "Page Info" at bounding box center [317, 53] width 34 height 9
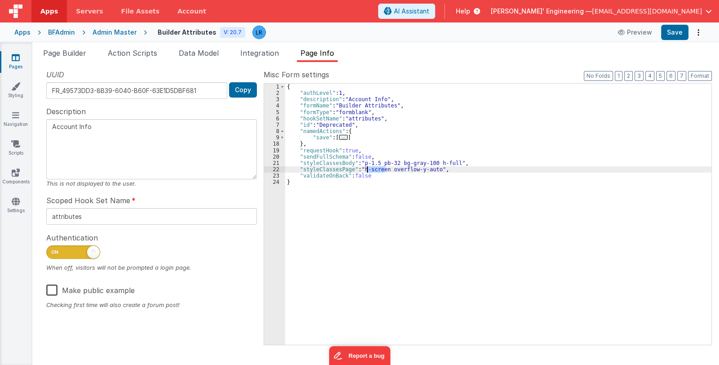
drag, startPoint x: 385, startPoint y: 168, endPoint x: 366, endPoint y: 171, distance: 19.0
click at [366, 171] on div "{ "authLevel" : 1 , "description" : "Account Info" , "formName" : "Builder Attr…" at bounding box center [498, 221] width 426 height 274
drag, startPoint x: 361, startPoint y: 168, endPoint x: 424, endPoint y: 168, distance: 63.3
click at [424, 168] on div "{ "authLevel" : 1 , "description" : "Account Info" , "formName" : "Builder Attr…" at bounding box center [498, 221] width 426 height 274
drag, startPoint x: 431, startPoint y: 161, endPoint x: 449, endPoint y: 163, distance: 18.0
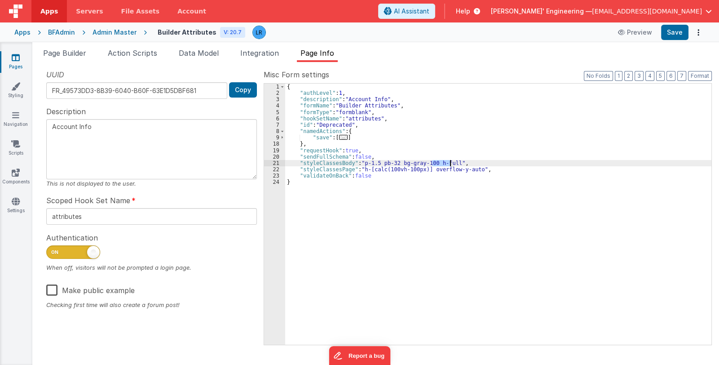
click at [449, 163] on div "{ "authLevel" : 1 , "description" : "Account Info" , "formName" : "Builder Attr…" at bounding box center [498, 221] width 426 height 274
drag, startPoint x: 366, startPoint y: 169, endPoint x: 422, endPoint y: 170, distance: 55.7
click at [422, 170] on div "{ "authLevel" : 1 , "description" : "Account Info" , "formName" : "Builder Attr…" at bounding box center [498, 221] width 426 height 274
drag, startPoint x: 437, startPoint y: 161, endPoint x: 494, endPoint y: 162, distance: 56.2
click at [494, 162] on div "{ "authLevel" : 1 , "description" : "Account Info" , "formName" : "Builder Attr…" at bounding box center [498, 221] width 426 height 274
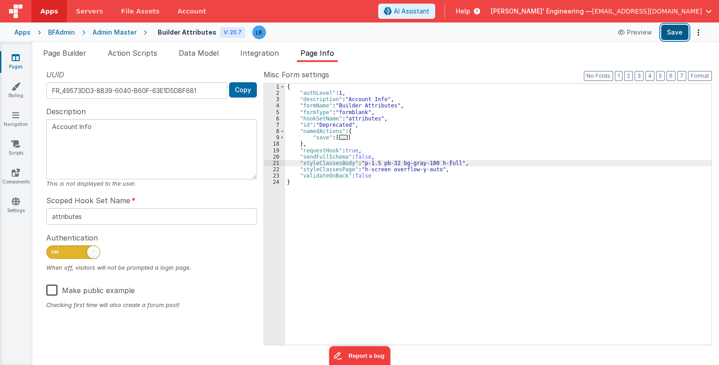
click at [676, 32] on button "Save" at bounding box center [674, 32] width 27 height 15
drag, startPoint x: 431, startPoint y: 162, endPoint x: 450, endPoint y: 162, distance: 18.4
click at [450, 162] on div "{ "authLevel" : 1 , "description" : "Account Info" , "formName" : "Builder Attr…" at bounding box center [498, 221] width 426 height 274
click at [671, 29] on button "Save" at bounding box center [674, 32] width 27 height 15
drag, startPoint x: 395, startPoint y: 161, endPoint x: 378, endPoint y: 165, distance: 18.0
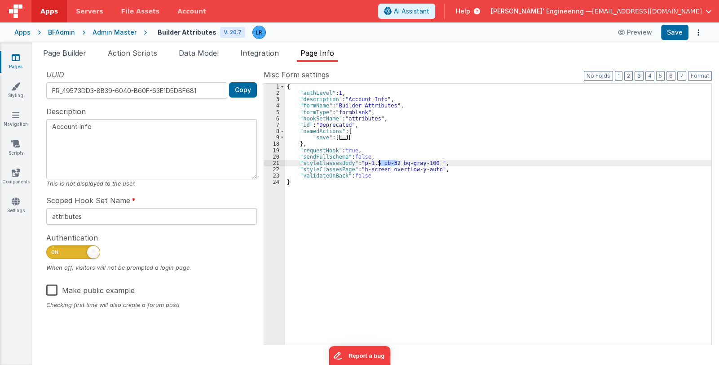
click at [378, 165] on div "{ "authLevel" : 1 , "description" : "Account Info" , "formName" : "Builder Attr…" at bounding box center [498, 221] width 426 height 274
click at [674, 33] on button "Save" at bounding box center [674, 32] width 27 height 15
